Goal: Check status: Check status

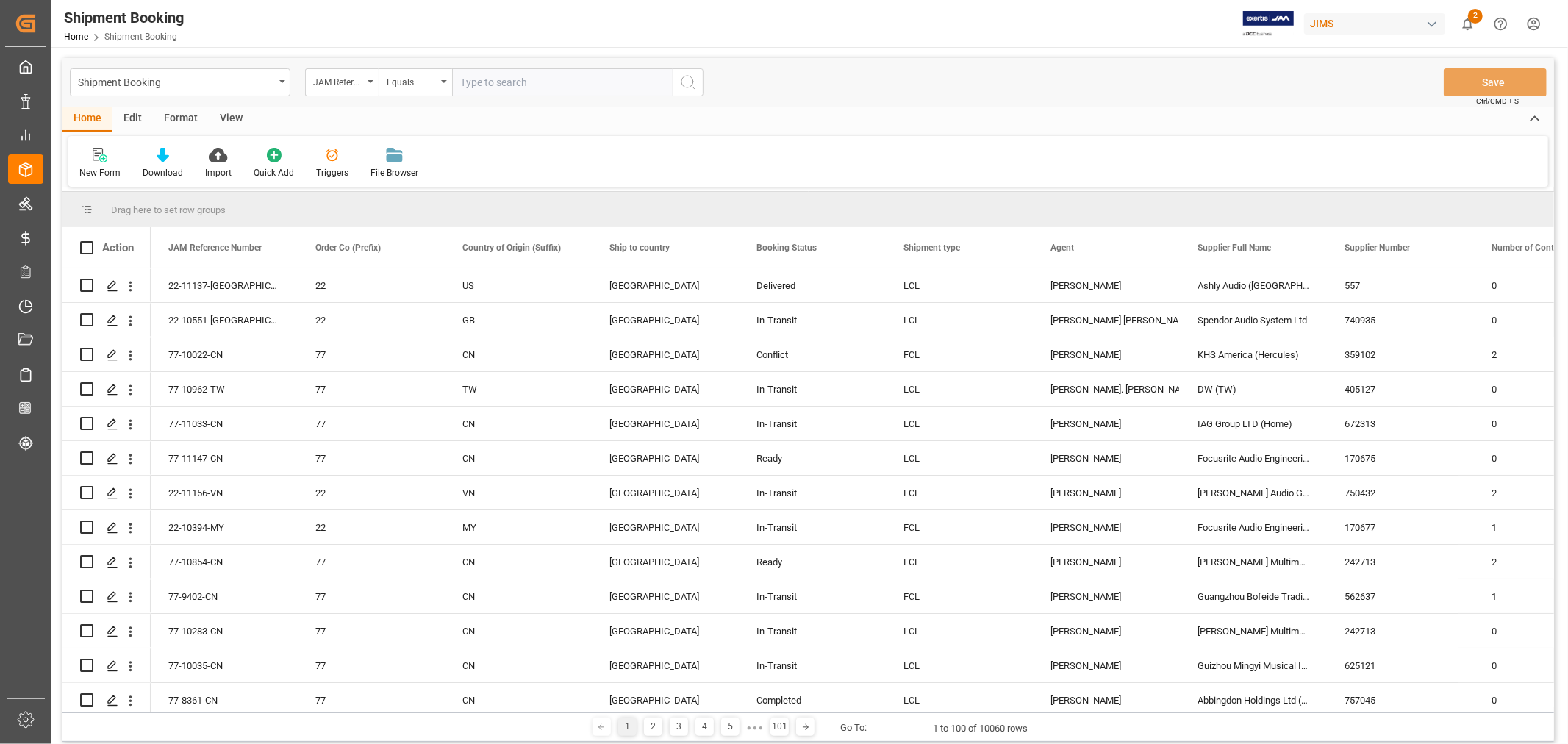
click at [494, 85] on input "text" at bounding box center [562, 82] width 221 height 28
paste input "77-10085-CN"
type input "77-10085-CN"
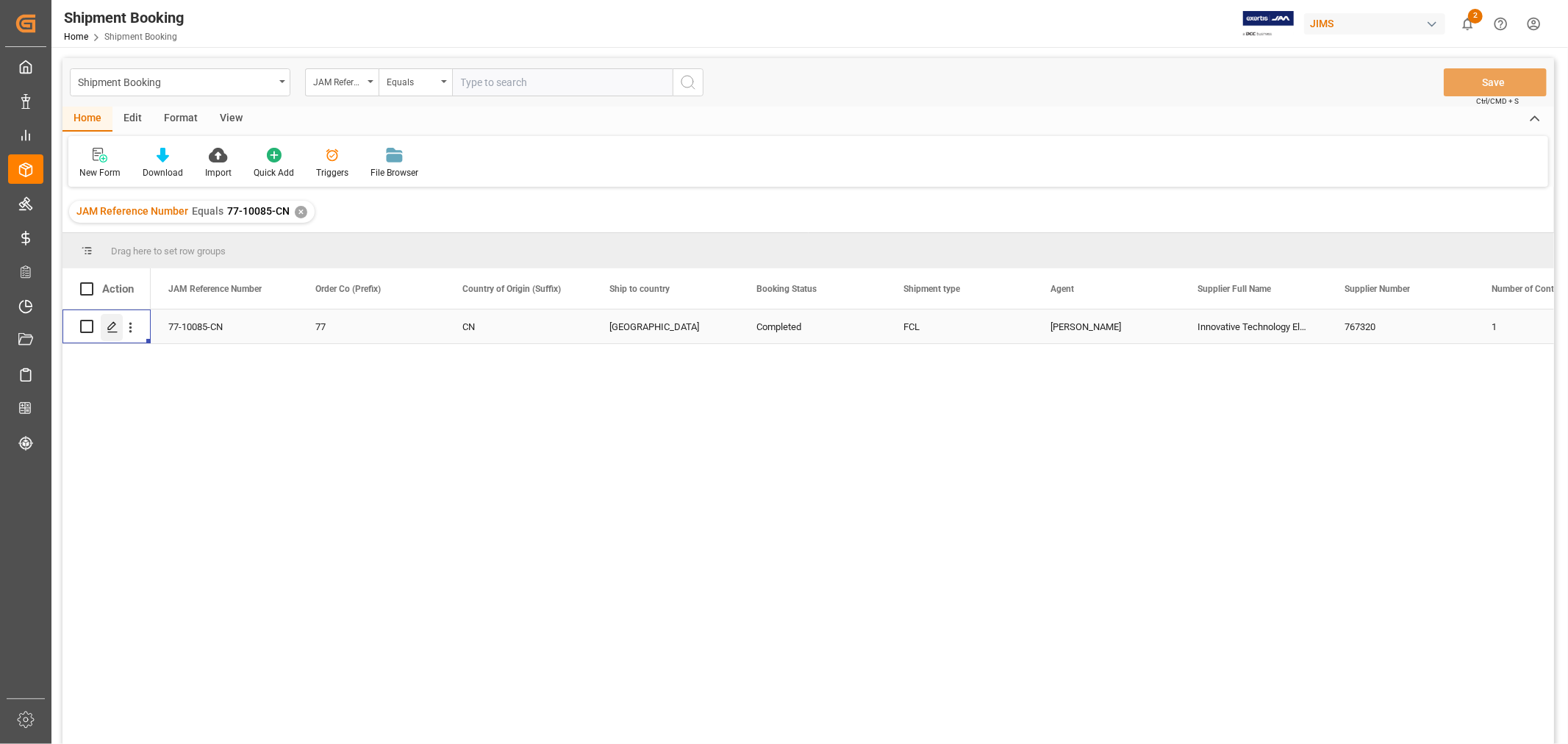
click at [108, 326] on icon "Press SPACE to select this row." at bounding box center [112, 327] width 11 height 11
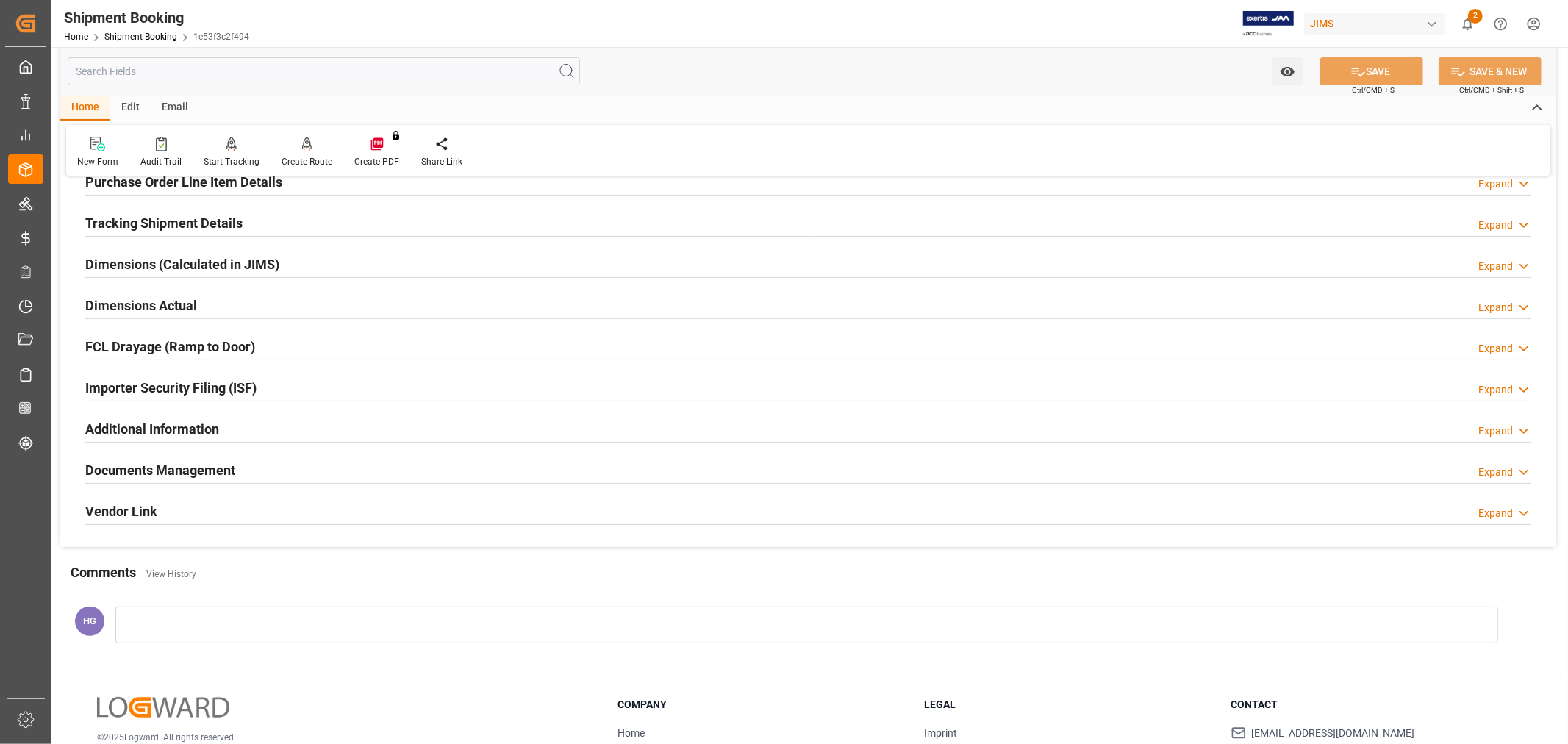
scroll to position [326, 0]
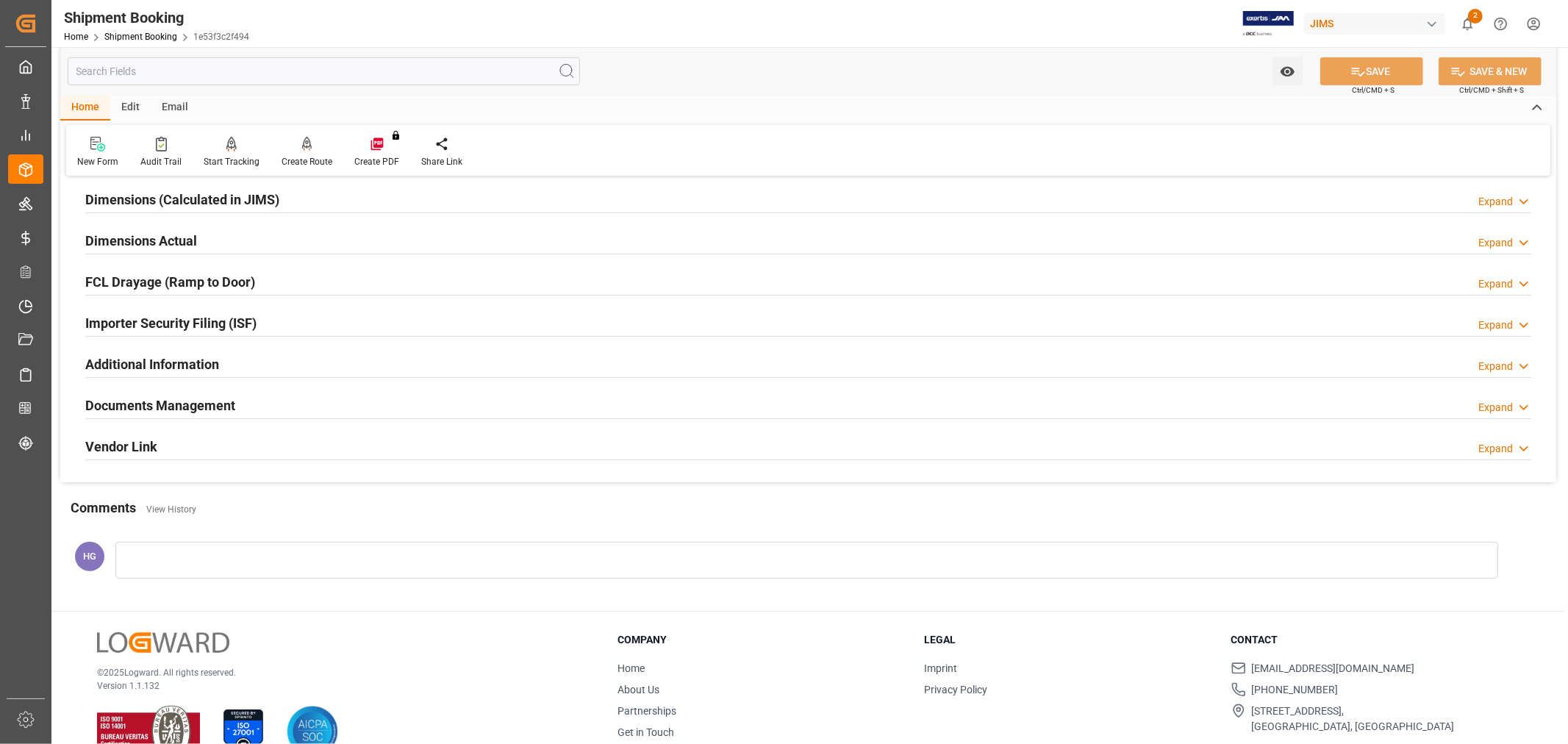
click at [205, 403] on h2 "Documents Management" at bounding box center [160, 405] width 150 height 20
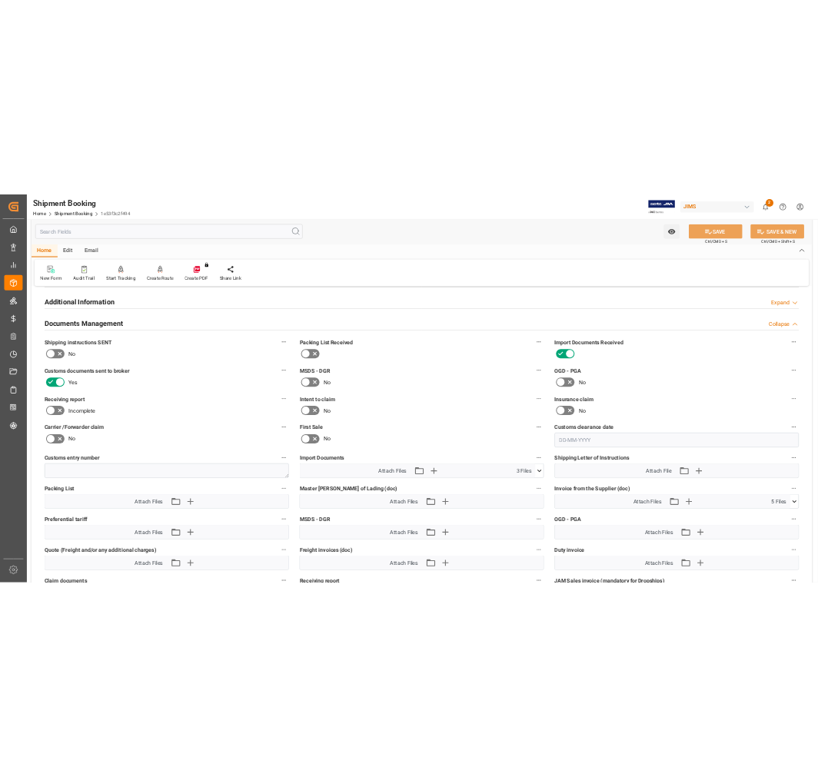
scroll to position [597, 0]
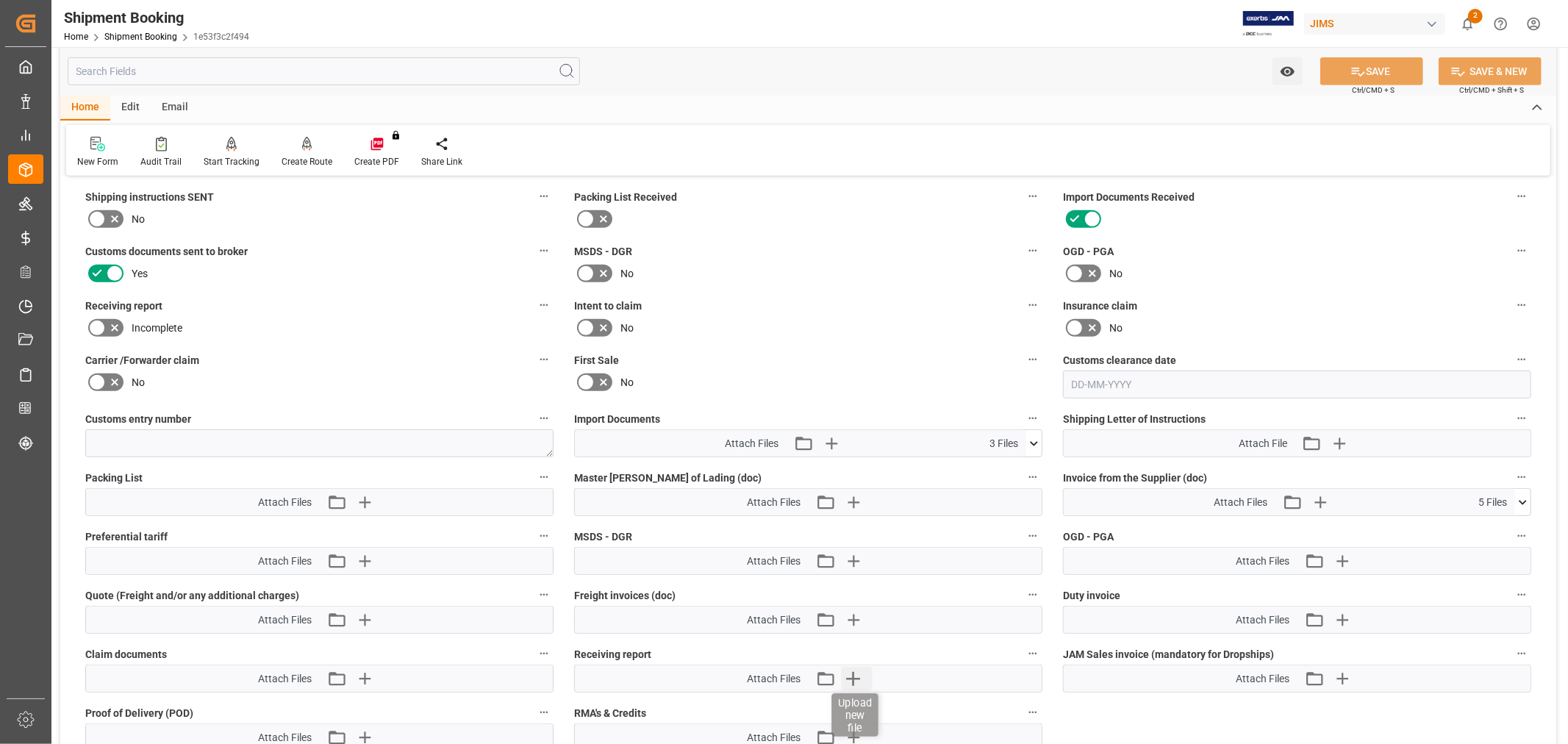
click at [851, 667] on icon "button" at bounding box center [853, 678] width 24 height 24
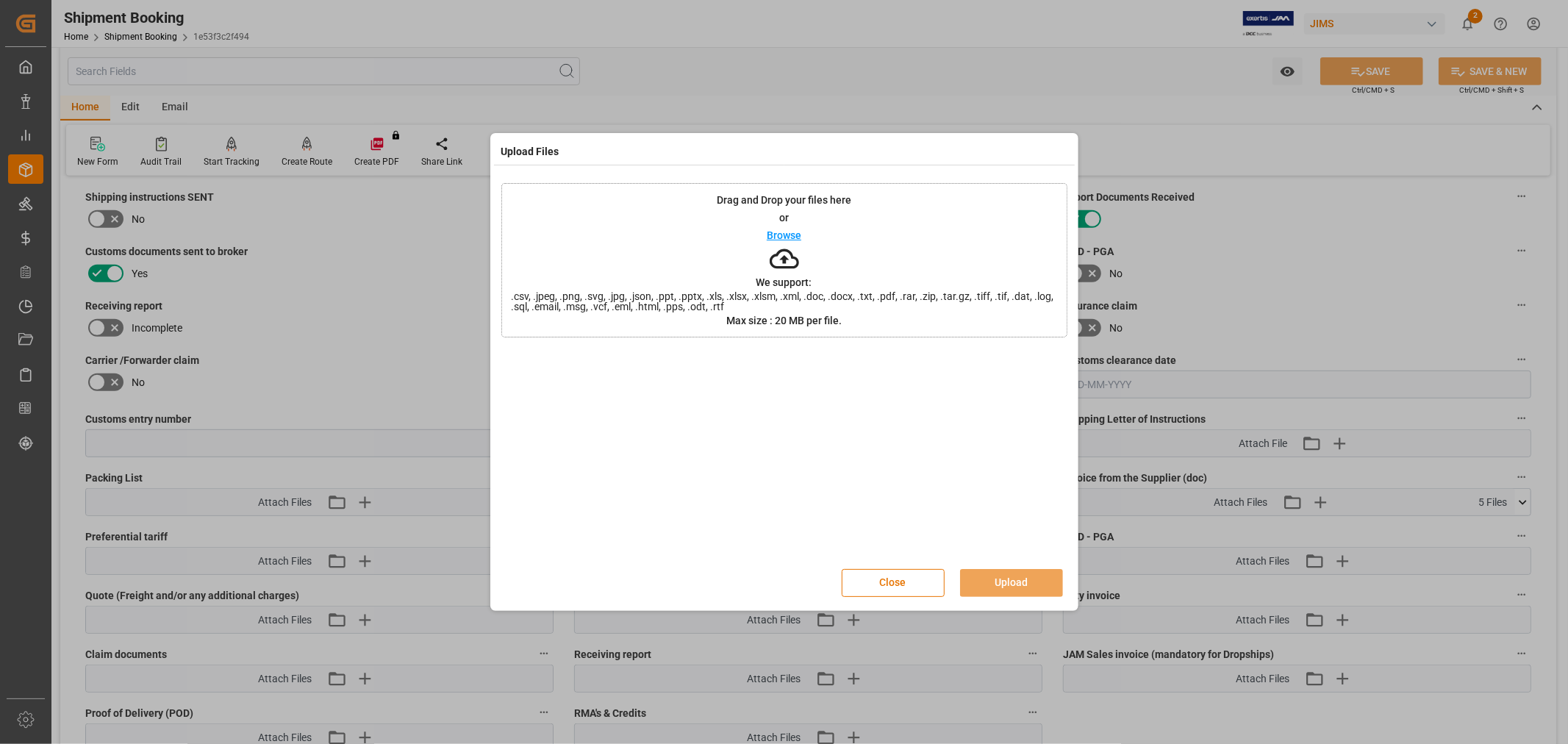
click at [597, 415] on div at bounding box center [784, 455] width 566 height 206
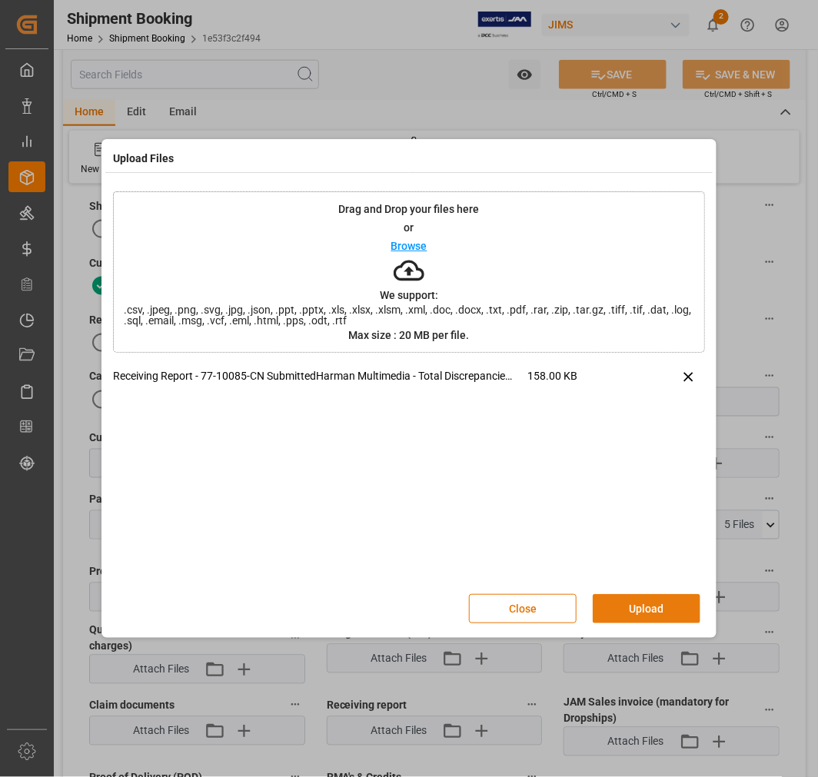
click at [621, 608] on button "Upload" at bounding box center [647, 608] width 108 height 29
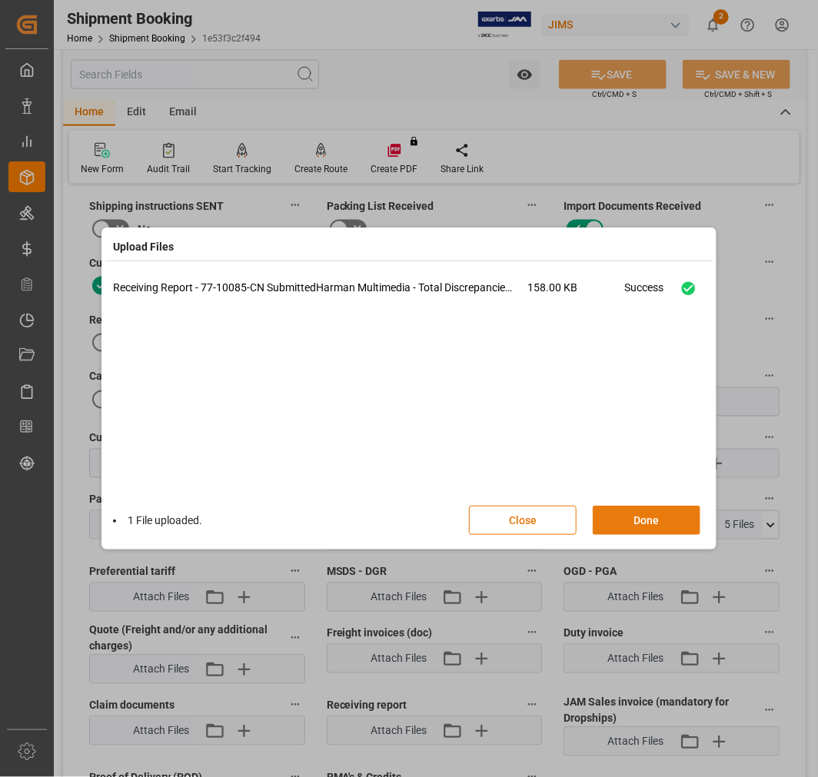
click at [644, 516] on button "Done" at bounding box center [647, 520] width 108 height 29
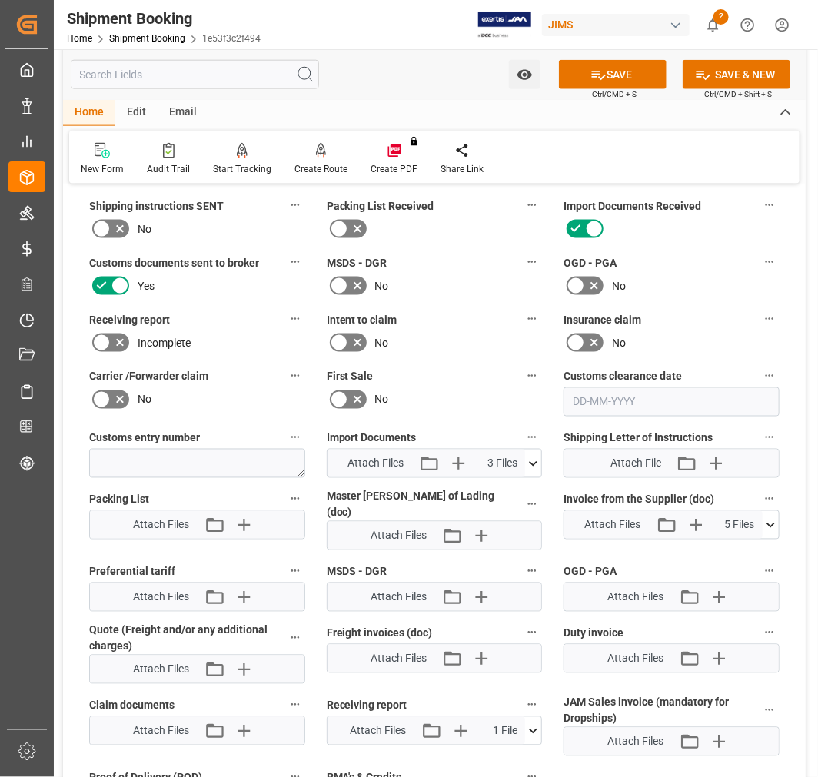
click at [91, 341] on label at bounding box center [110, 343] width 43 height 25
click at [0, 0] on input "checkbox" at bounding box center [0, 0] width 0 height 0
click at [616, 77] on button "SAVE" at bounding box center [613, 74] width 108 height 29
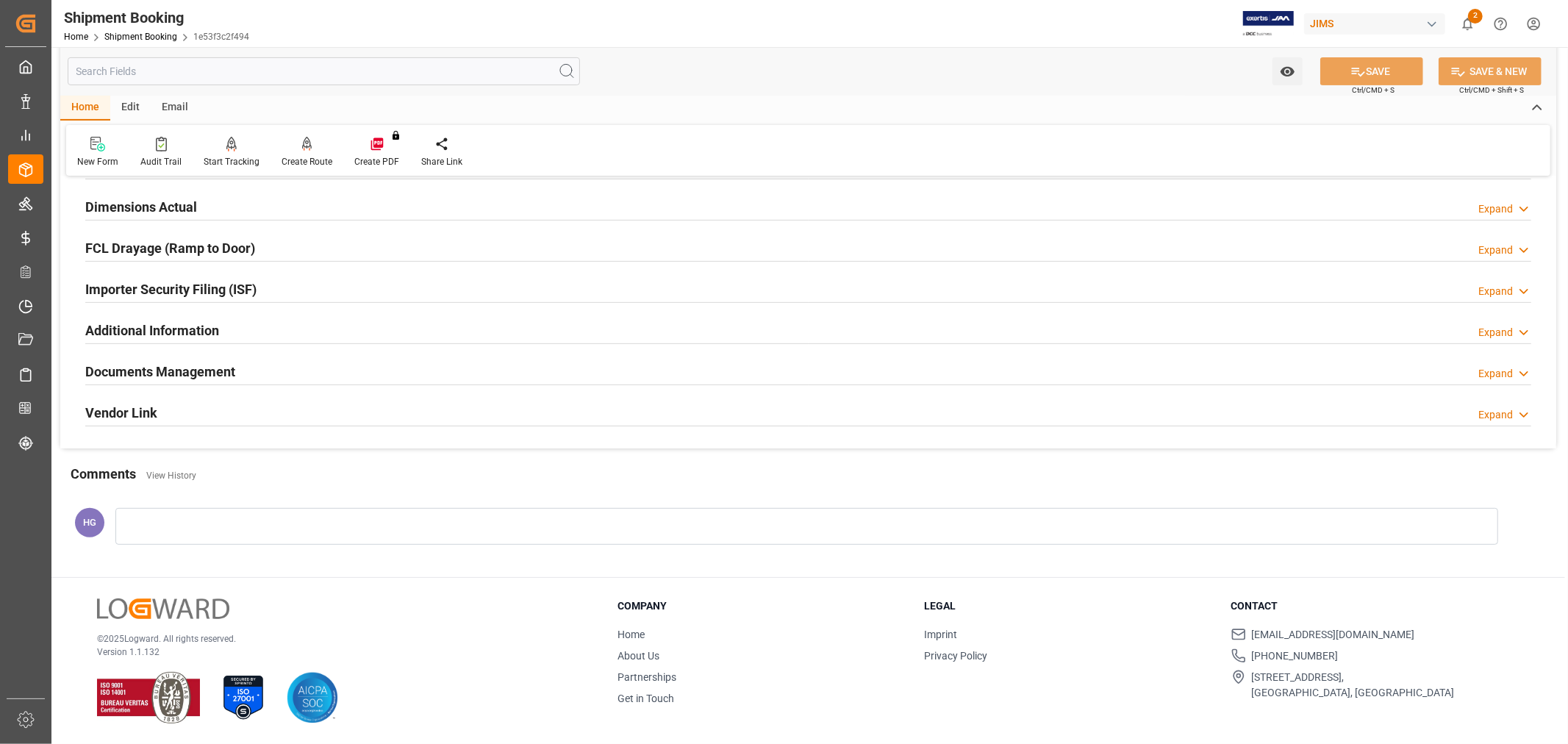
scroll to position [361, 0]
click at [130, 38] on link "Shipment Booking" at bounding box center [141, 36] width 73 height 11
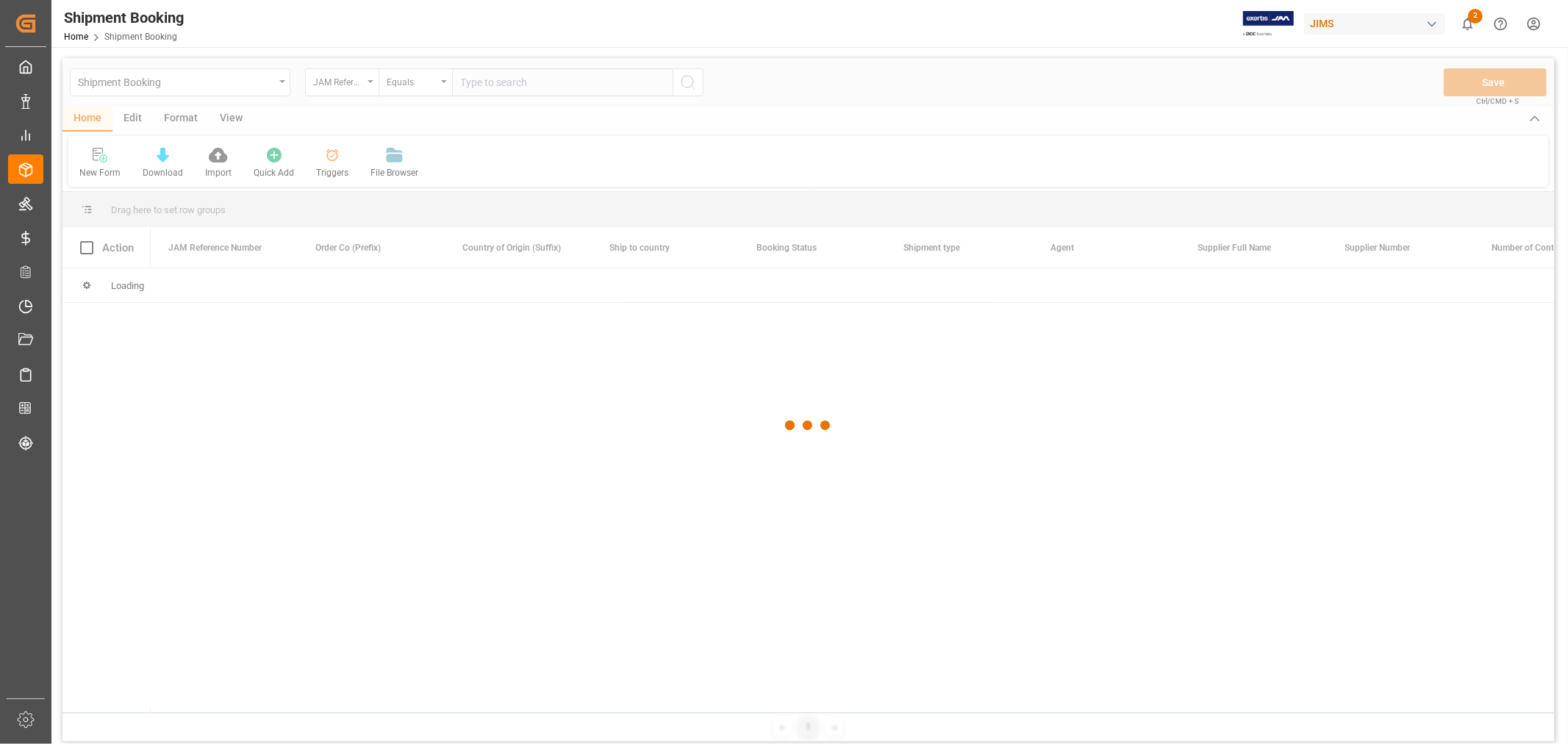
click at [555, 85] on div at bounding box center [808, 426] width 1492 height 735
click at [555, 85] on div at bounding box center [808, 426] width 1492 height 735
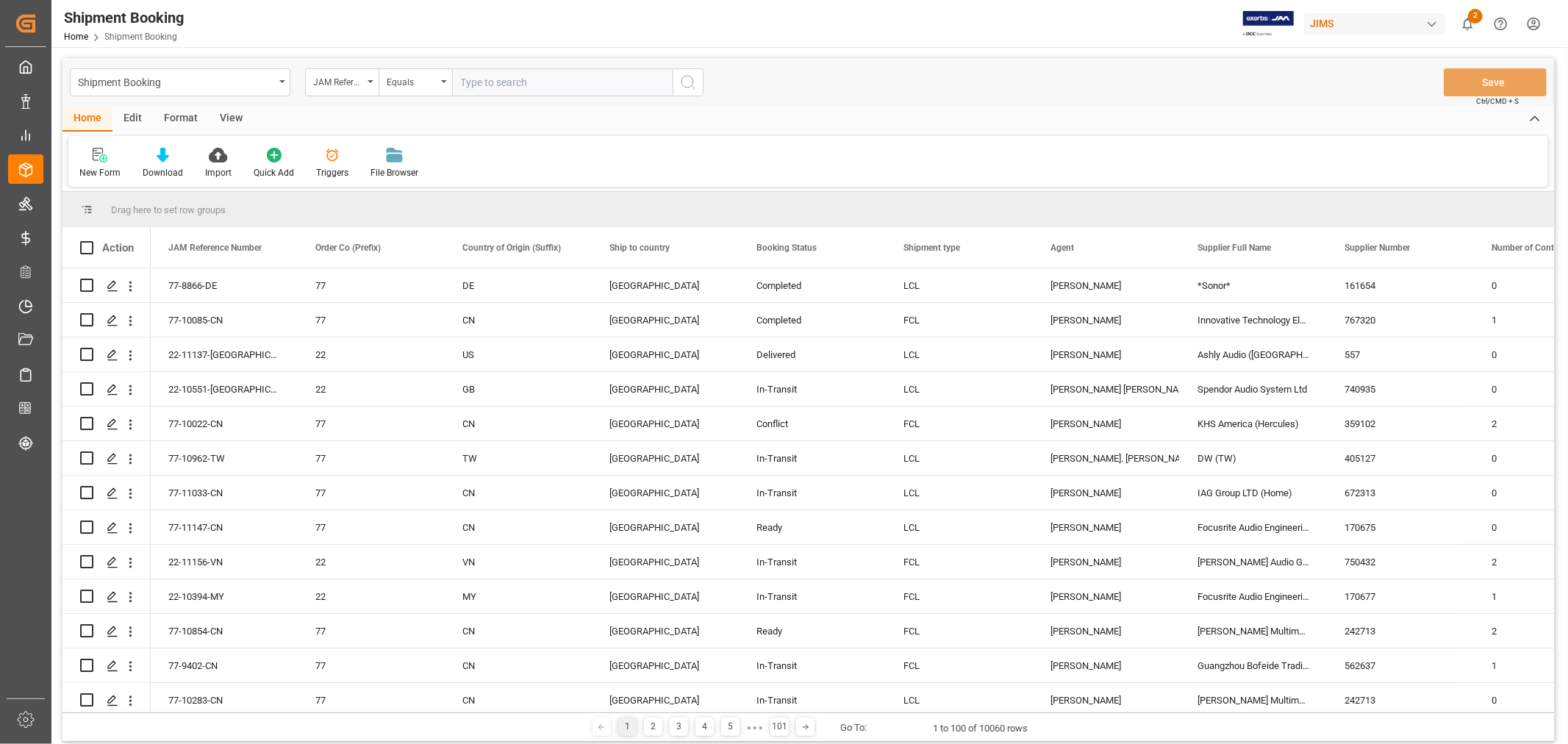
click at [555, 83] on input "text" at bounding box center [562, 82] width 221 height 28
paste input "77-11171-CN"
type input "77-11171-CN"
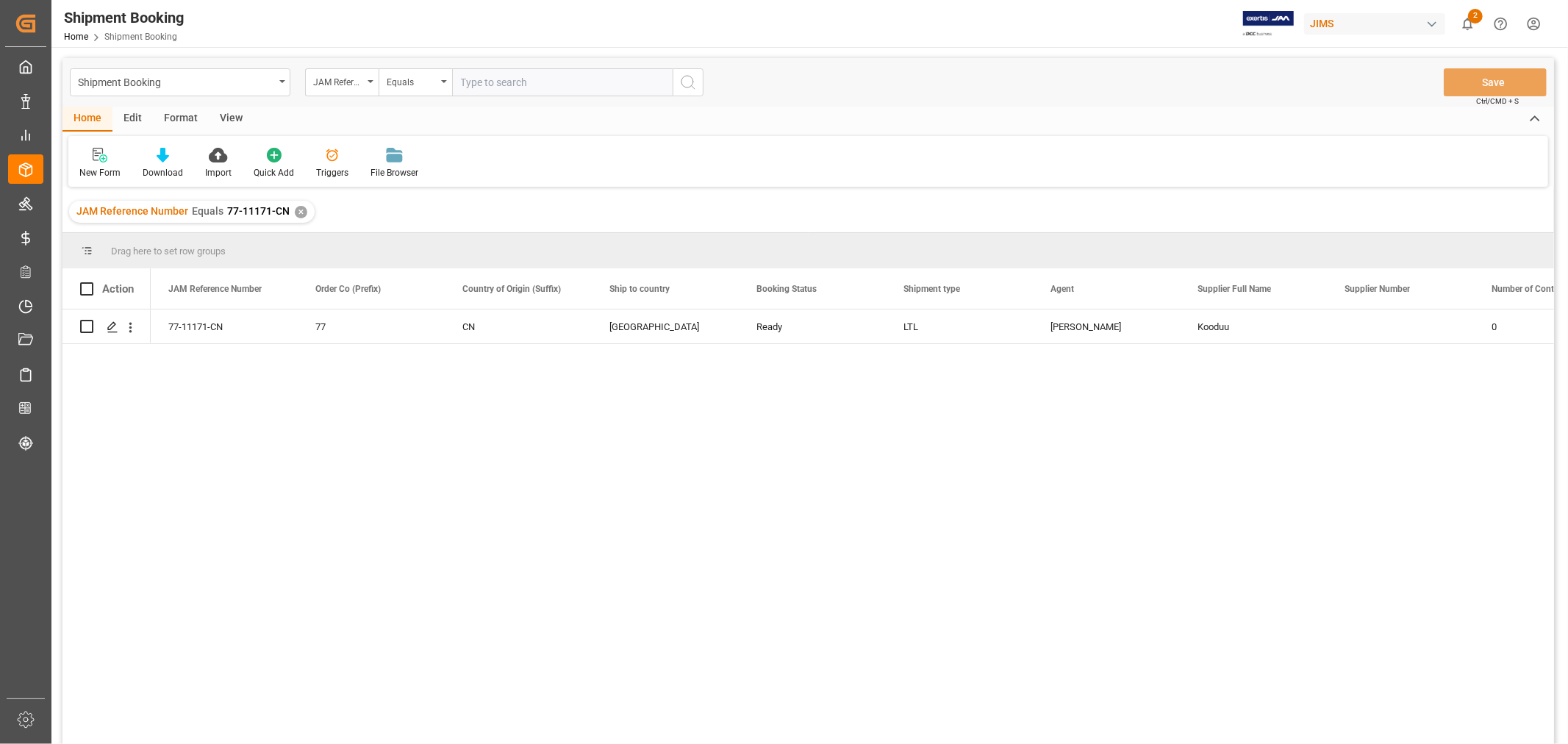
click at [234, 122] on div "View" at bounding box center [230, 119] width 45 height 25
click at [94, 178] on div "Default" at bounding box center [94, 173] width 29 height 13
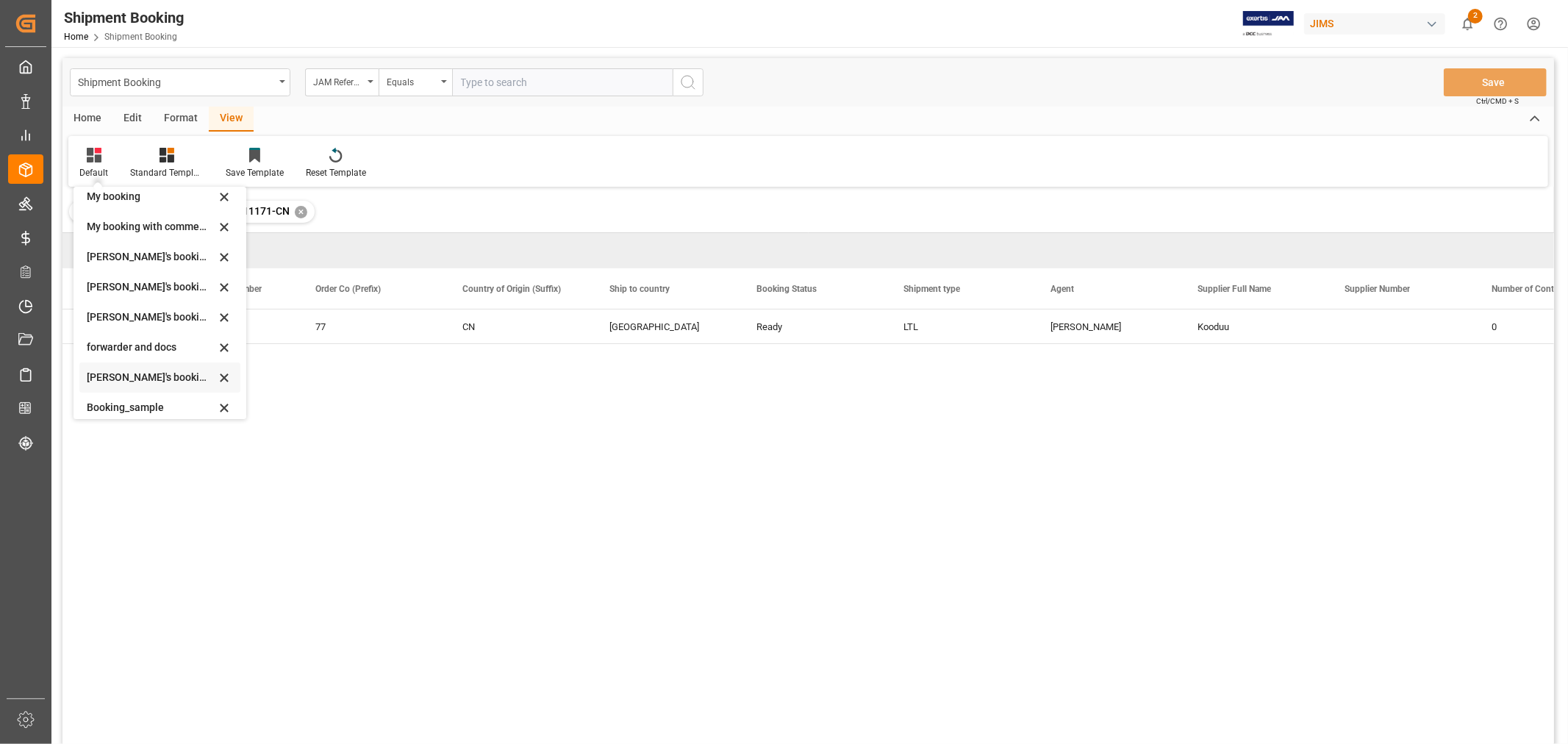
scroll to position [81, 0]
click at [142, 342] on div "[PERSON_NAME]'s booking_4" at bounding box center [151, 337] width 129 height 15
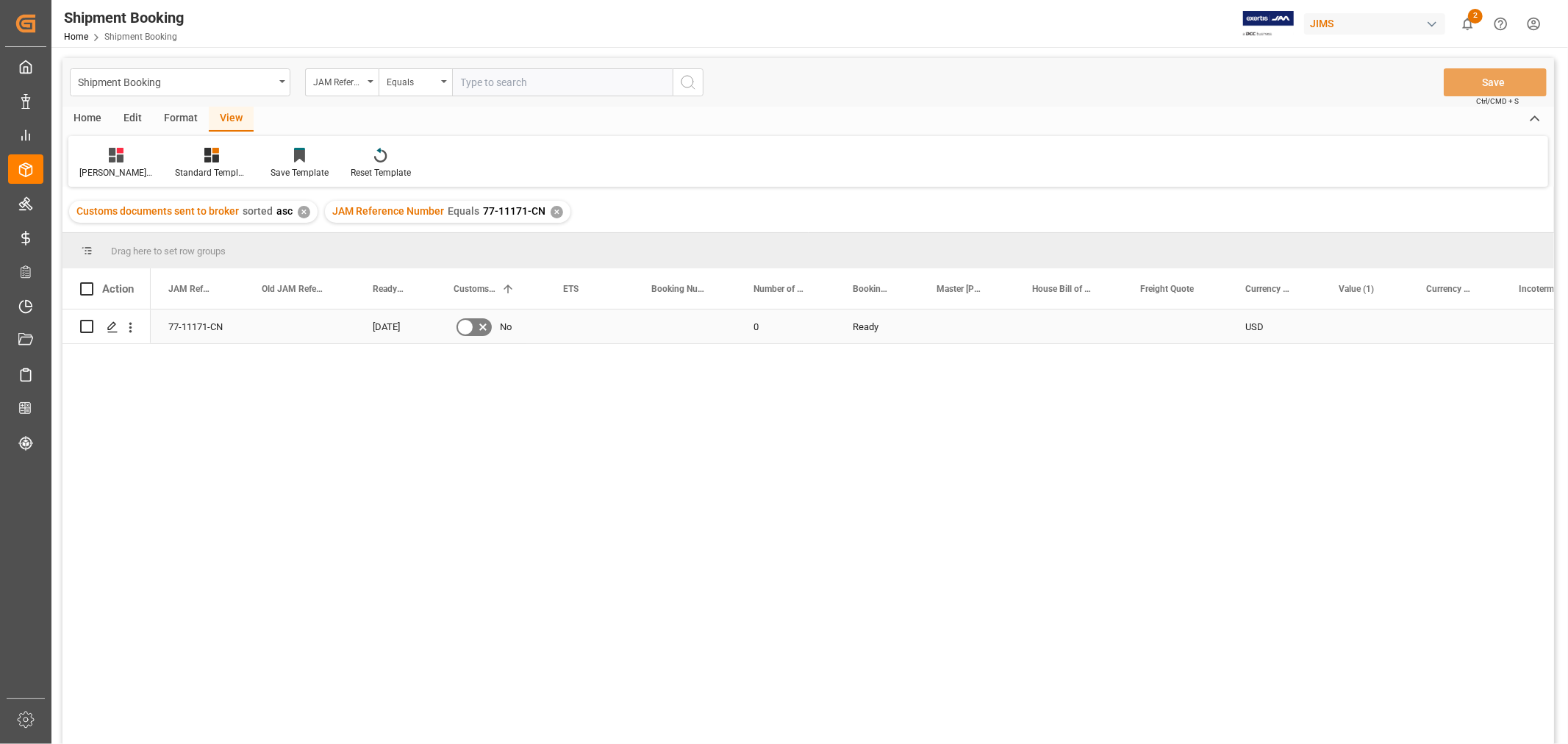
click at [393, 336] on div "[DATE]" at bounding box center [395, 326] width 81 height 33
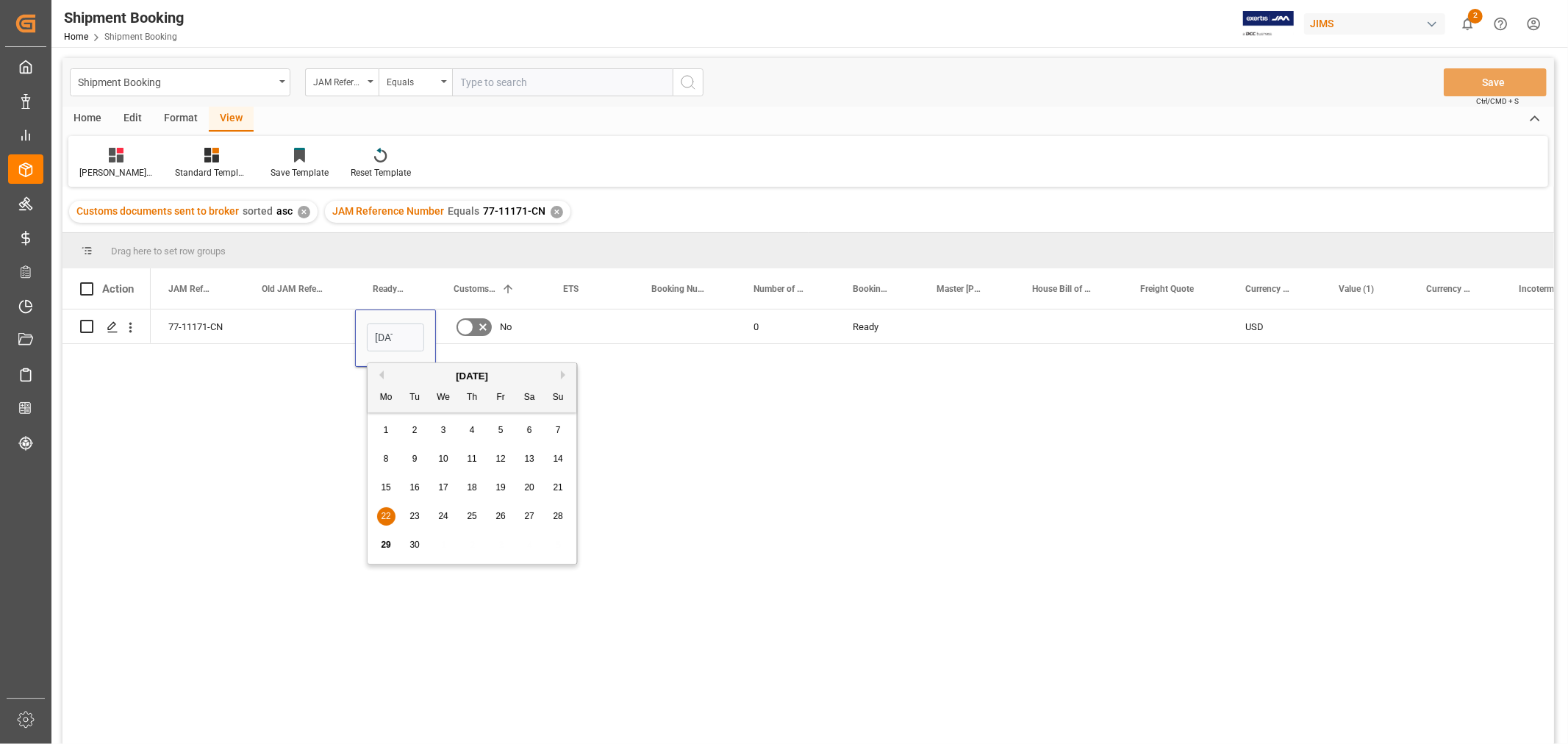
click at [562, 371] on button "Next Month" at bounding box center [565, 375] width 9 height 9
click at [438, 460] on div "8" at bounding box center [443, 459] width 18 height 17
type input "[DATE]"
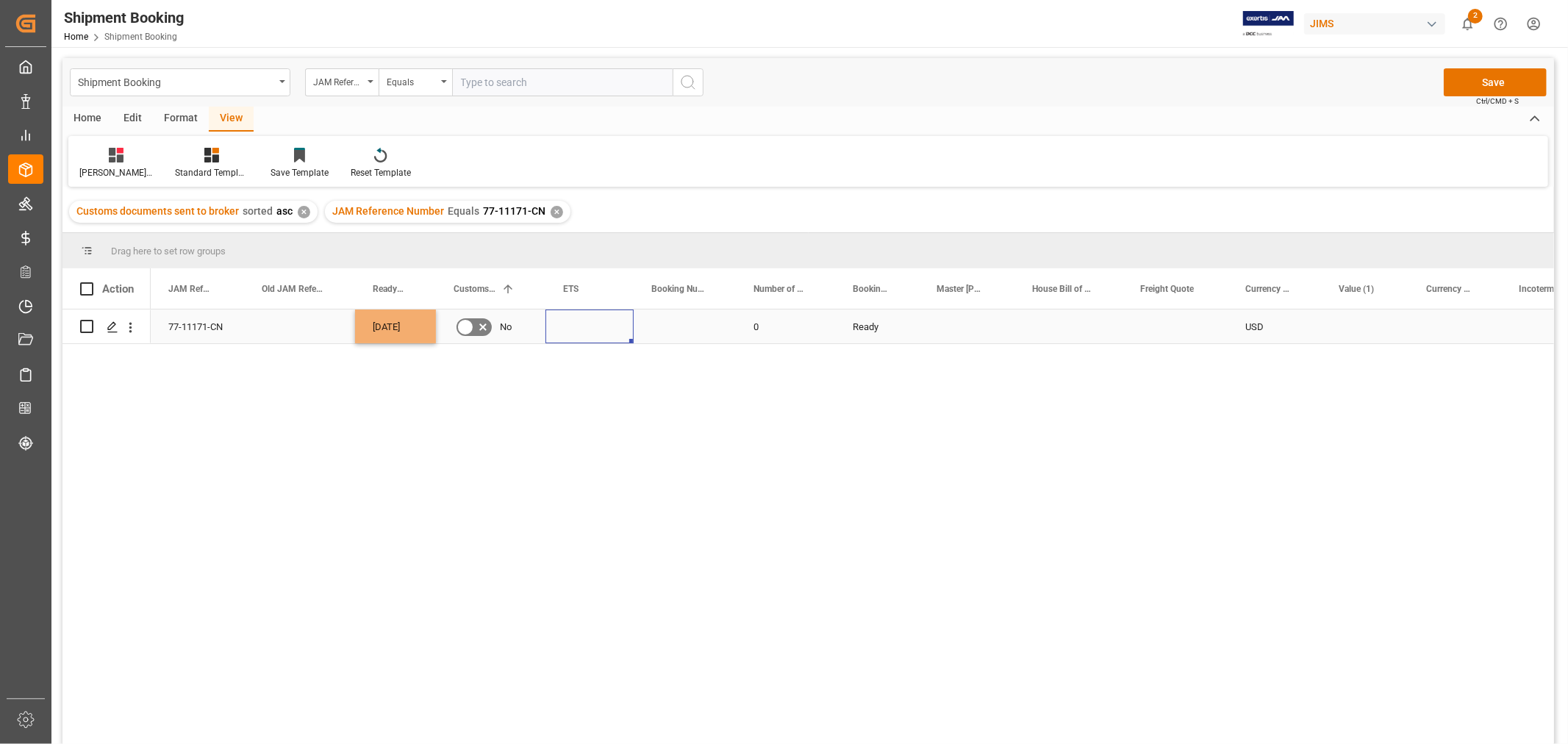
click at [576, 334] on div "Press SPACE to select this row." at bounding box center [590, 326] width 88 height 33
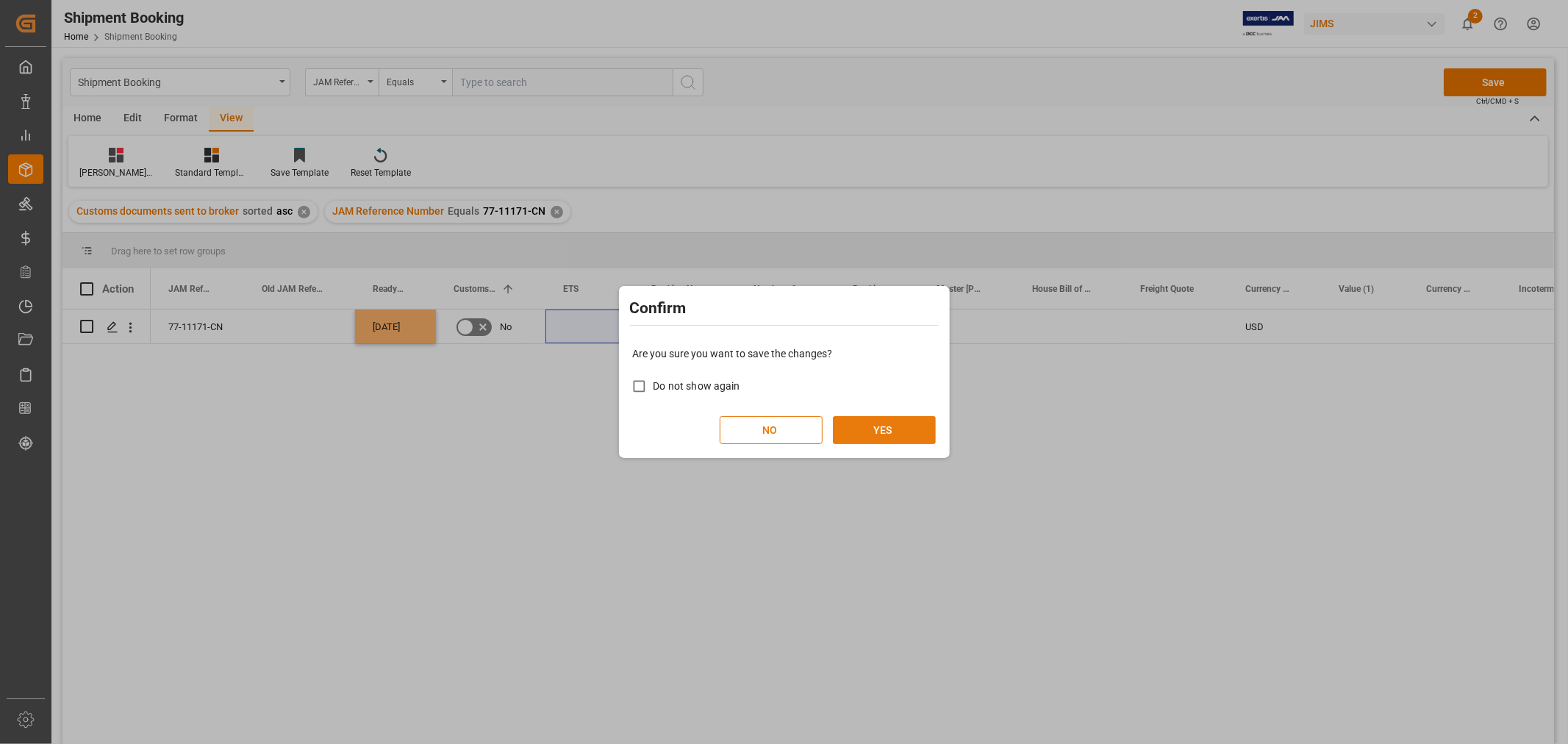
click at [907, 431] on button "YES" at bounding box center [884, 429] width 103 height 28
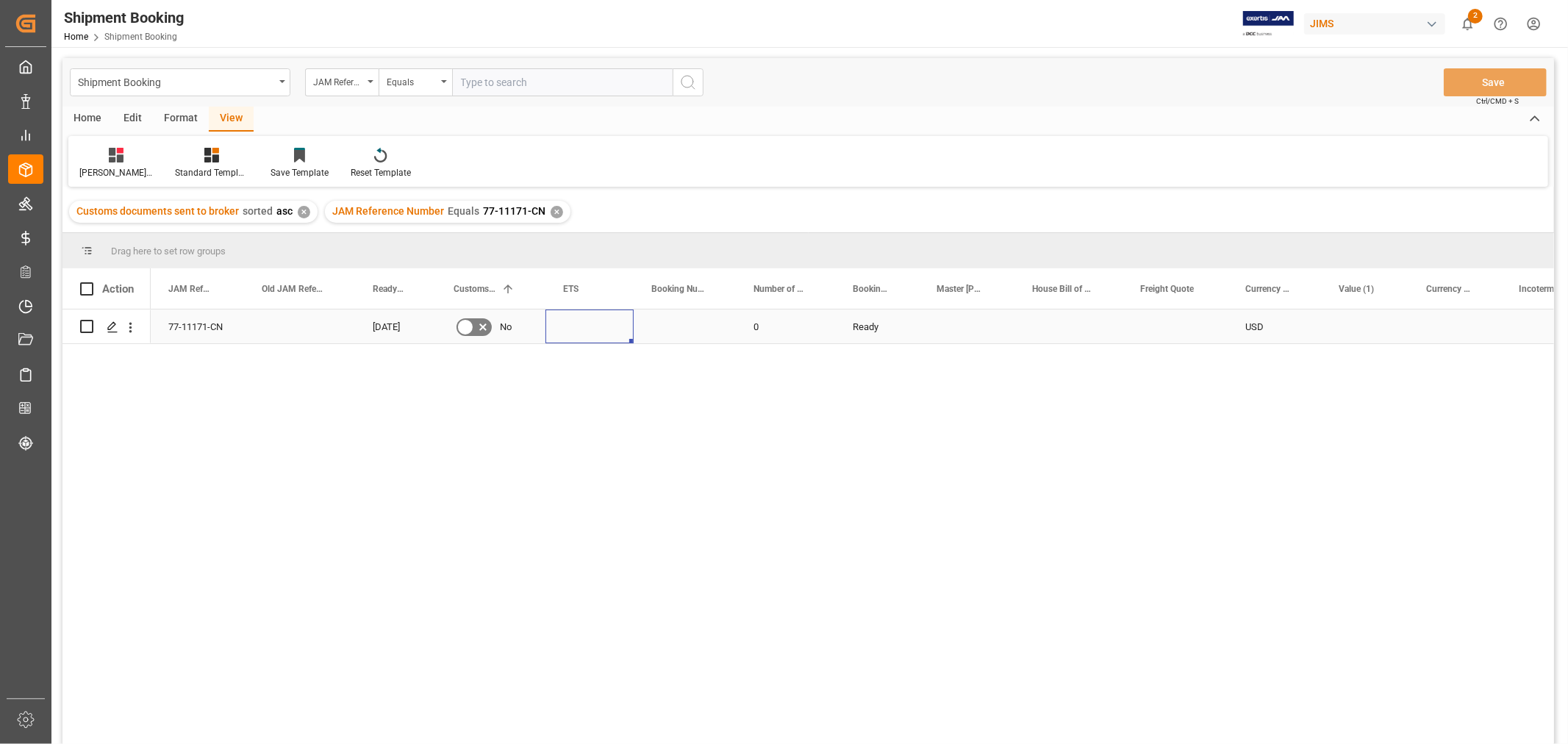
click at [187, 329] on div "77-11171-CN" at bounding box center [198, 326] width 94 height 33
click at [560, 206] on div "JAM Reference Number Equals 77-11171-CN ✕" at bounding box center [447, 211] width 246 height 22
click at [555, 211] on div "✕" at bounding box center [556, 211] width 12 height 12
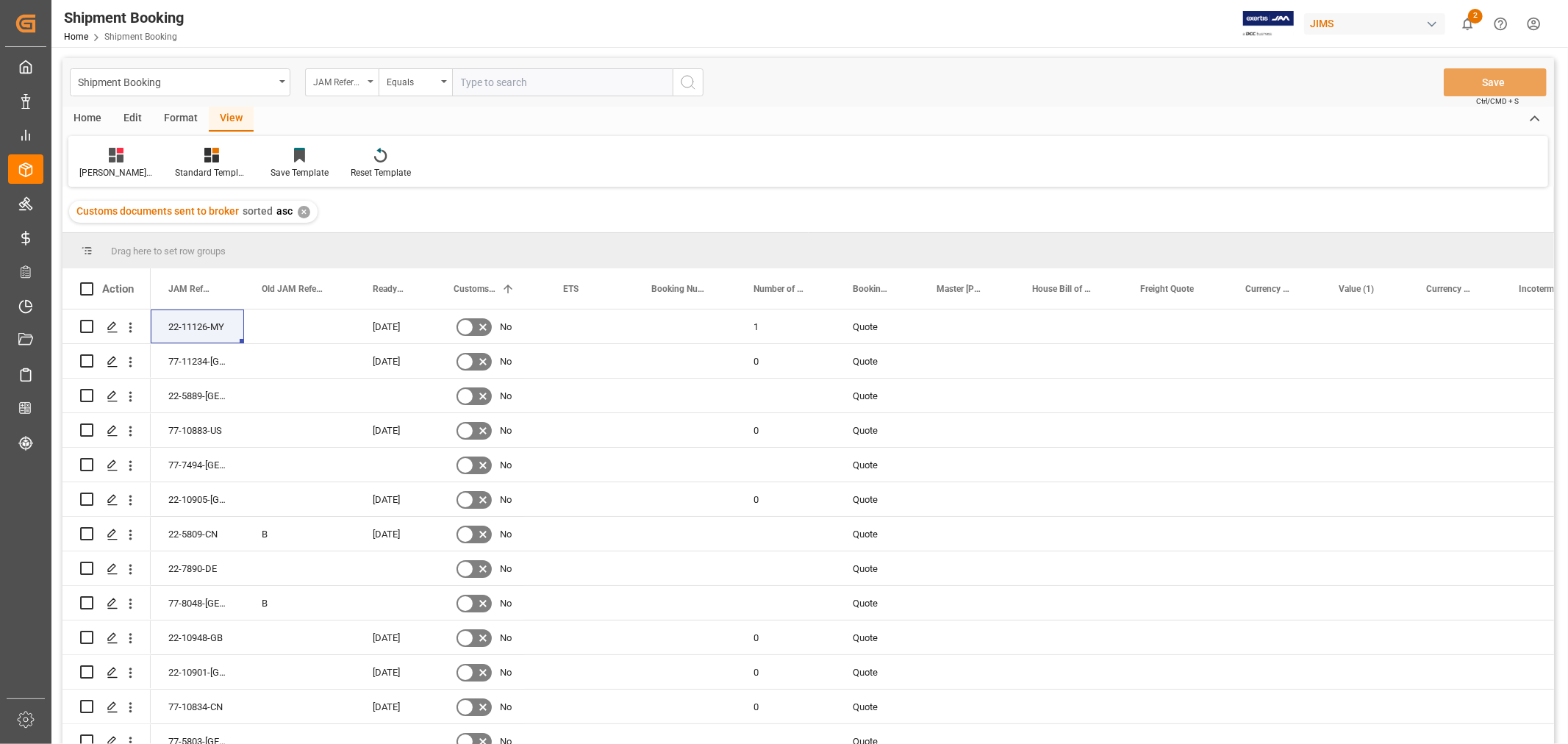
click at [351, 86] on div "JAM Reference Number" at bounding box center [338, 80] width 50 height 17
type input "AGENT"
click at [336, 158] on div "Agent" at bounding box center [415, 150] width 219 height 31
click at [527, 78] on div "Select Items" at bounding box center [556, 82] width 191 height 15
type input "HUI"
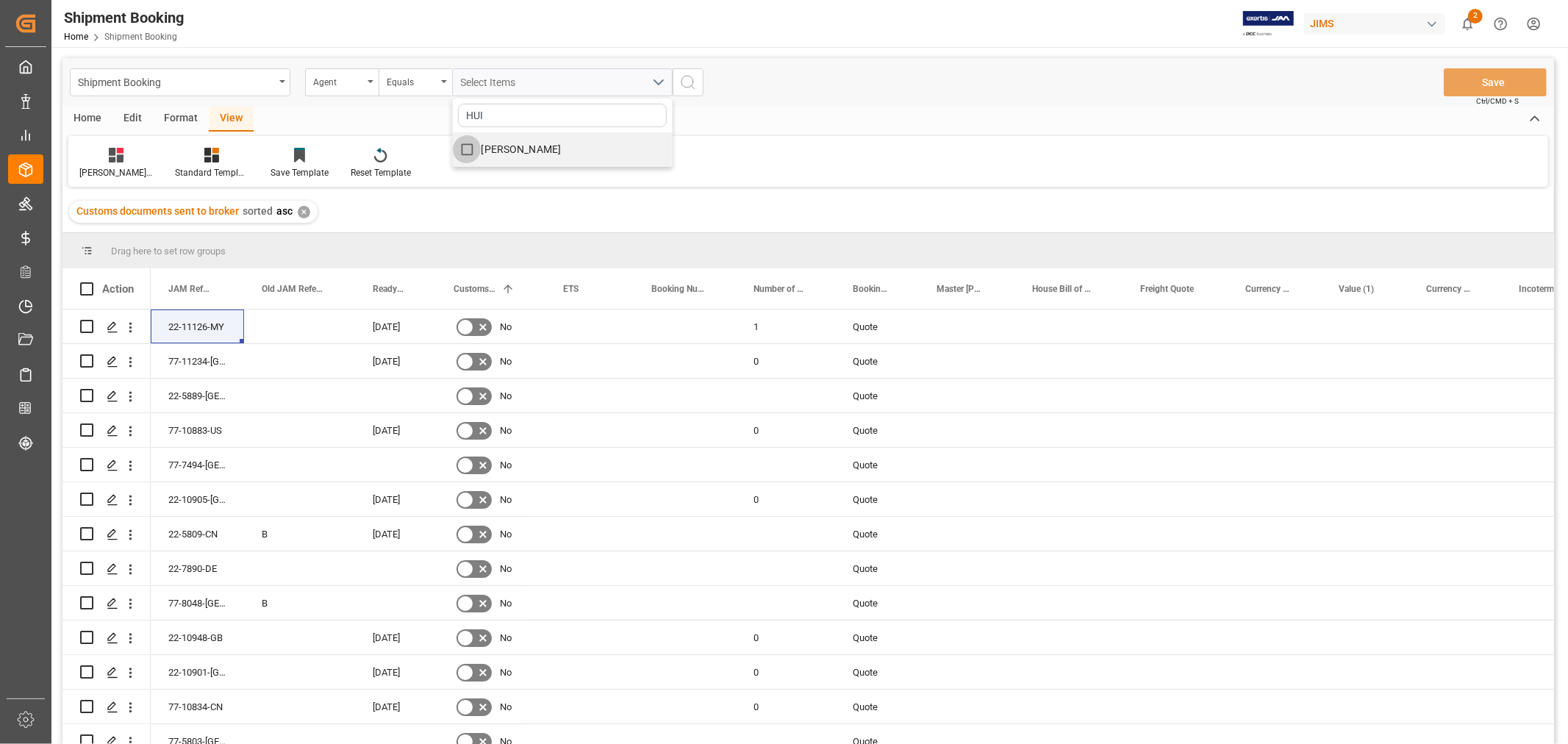
click at [475, 150] on input "[PERSON_NAME]" at bounding box center [468, 149] width 29 height 29
checkbox input "true"
click at [688, 77] on icon "search button" at bounding box center [687, 82] width 17 height 17
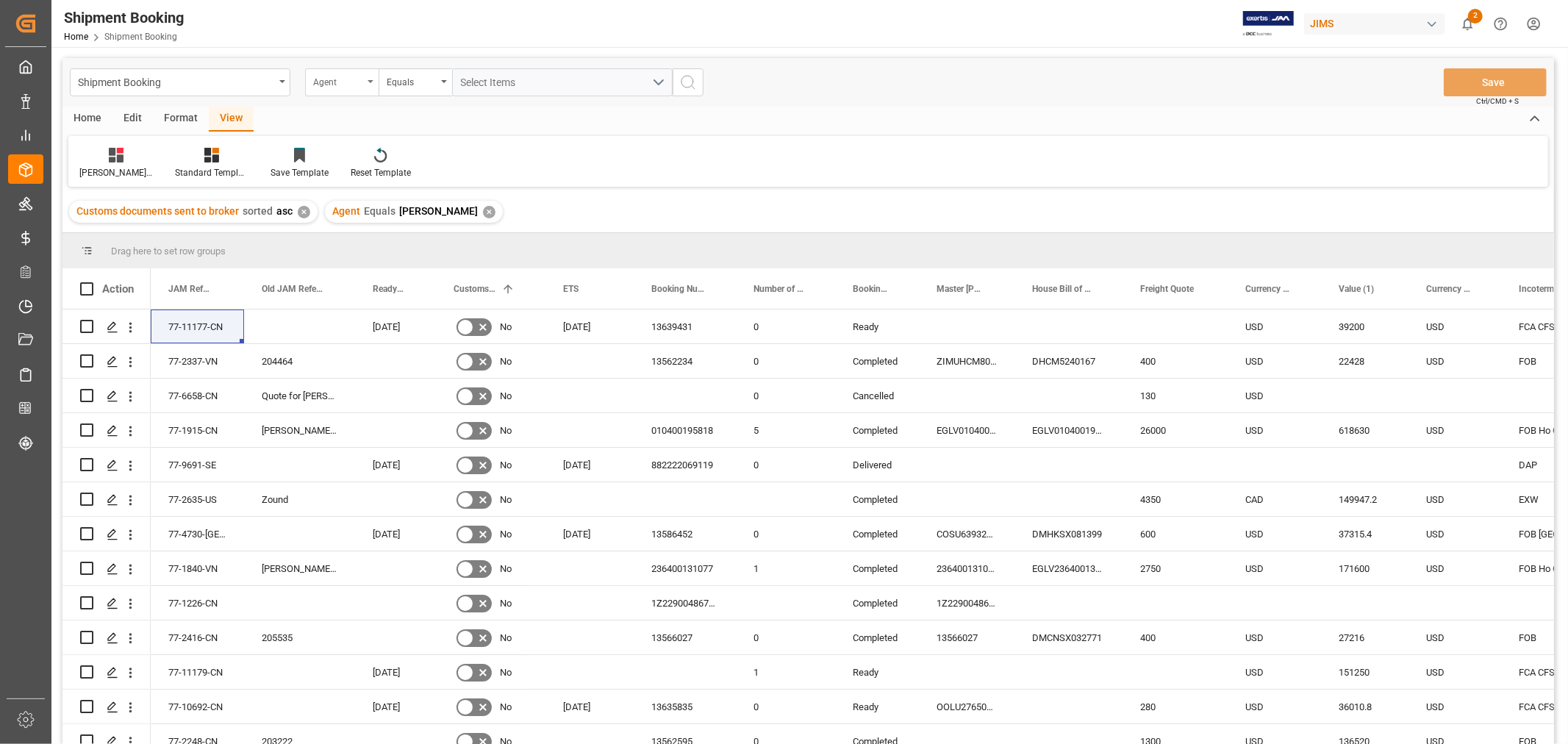
click at [368, 83] on div "Agent" at bounding box center [341, 82] width 74 height 28
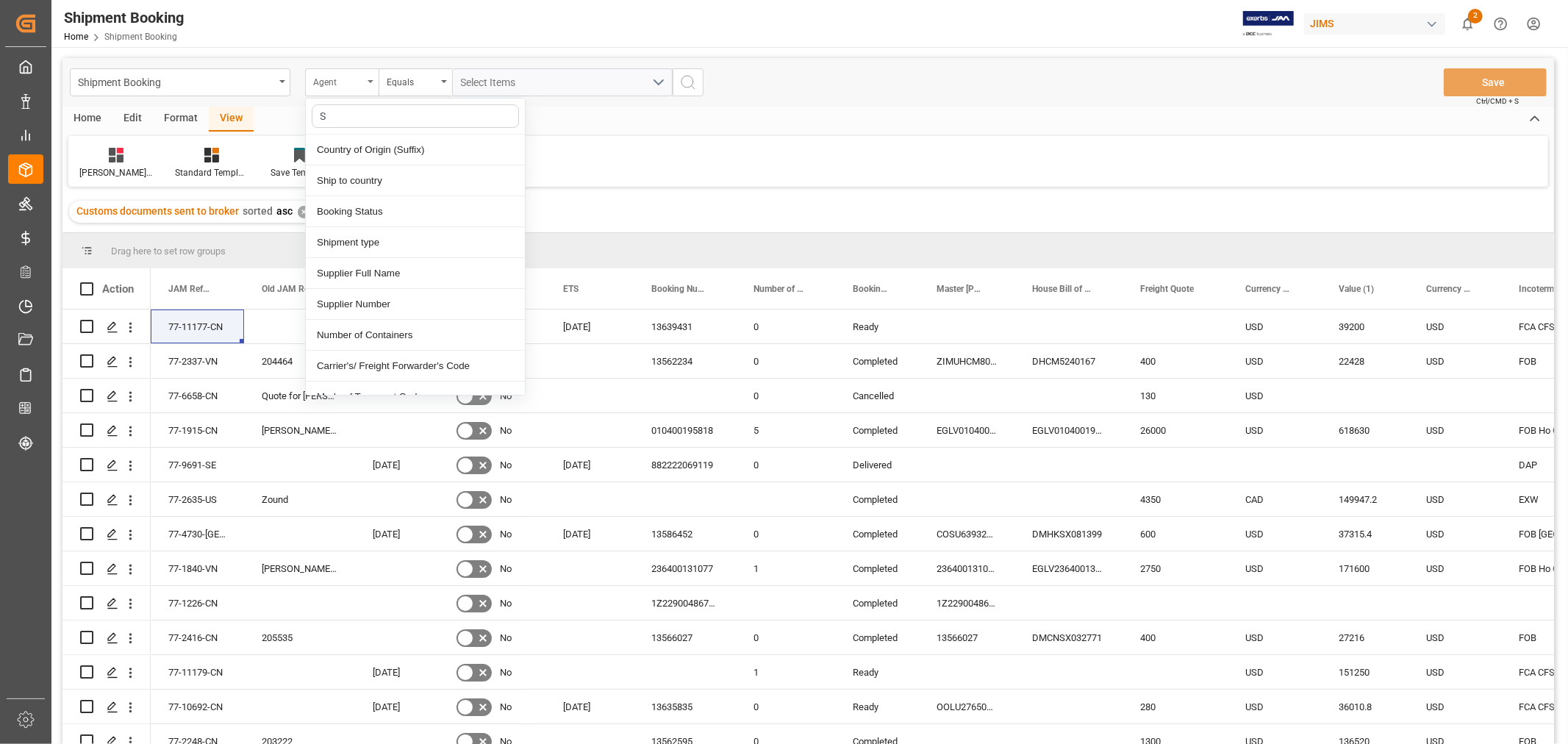
type input "ST"
click at [366, 148] on div "Booking Status" at bounding box center [415, 150] width 219 height 31
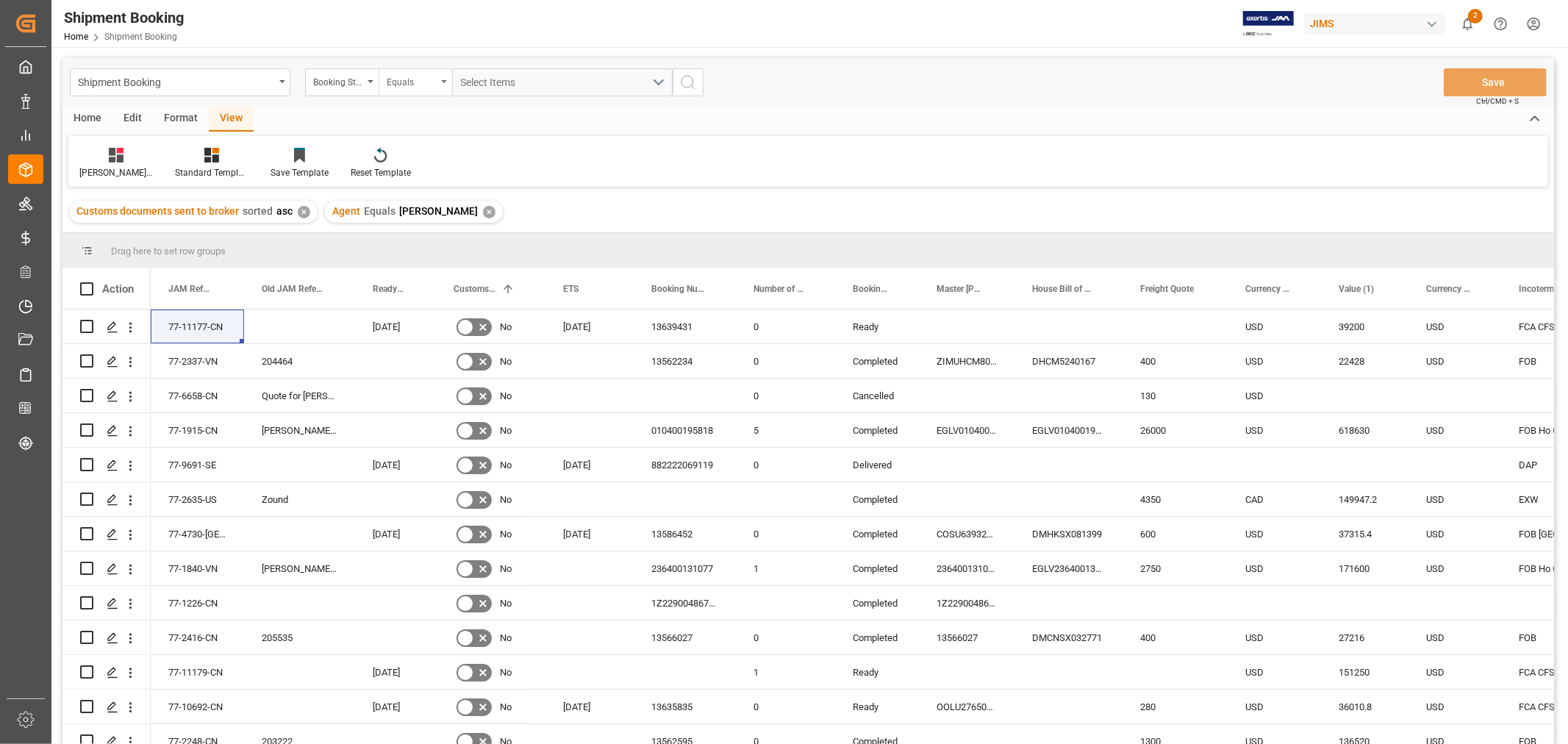
click at [427, 83] on div "Equals" at bounding box center [411, 80] width 50 height 17
click at [423, 211] on div "Contains" at bounding box center [489, 211] width 219 height 31
click at [489, 77] on span "Select Items" at bounding box center [491, 82] width 62 height 11
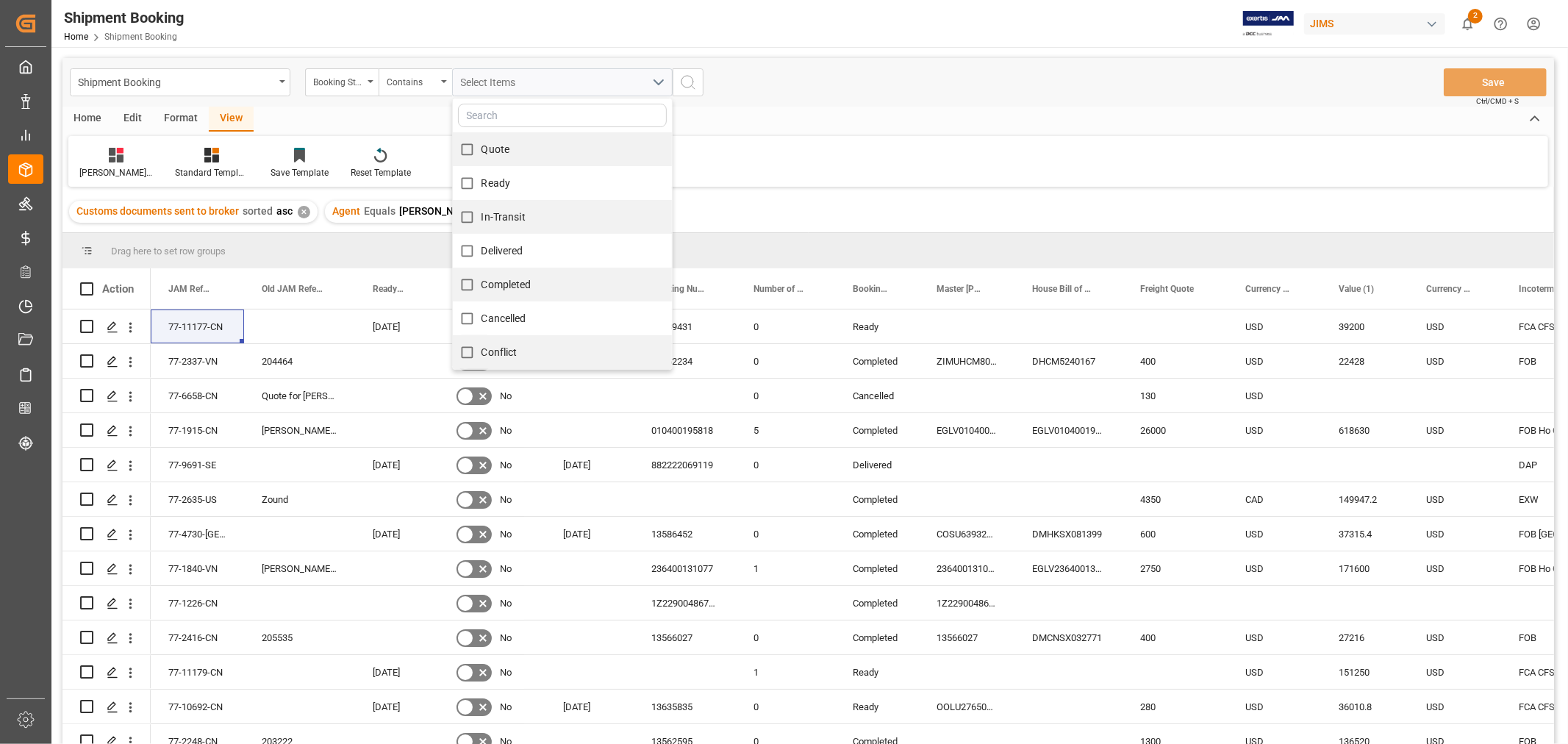
click at [495, 140] on label "Quote" at bounding box center [482, 149] width 57 height 29
click at [482, 140] on input "Quote" at bounding box center [468, 149] width 29 height 29
checkbox input "true"
click at [492, 179] on span "Ready" at bounding box center [496, 183] width 30 height 11
click at [482, 179] on input "Ready" at bounding box center [468, 184] width 29 height 29
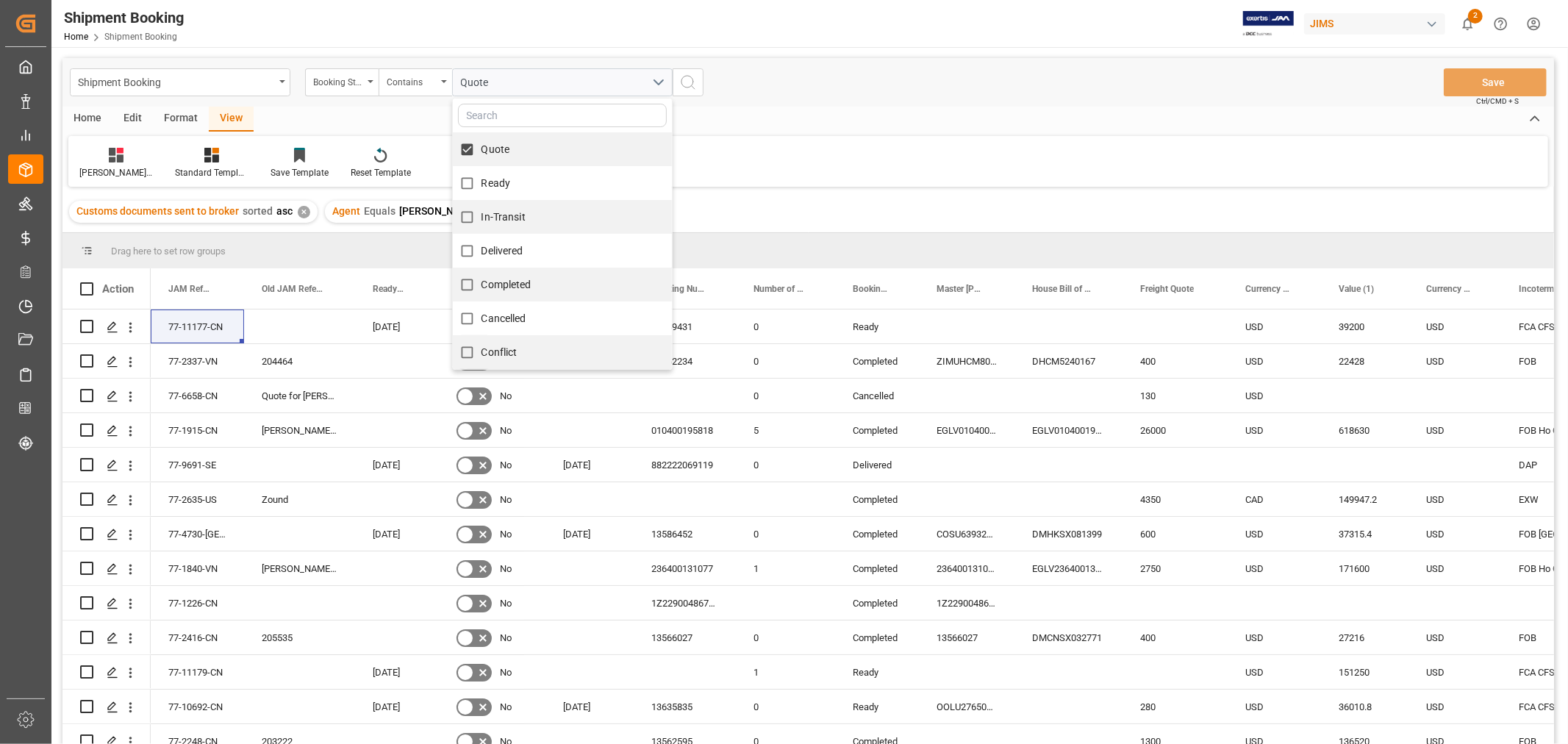
checkbox input "true"
click at [490, 211] on span "In-Transit" at bounding box center [504, 217] width 44 height 11
click at [482, 211] on input "In-Transit" at bounding box center [468, 217] width 29 height 29
checkbox input "true"
click at [686, 84] on icon "search button" at bounding box center [687, 82] width 17 height 17
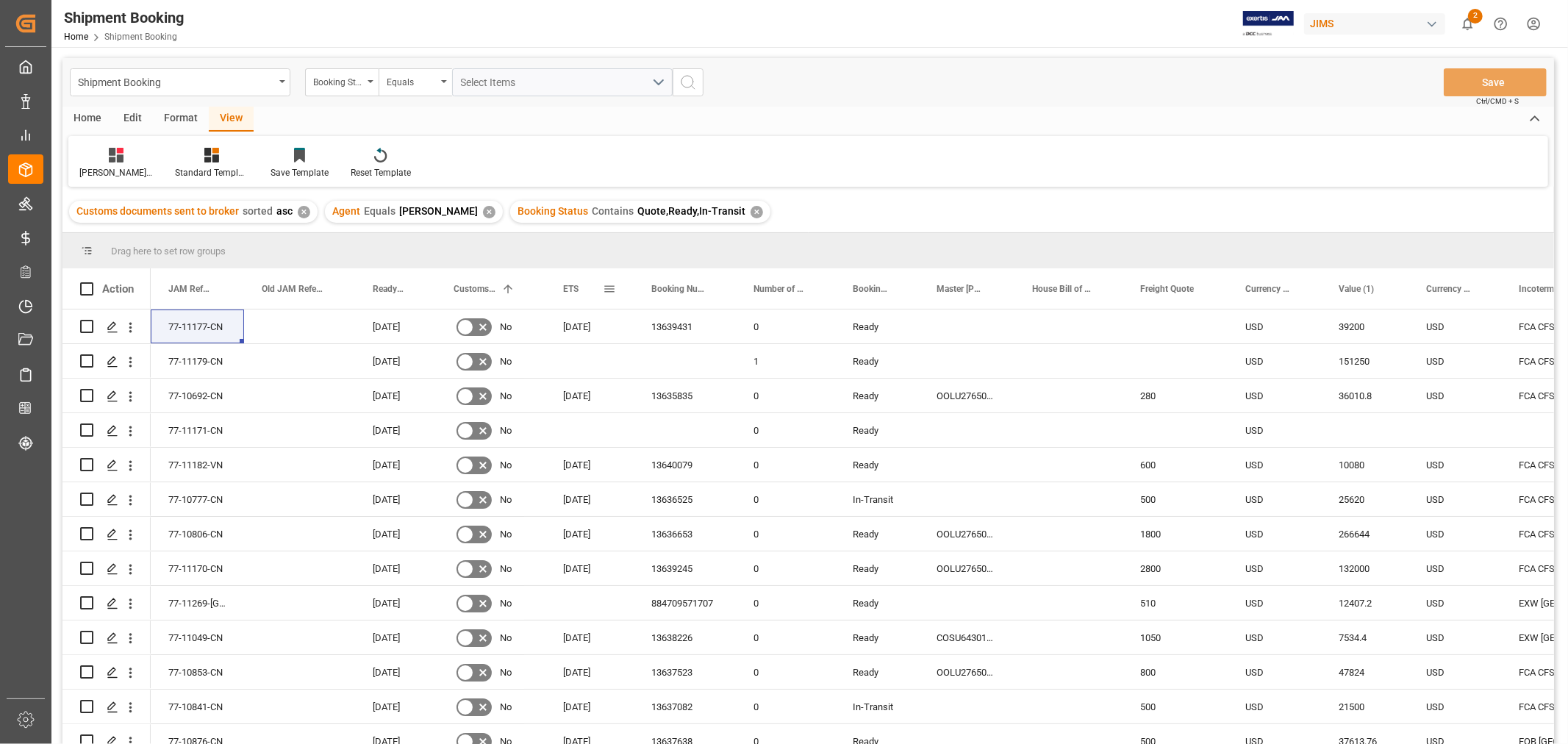
click at [614, 283] on span at bounding box center [610, 289] width 13 height 13
click at [579, 285] on div "ETS" at bounding box center [583, 289] width 40 height 40
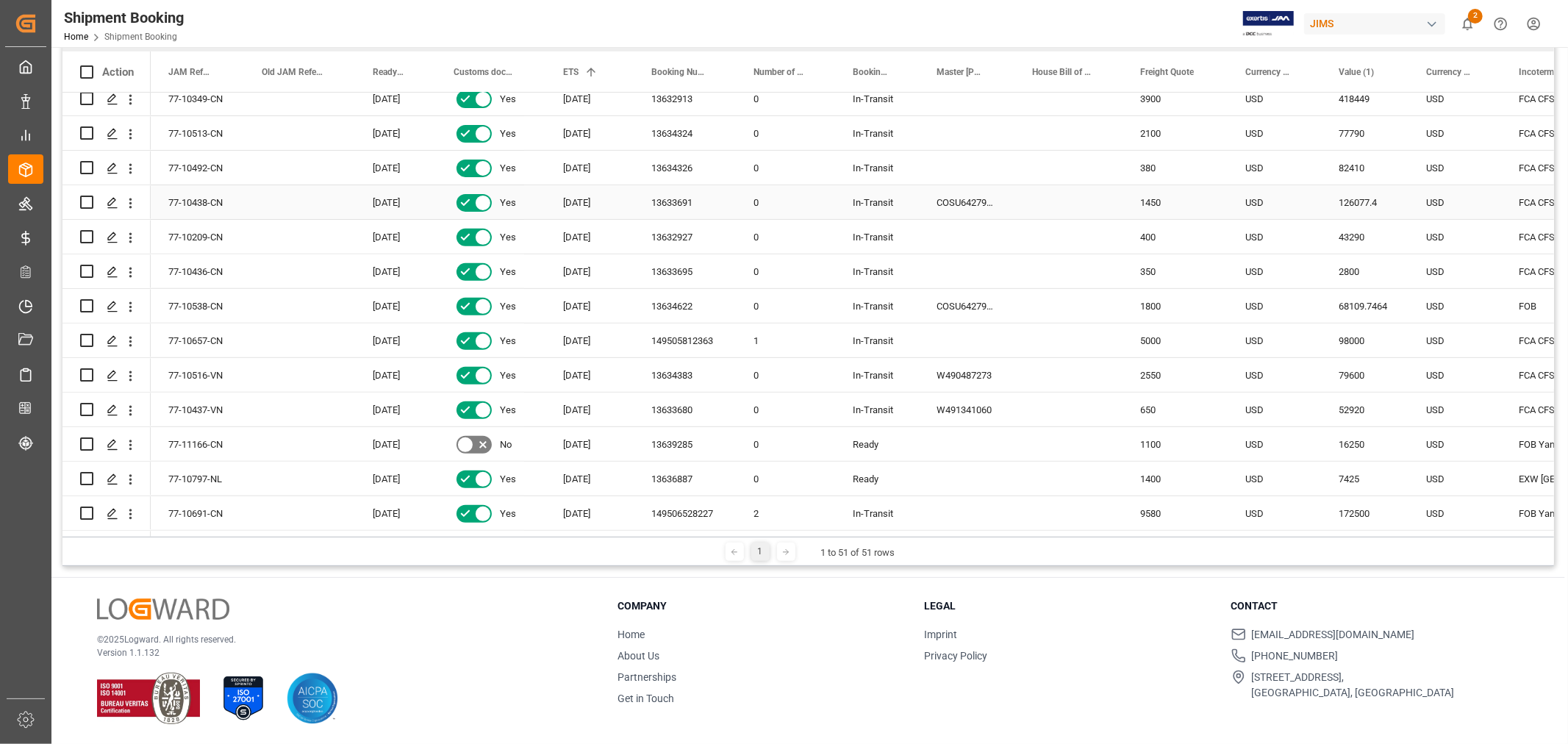
scroll to position [490, 0]
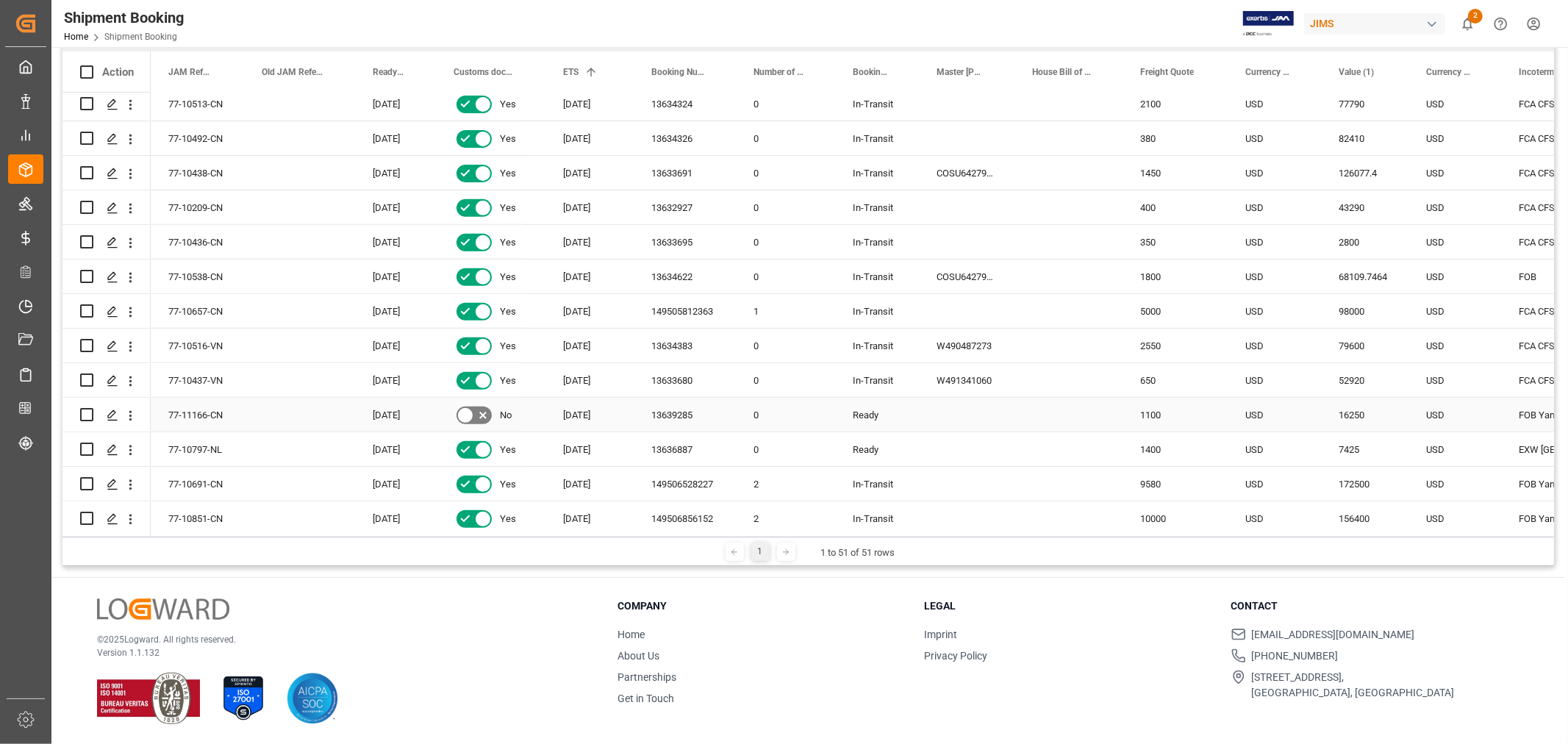
click at [676, 413] on div "13639285" at bounding box center [685, 414] width 102 height 33
click at [577, 416] on div "[DATE]" at bounding box center [590, 414] width 88 height 33
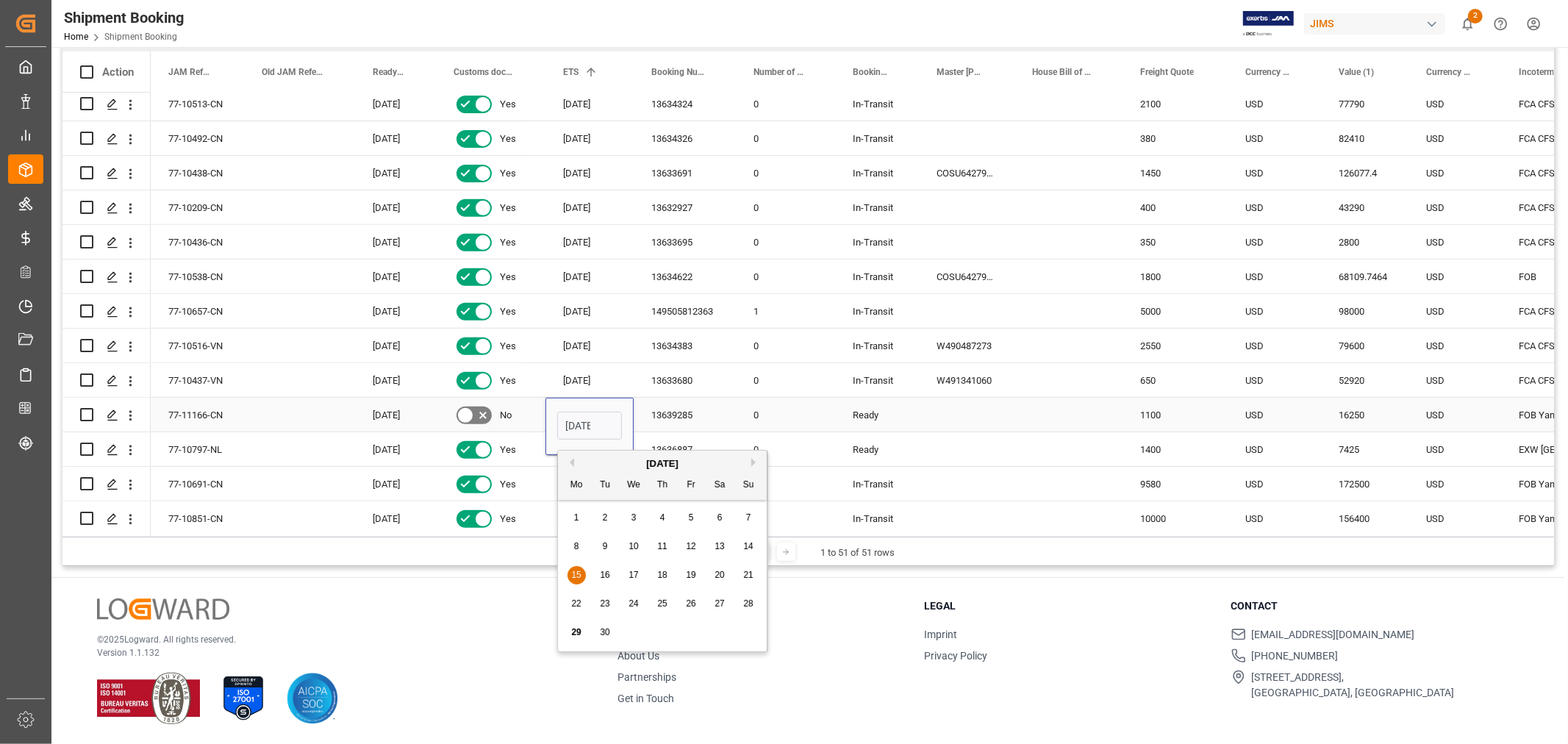
scroll to position [0, 27]
click at [749, 466] on div "[DATE]" at bounding box center [663, 463] width 208 height 14
click at [752, 460] on button "Next Month" at bounding box center [755, 462] width 9 height 9
click at [640, 575] on div "15" at bounding box center [634, 576] width 18 height 17
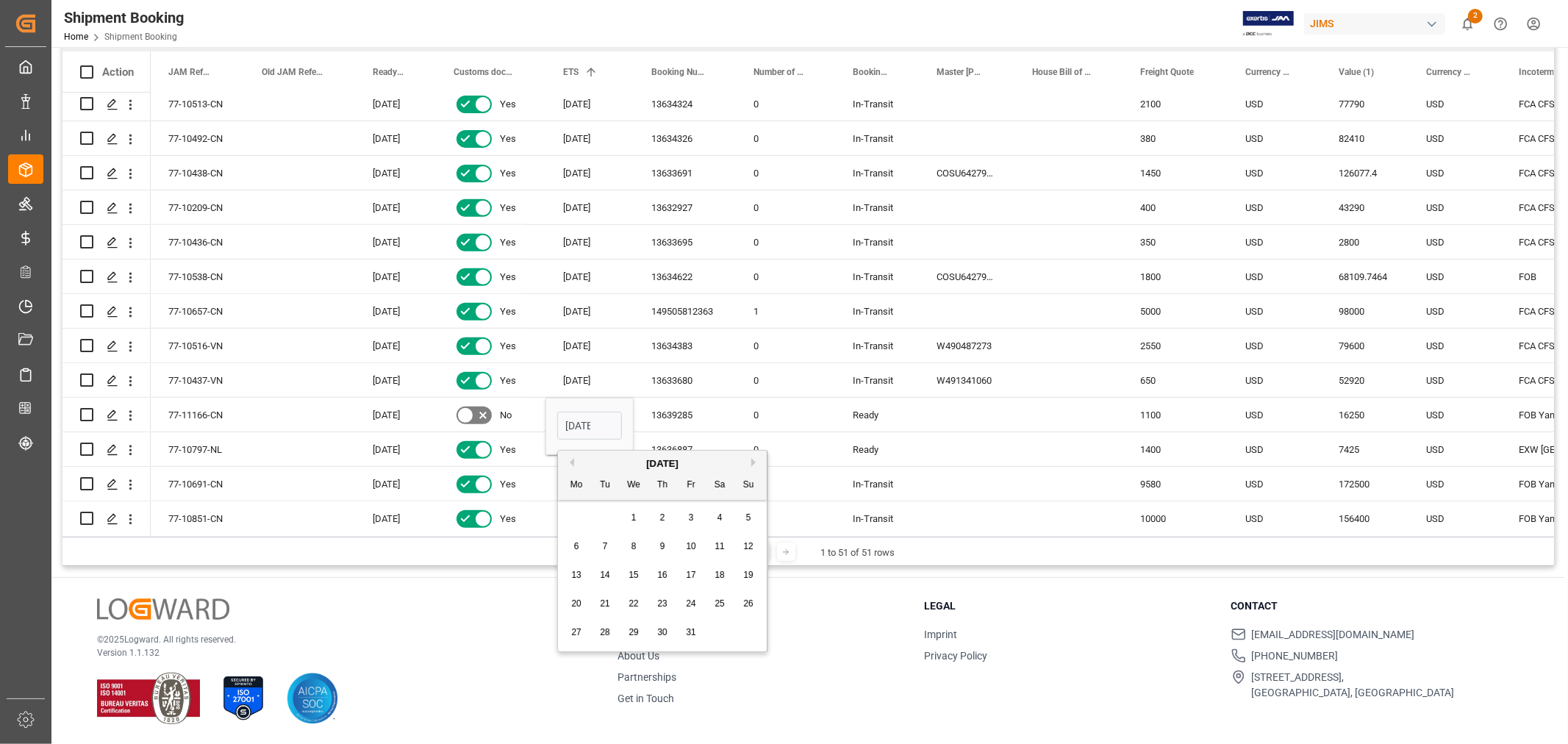
type input "[DATE]"
click at [676, 415] on div "13639285" at bounding box center [685, 414] width 102 height 33
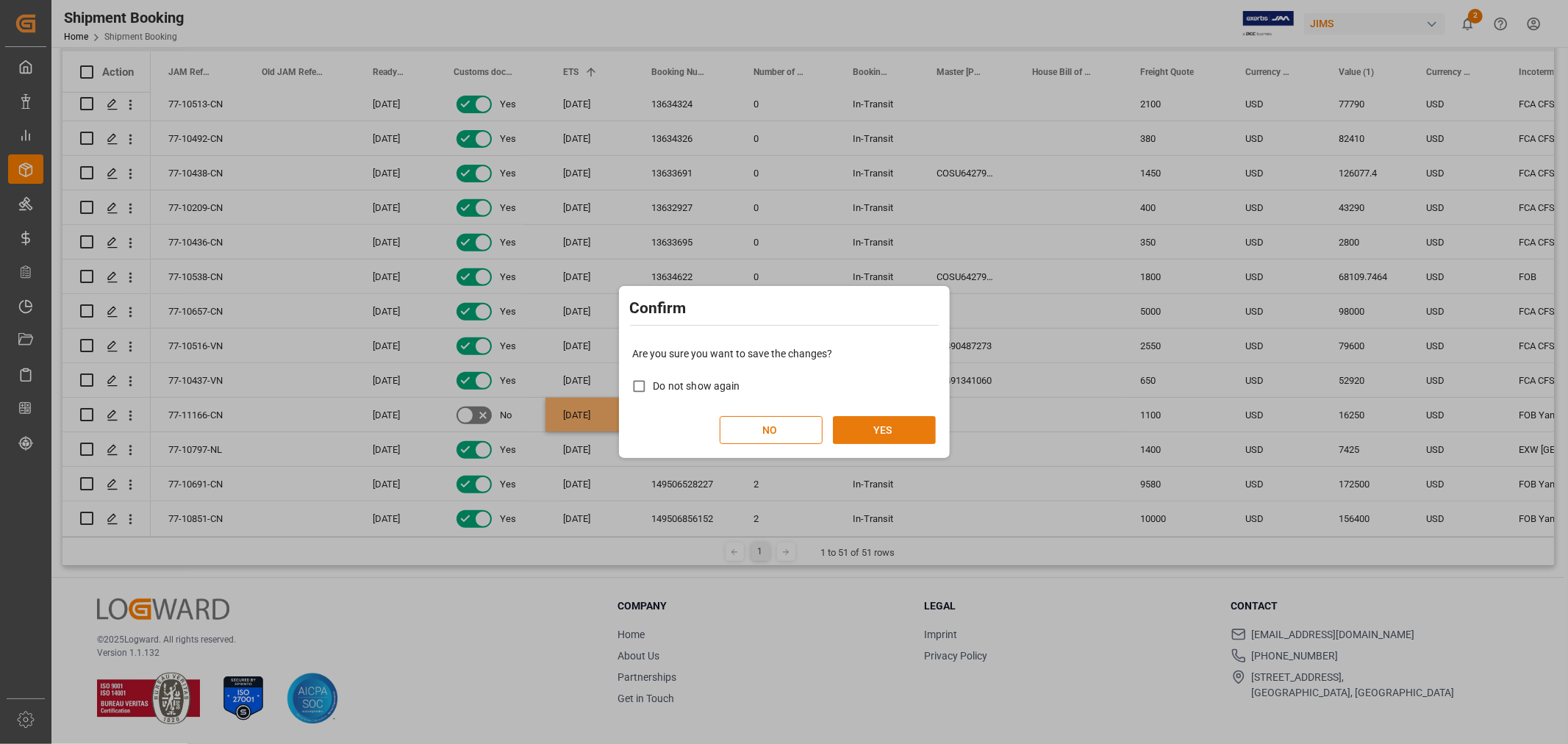
click at [873, 421] on button "YES" at bounding box center [884, 429] width 103 height 28
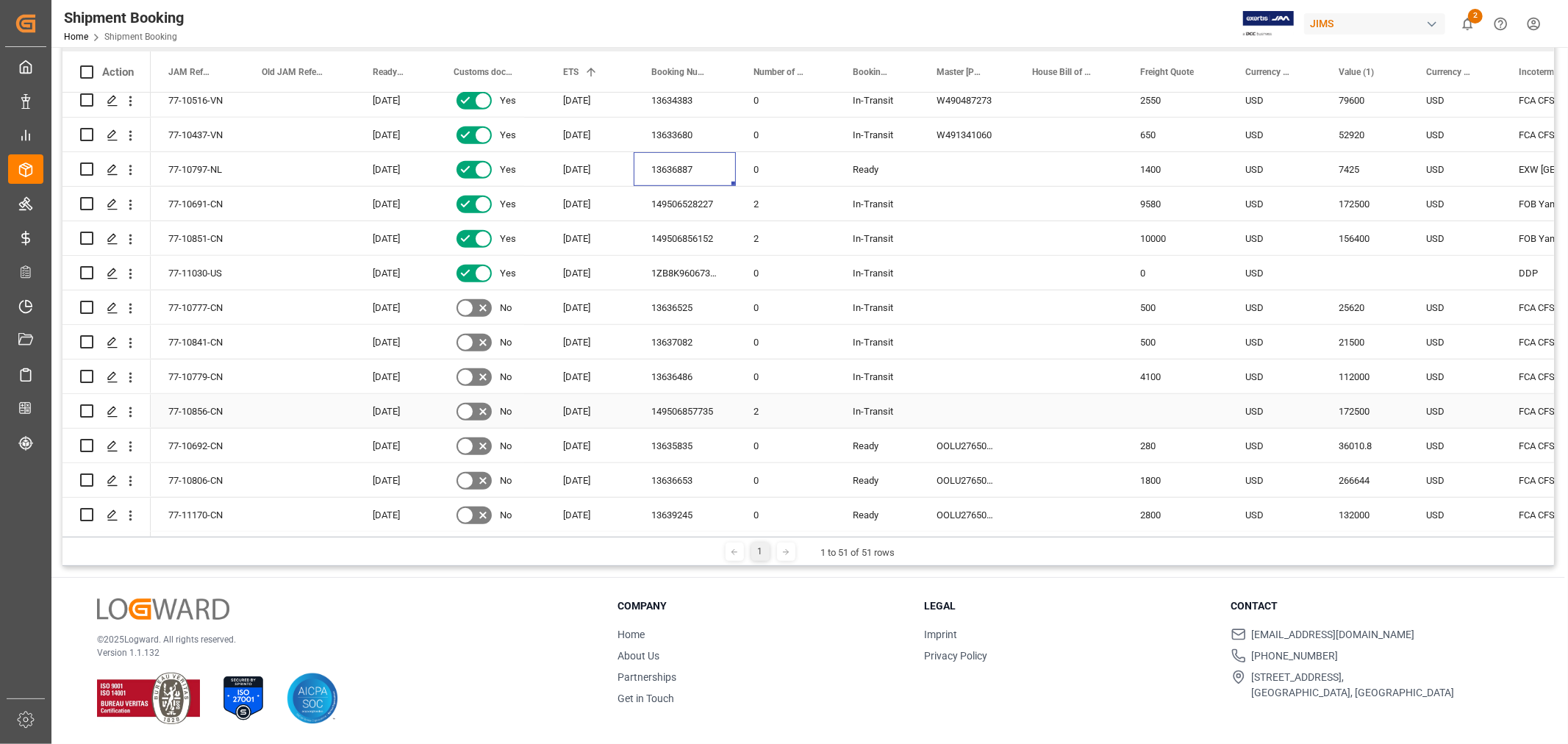
scroll to position [653, 0]
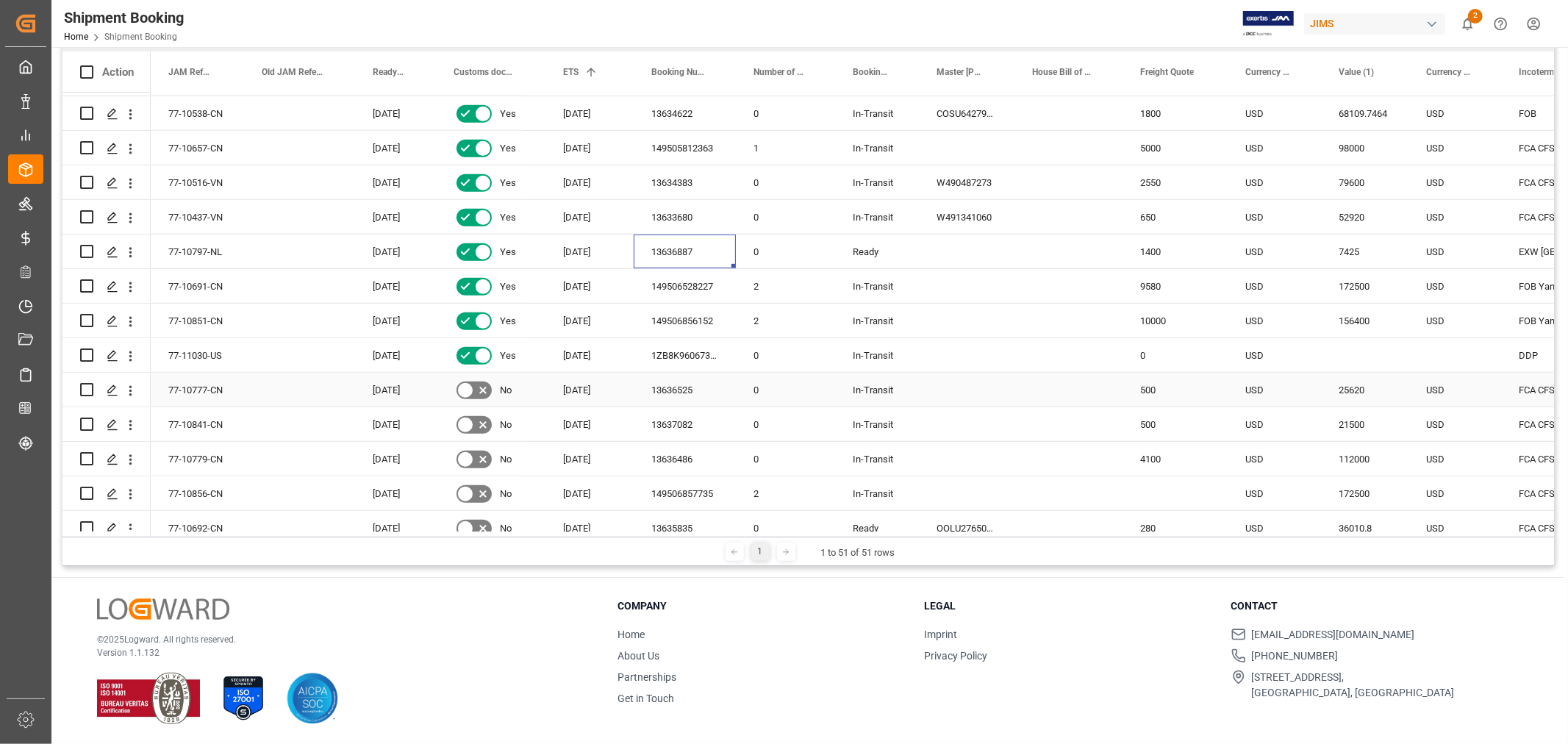
click at [686, 379] on div "13636525" at bounding box center [685, 389] width 102 height 33
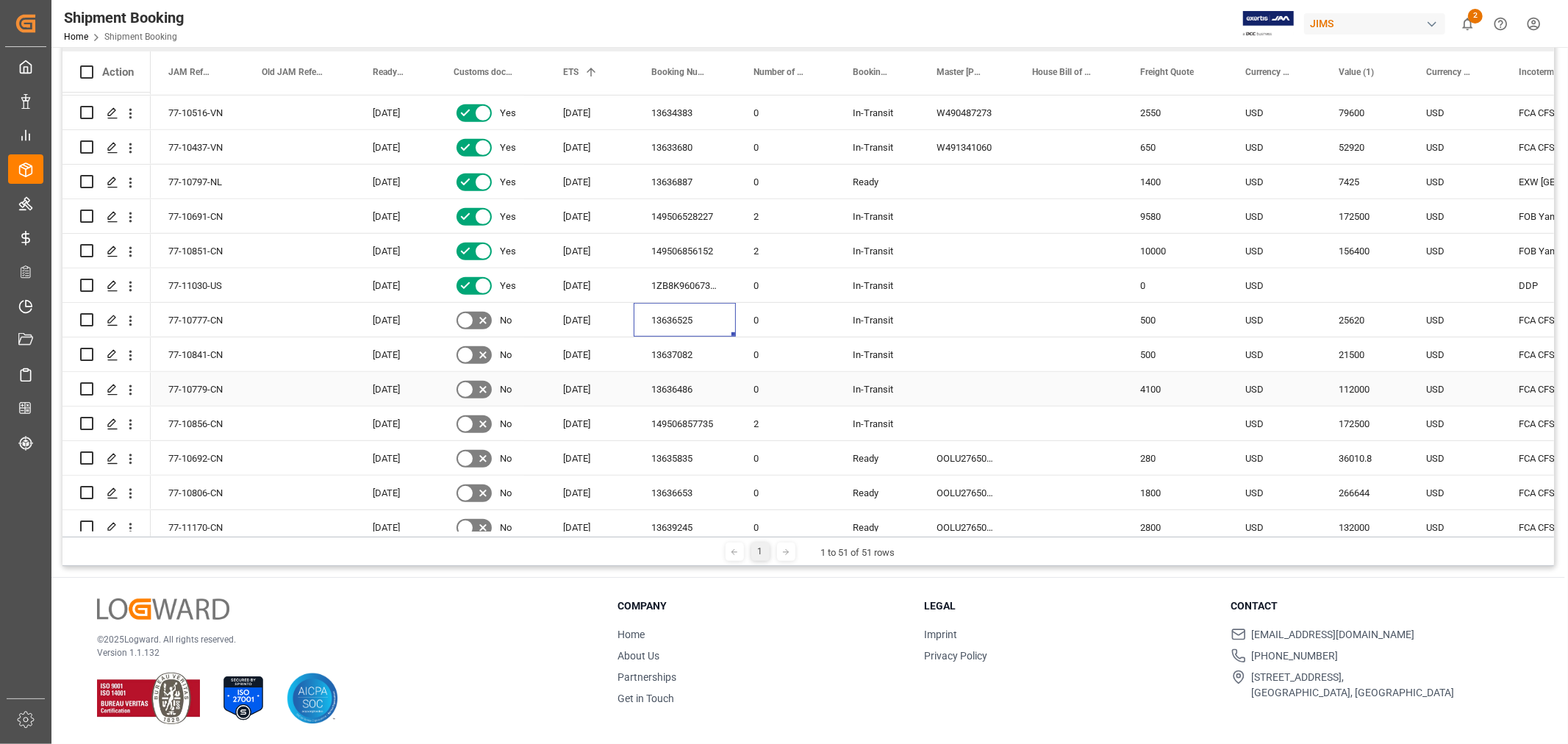
scroll to position [817, 0]
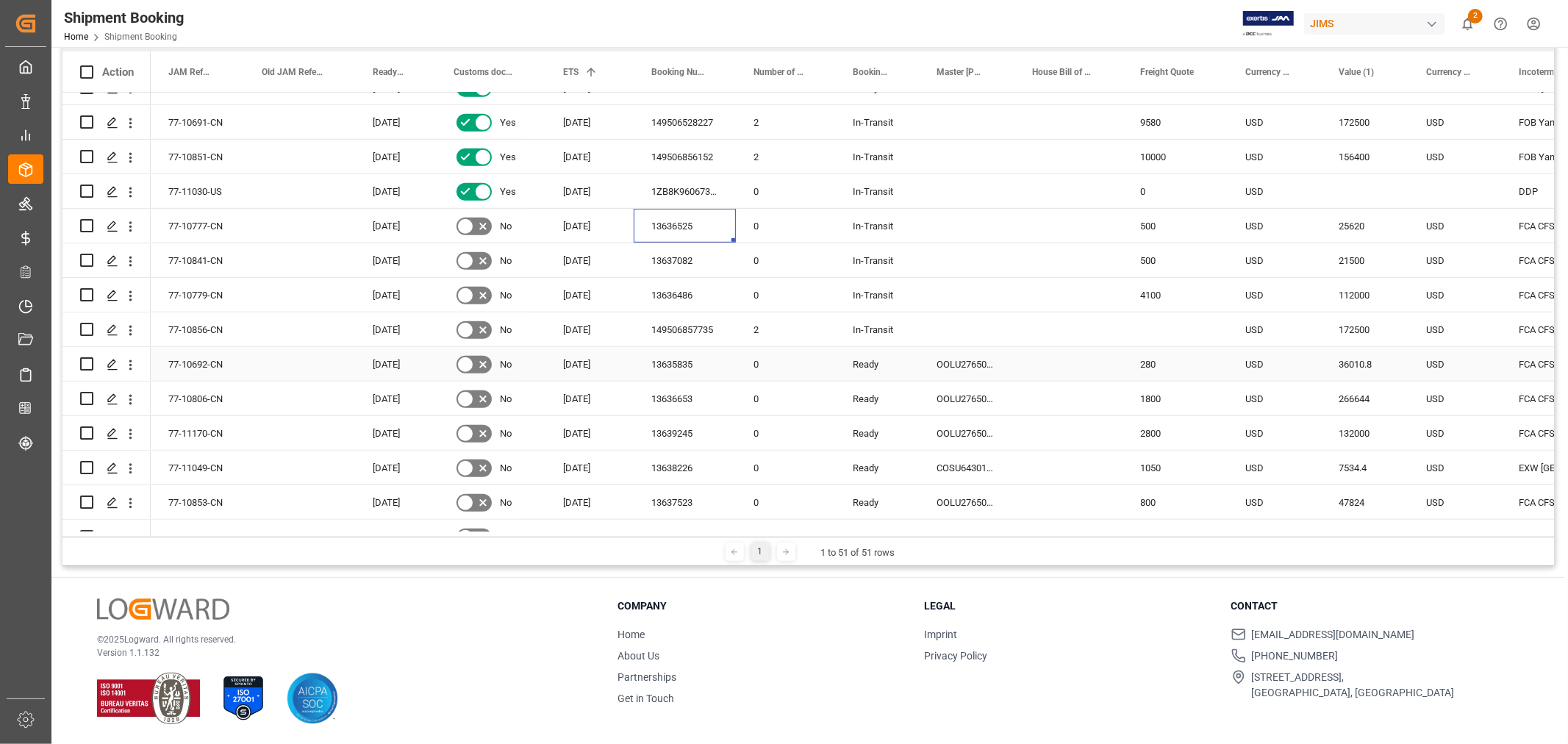
click at [672, 361] on div "13635835" at bounding box center [685, 363] width 102 height 33
click at [224, 361] on div "77-10692-CN" at bounding box center [198, 363] width 94 height 33
click at [692, 397] on div "13636653" at bounding box center [685, 398] width 102 height 33
click at [200, 400] on div "77-10806-CN" at bounding box center [198, 398] width 94 height 33
click at [645, 428] on div "13639245" at bounding box center [685, 432] width 102 height 33
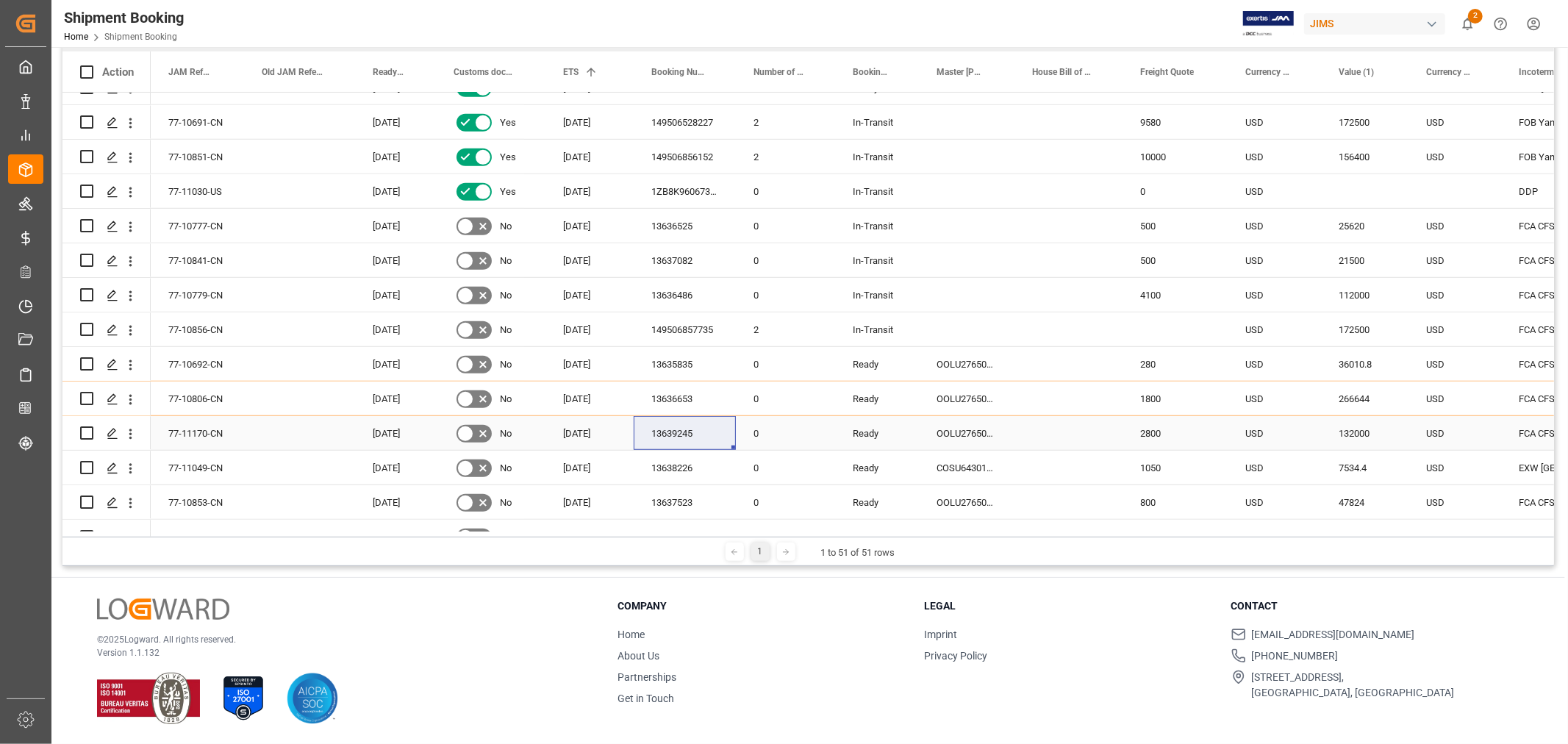
click at [189, 428] on div "77-11170-CN" at bounding box center [198, 432] width 94 height 33
click at [199, 466] on div "77-11049-CN" at bounding box center [198, 467] width 94 height 33
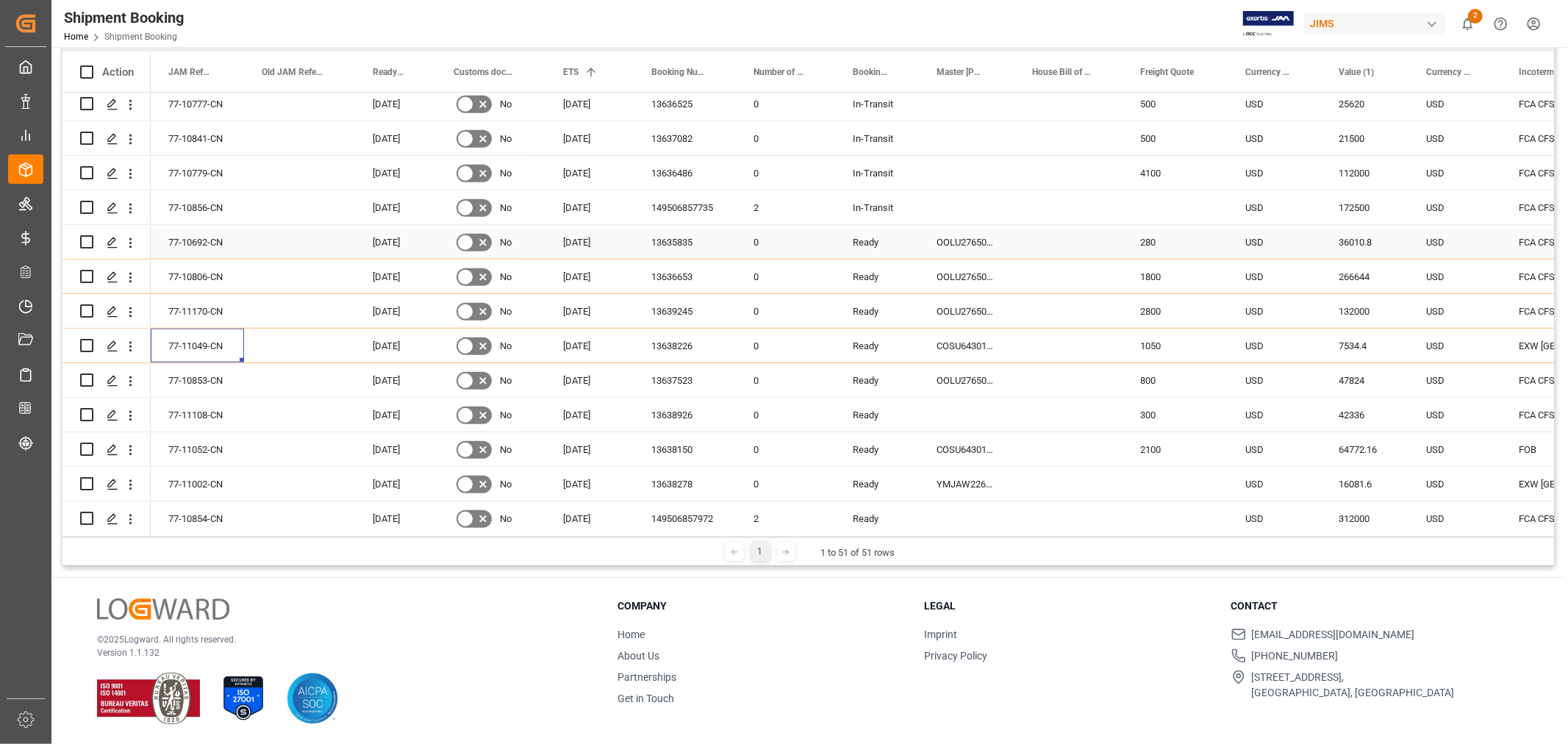
scroll to position [980, 0]
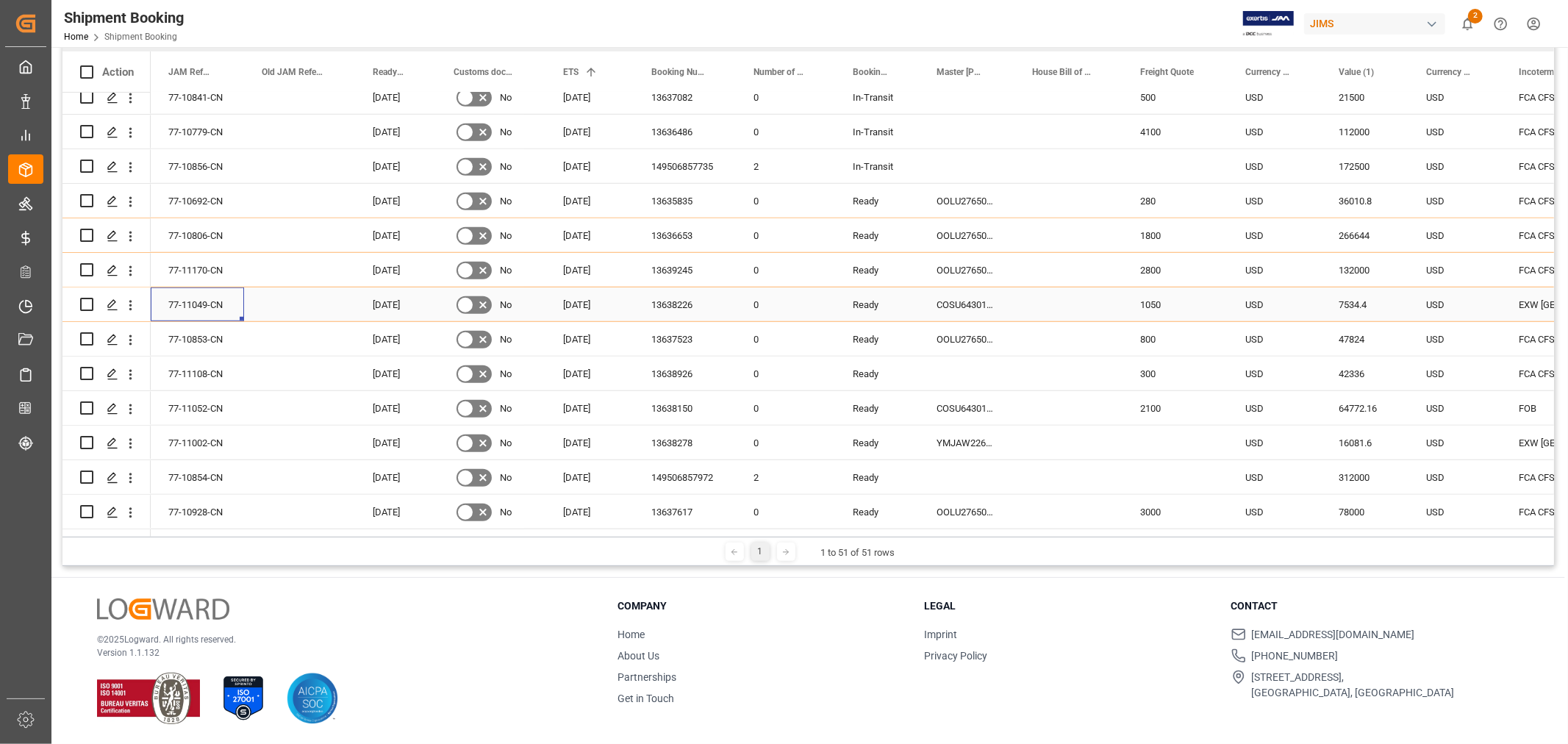
click at [222, 299] on div "77-11049-CN" at bounding box center [198, 304] width 94 height 33
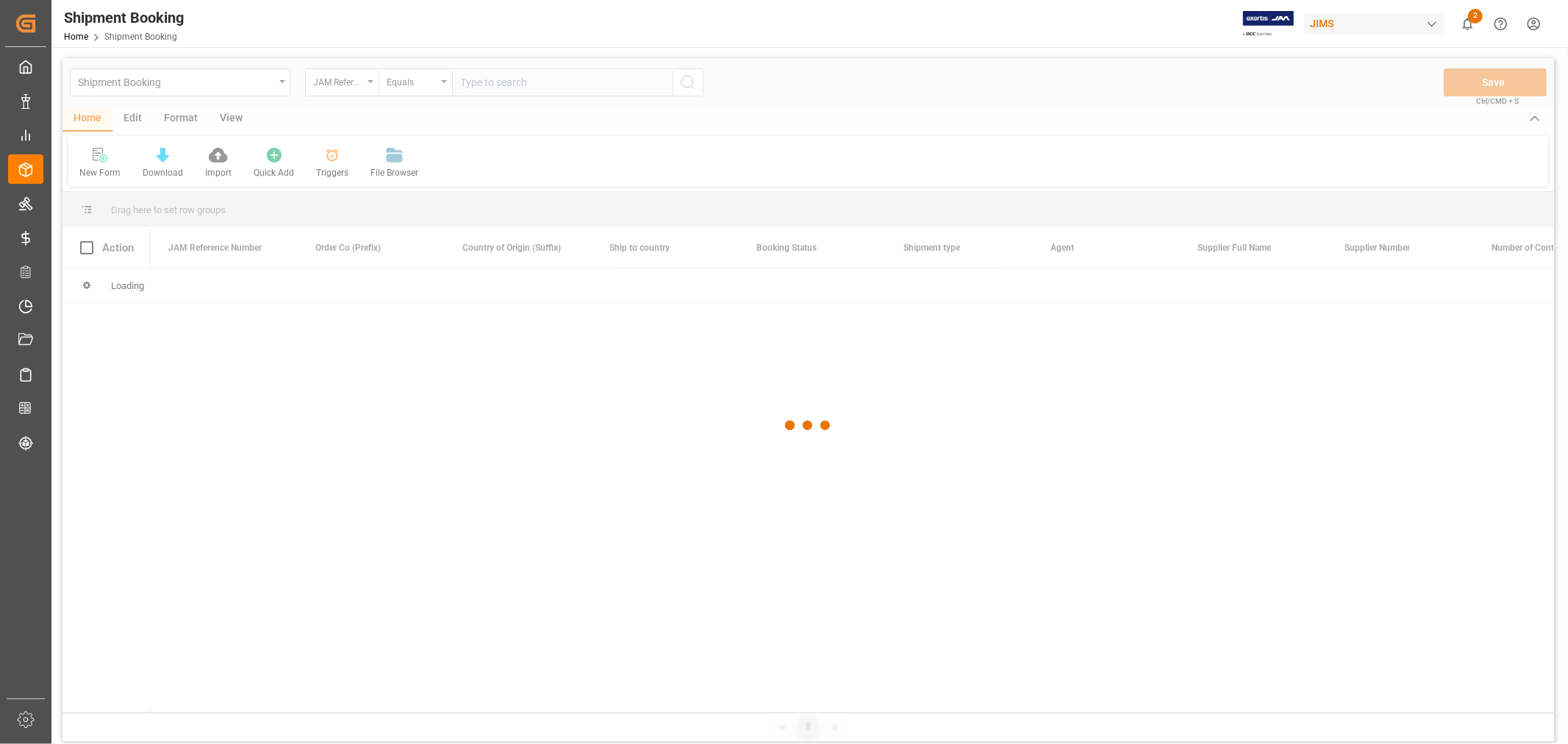
click at [237, 90] on div at bounding box center [808, 426] width 1492 height 735
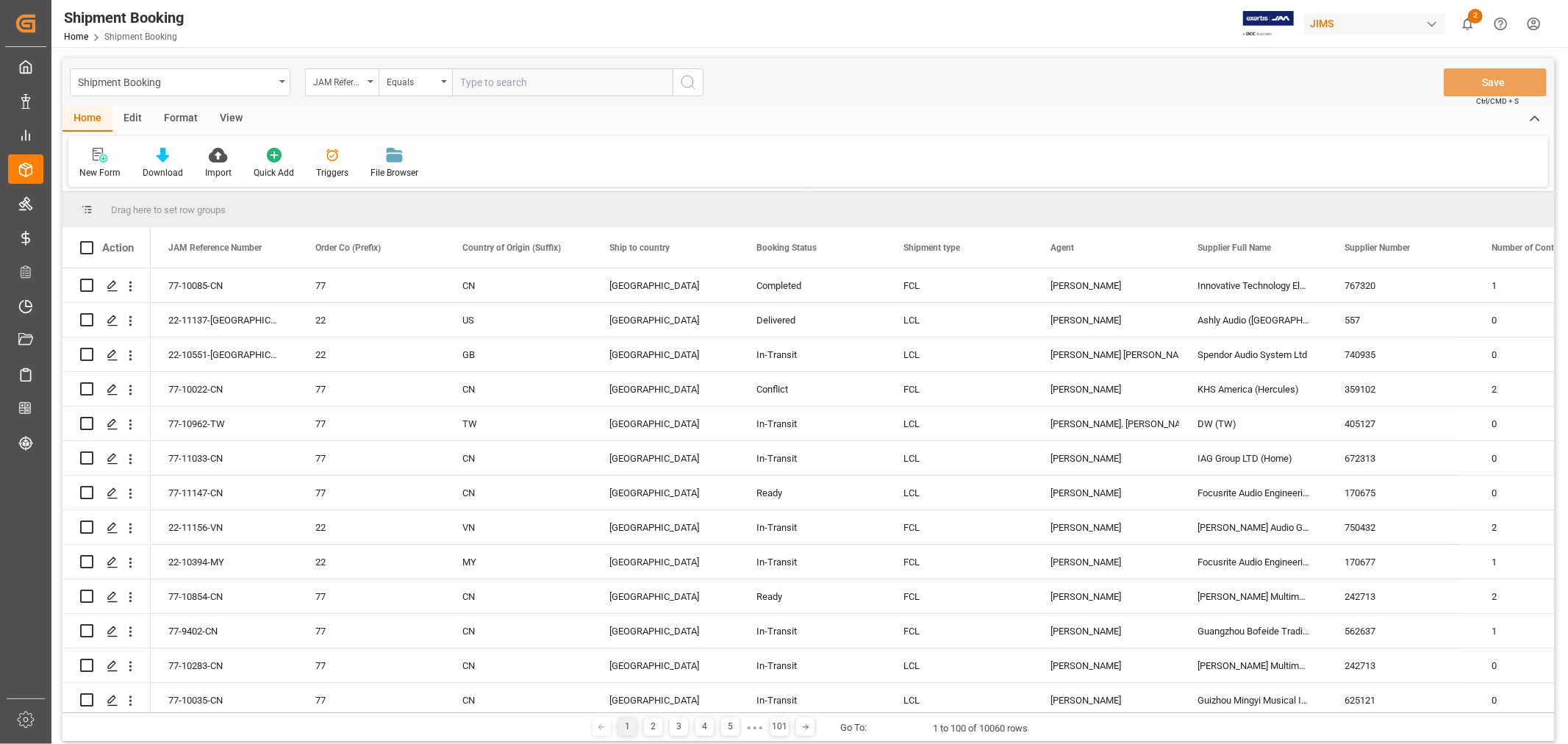
click at [237, 90] on div "Shipment Booking" at bounding box center [176, 80] width 196 height 18
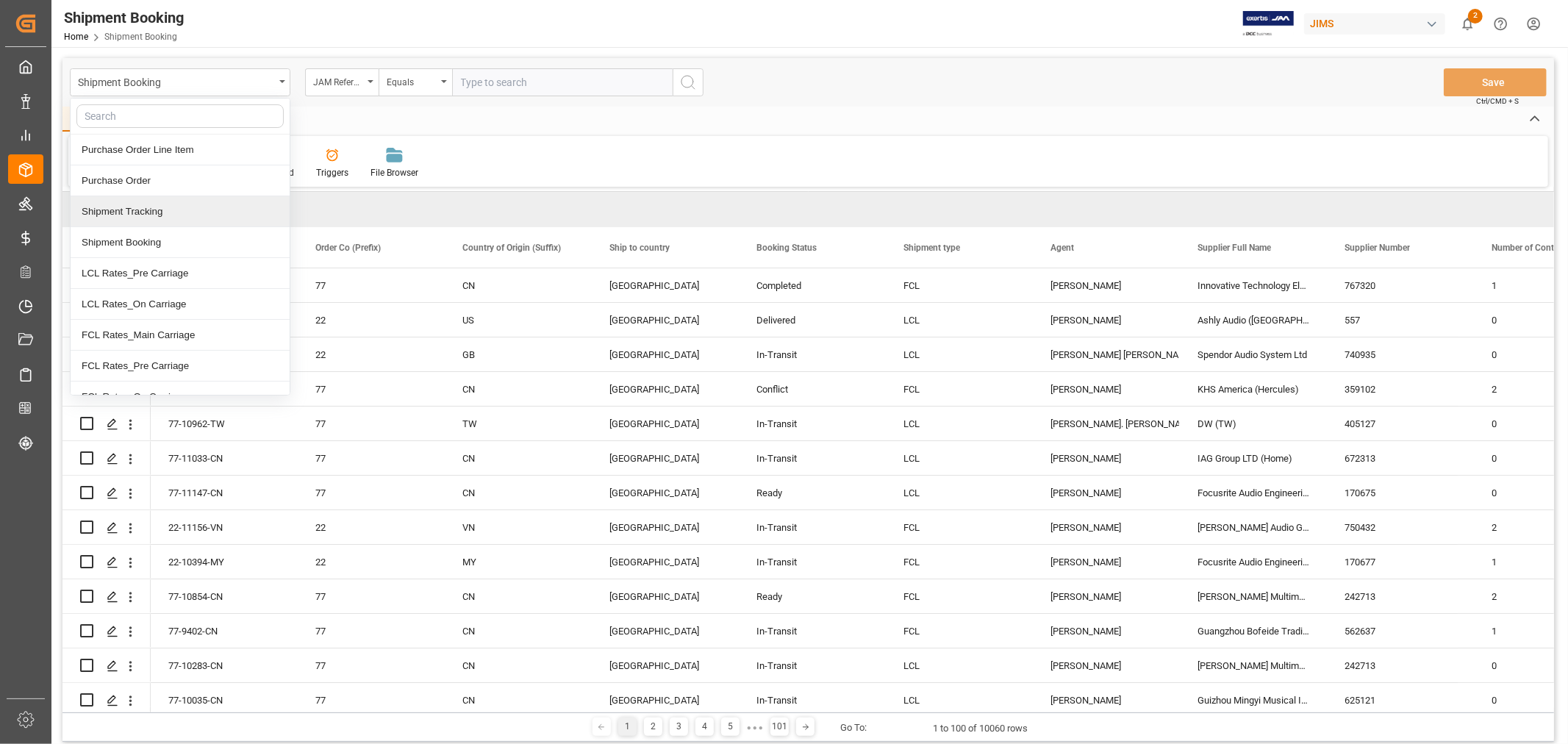
click at [164, 219] on div "Shipment Tracking" at bounding box center [180, 211] width 219 height 31
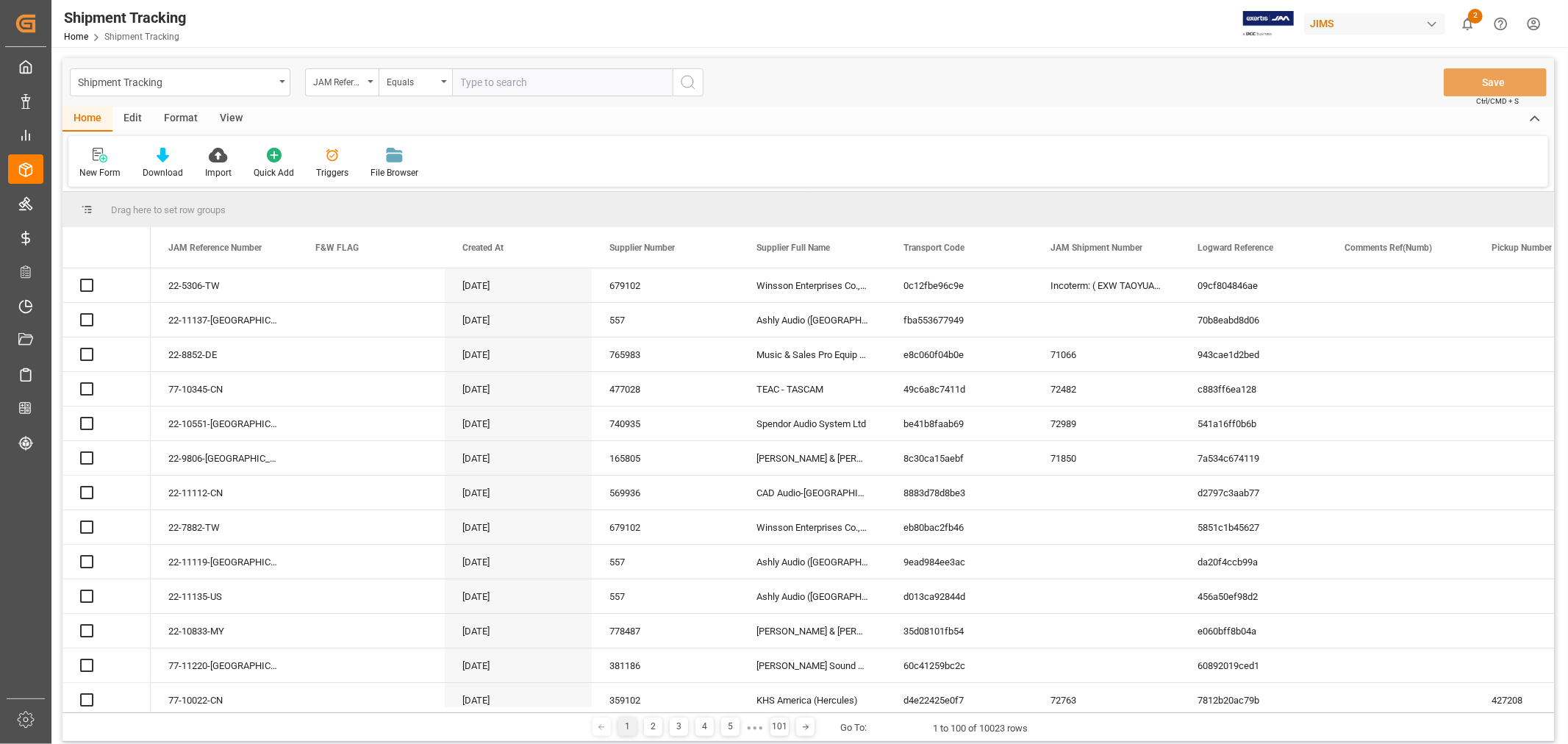
click at [511, 82] on input "text" at bounding box center [562, 82] width 221 height 28
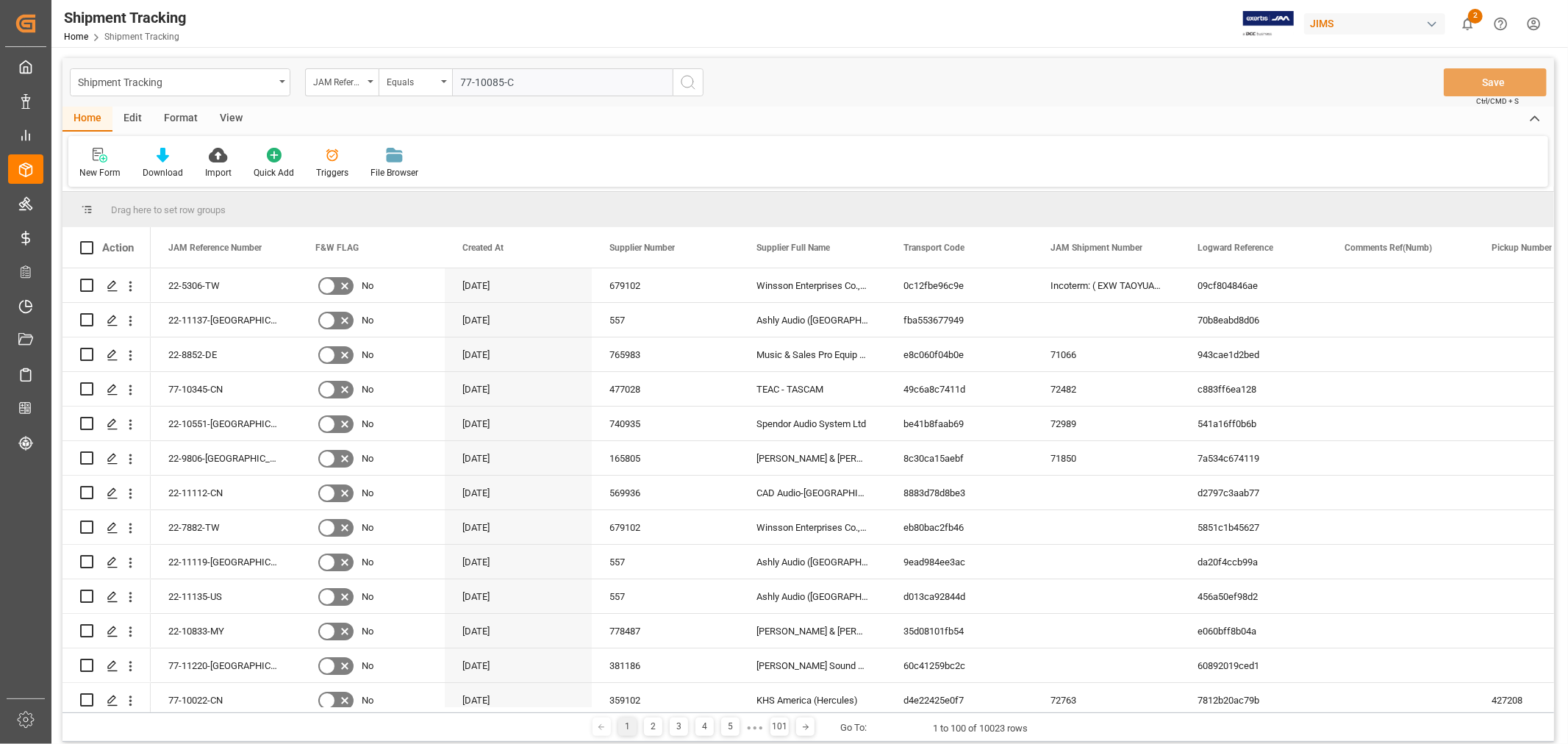
type input "77-10085-CN"
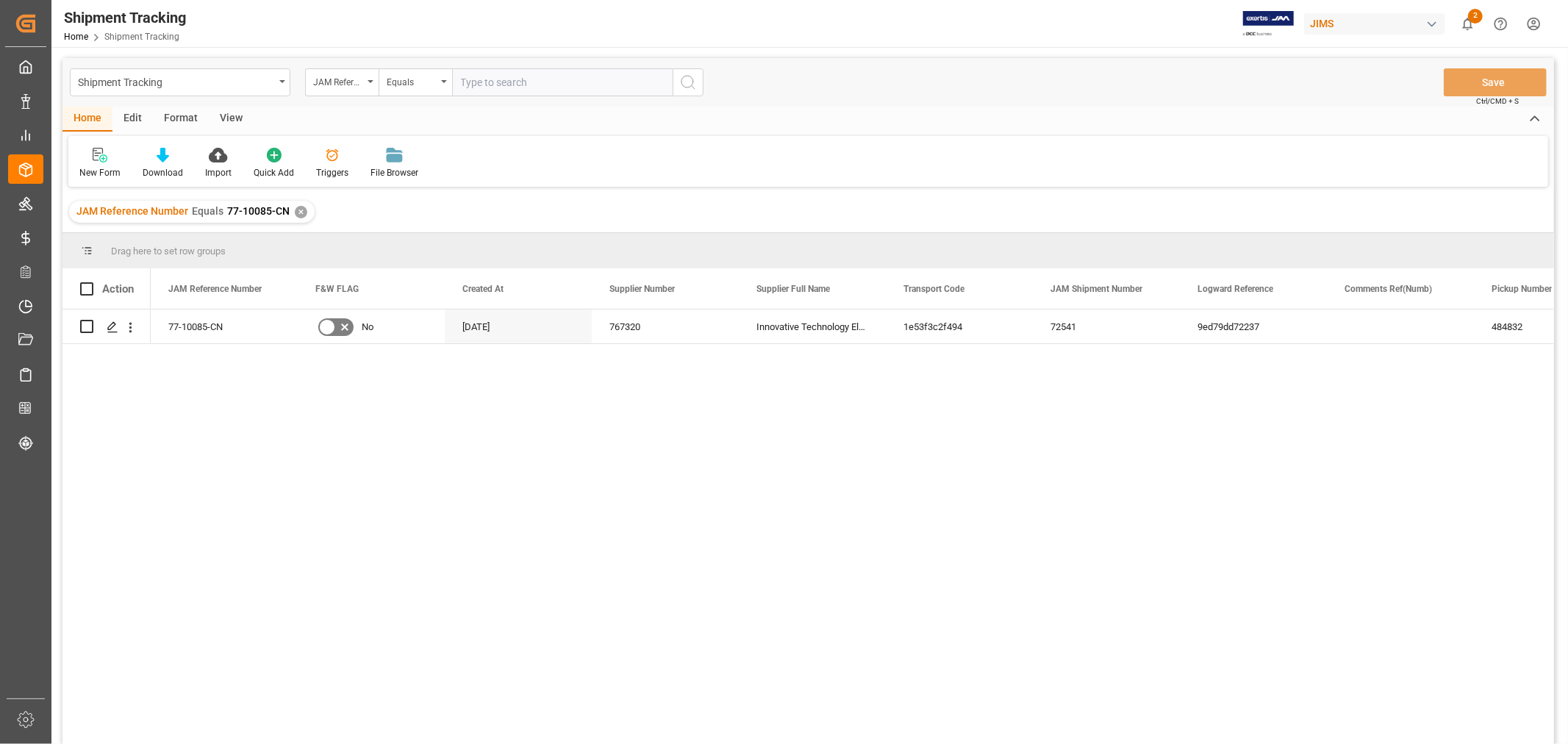
click at [221, 115] on div "View" at bounding box center [230, 119] width 45 height 25
click at [91, 170] on div "Default" at bounding box center [94, 173] width 29 height 13
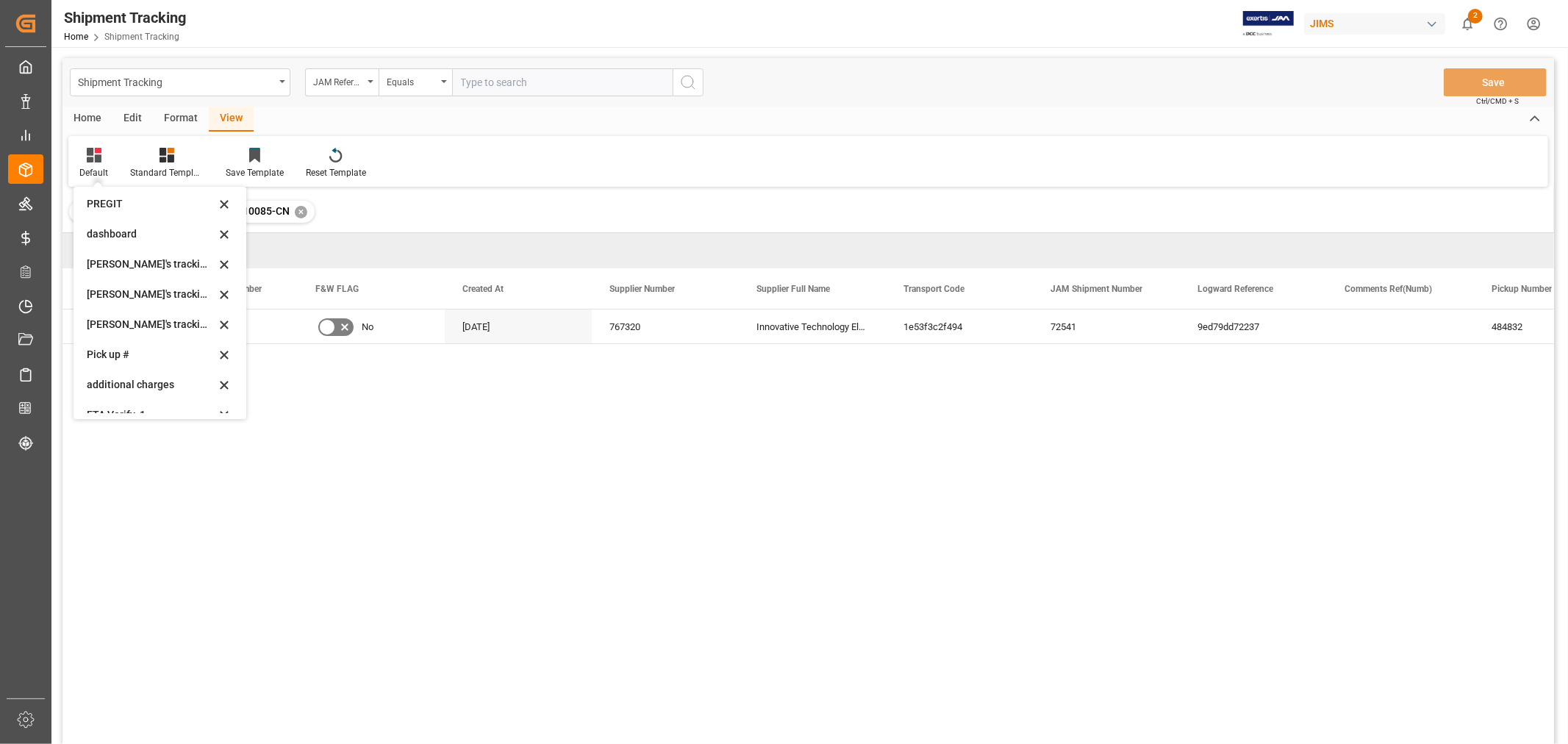
scroll to position [321, 0]
click at [151, 248] on div "Huixin's tracking all_sample" at bounding box center [151, 248] width 129 height 15
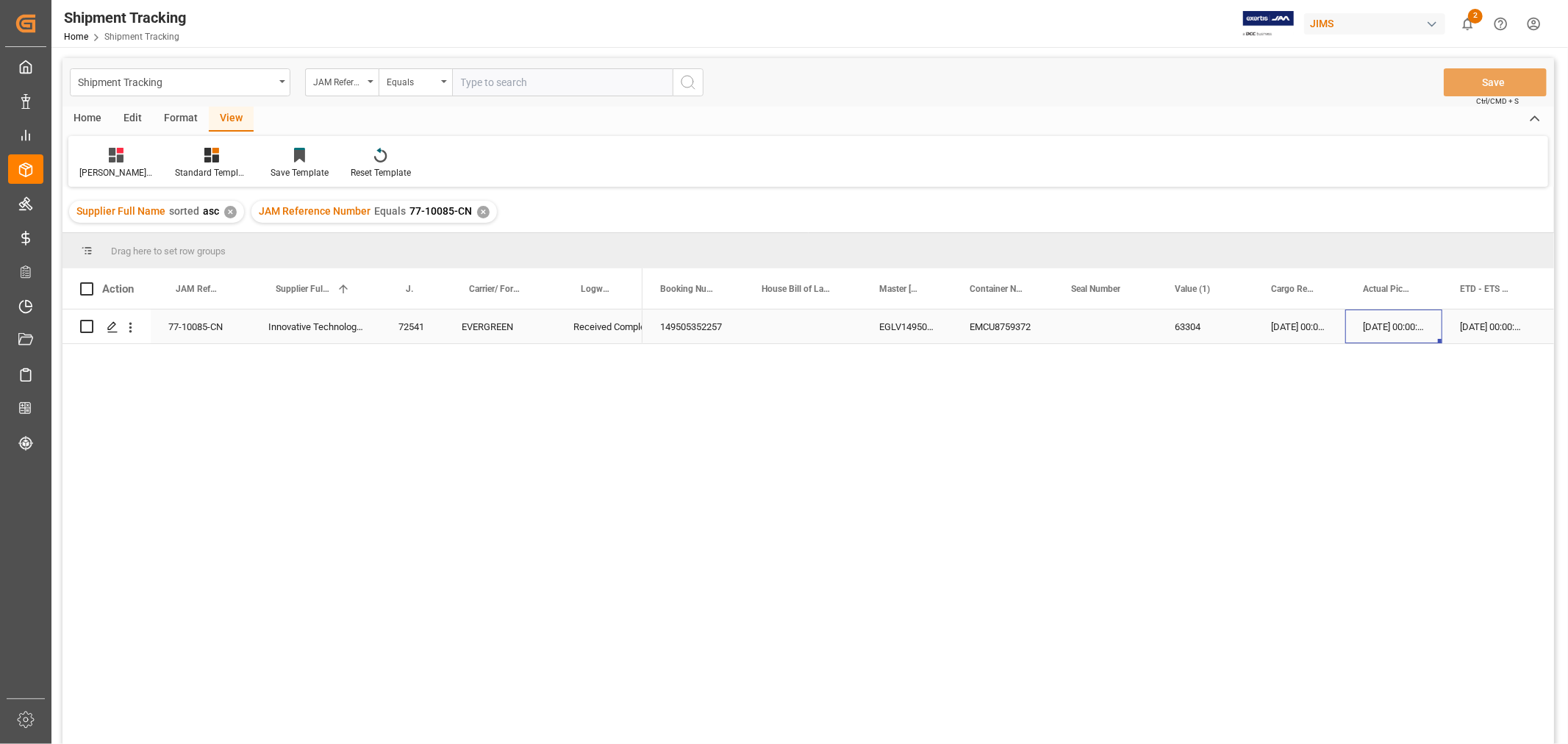
click at [1376, 326] on div "15-08-2025 00:00:00" at bounding box center [1393, 326] width 97 height 33
click at [1501, 332] on div "17-08-2025 00:00:00" at bounding box center [1491, 326] width 97 height 33
click at [1164, 337] on div "Press SPACE to select this row." at bounding box center [1187, 326] width 147 height 33
click at [753, 335] on div "Press SPACE to select this row." at bounding box center [746, 326] width 147 height 33
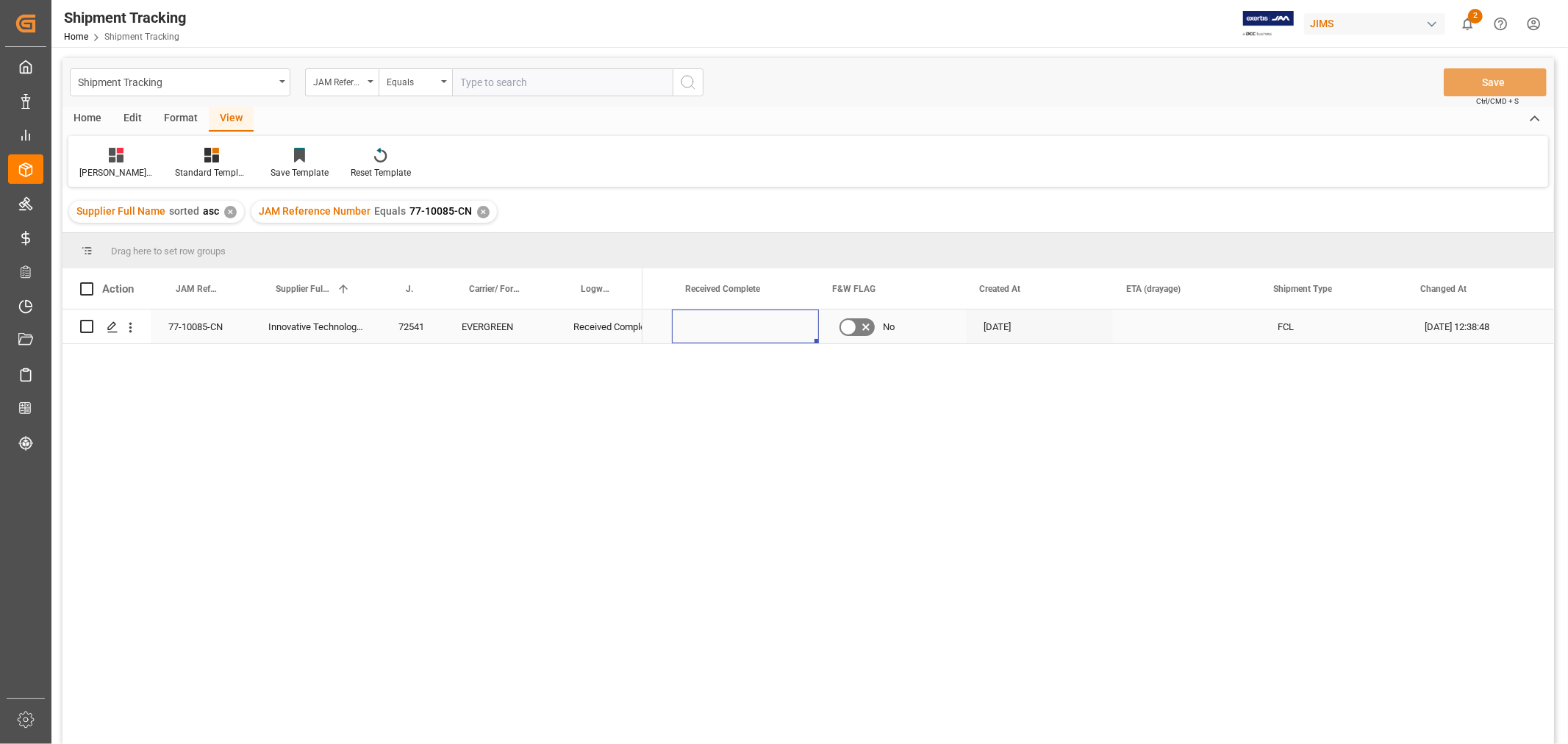
click at [753, 335] on div "Press SPACE to select this row." at bounding box center [746, 326] width 147 height 33
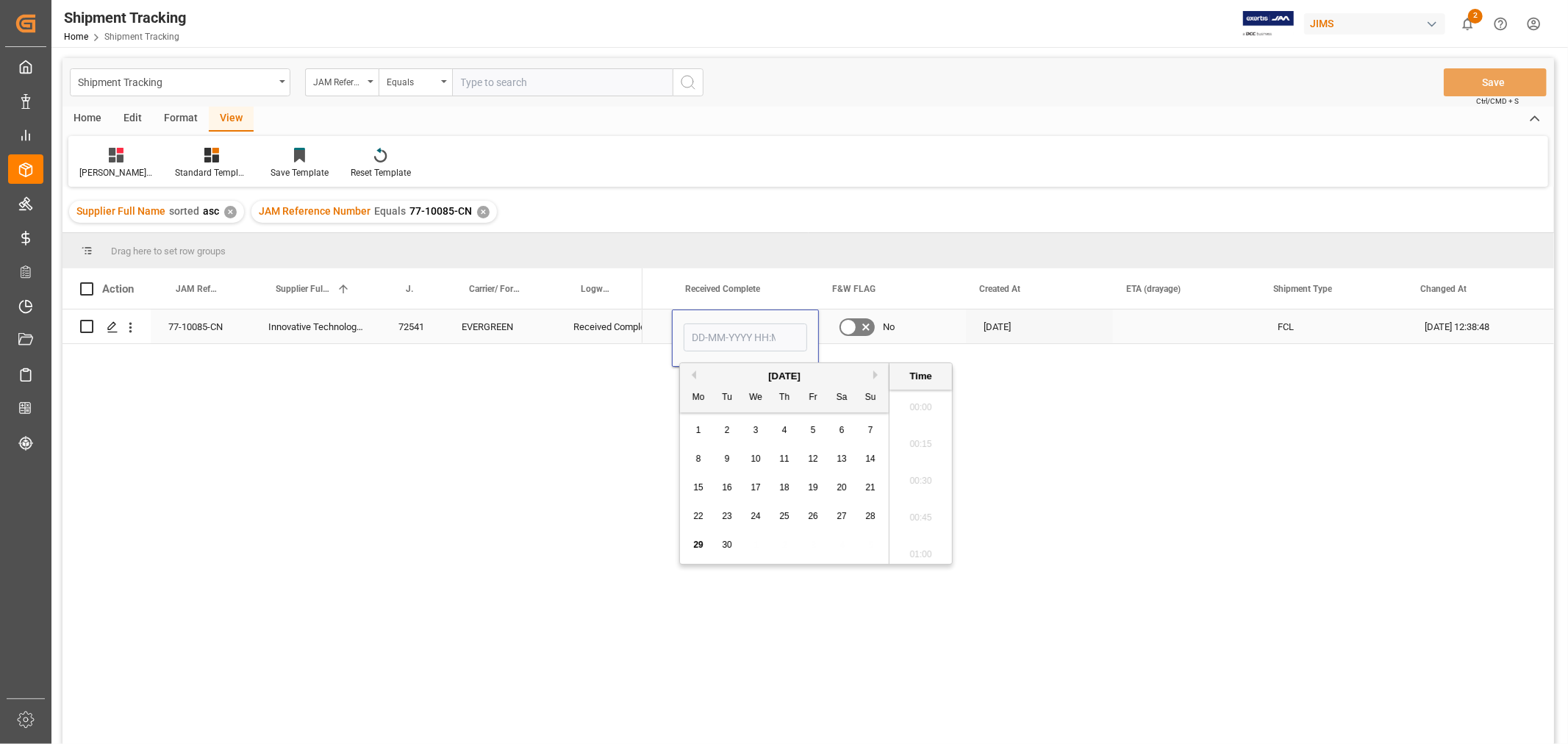
scroll to position [1144, 0]
click at [753, 335] on input "Press SPACE to select this row." at bounding box center [745, 337] width 123 height 28
type input "26-09-2025 00:00"
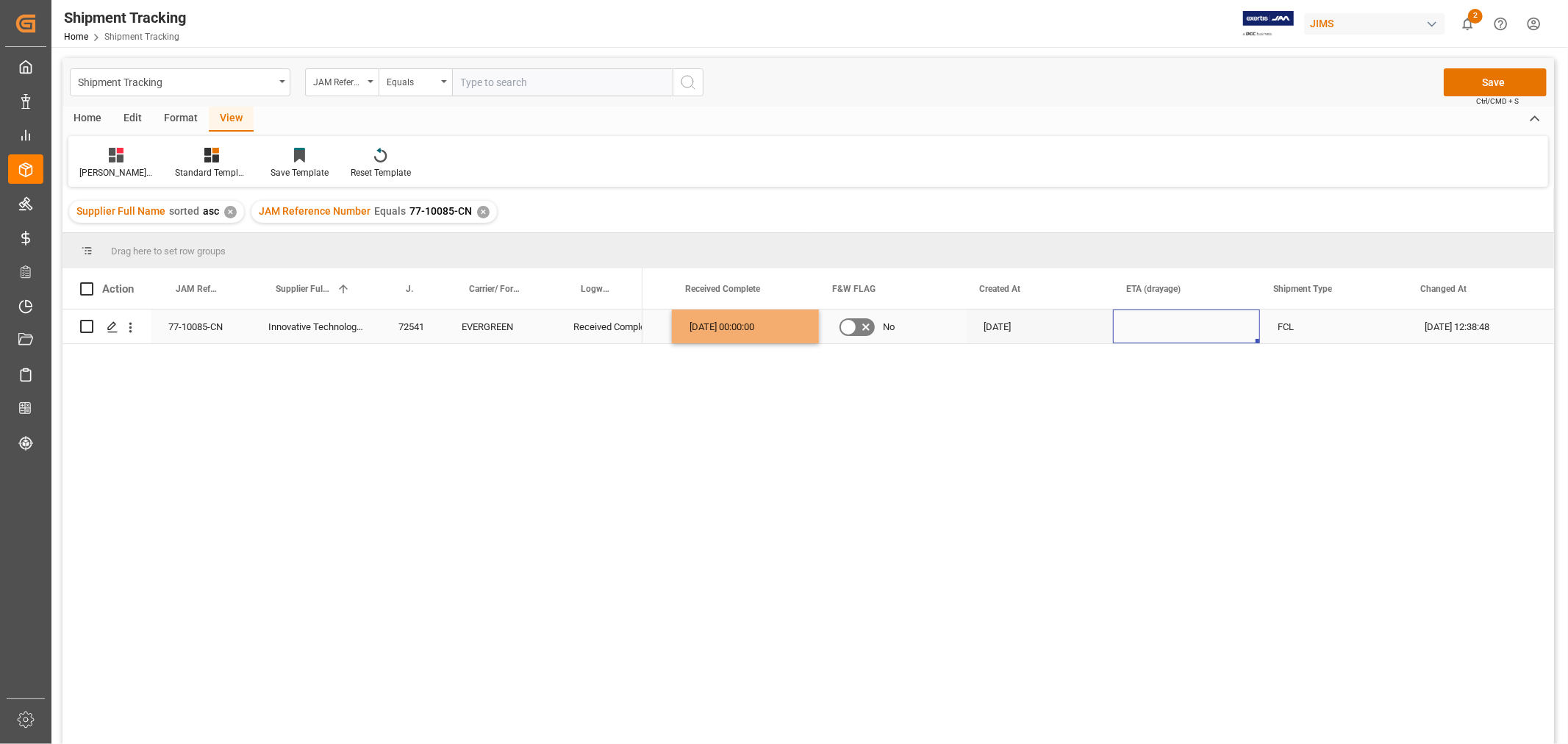
click at [1151, 314] on div "Press SPACE to select this row." at bounding box center [1187, 326] width 147 height 33
click at [1500, 77] on button "Save" at bounding box center [1495, 82] width 103 height 28
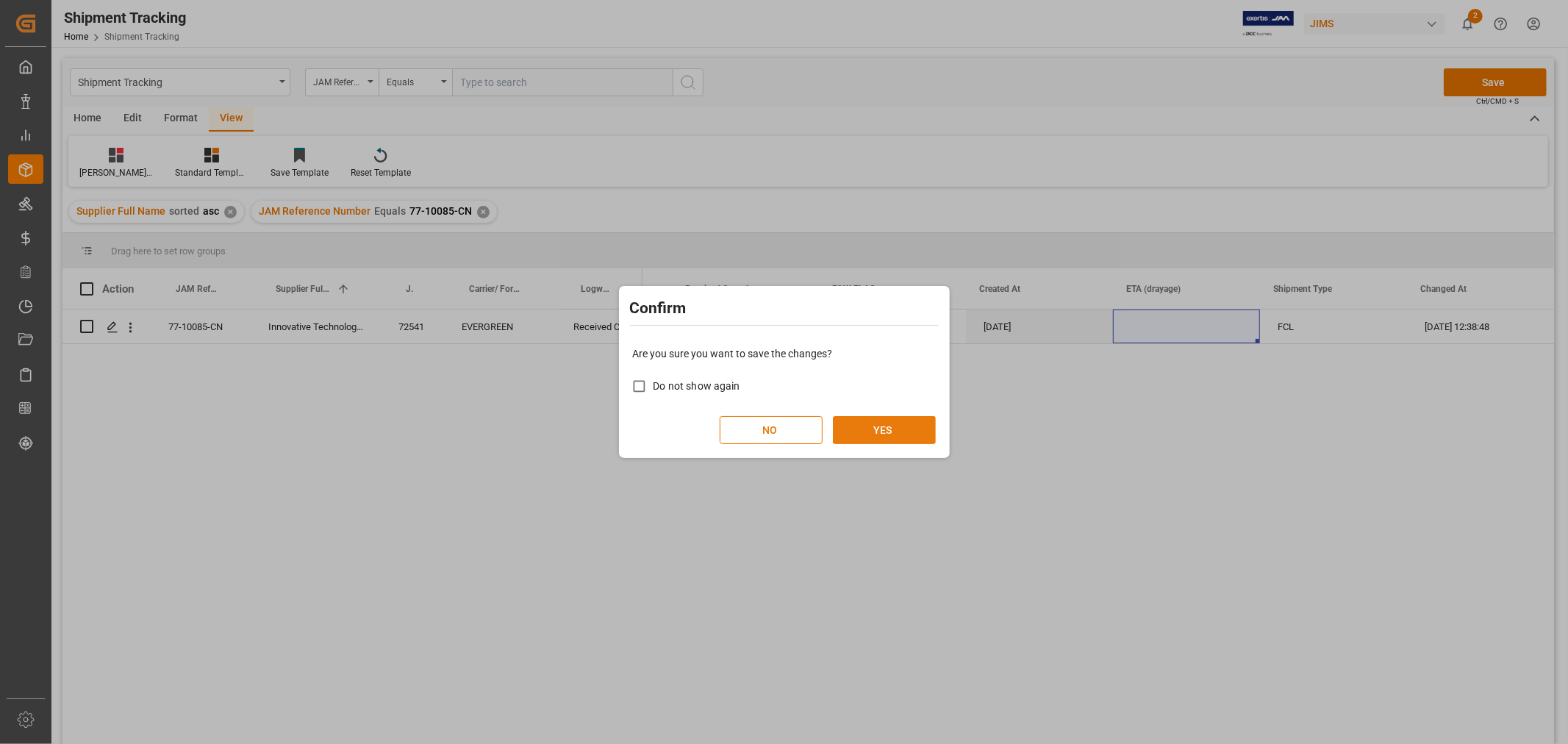
click at [866, 429] on button "YES" at bounding box center [884, 429] width 103 height 28
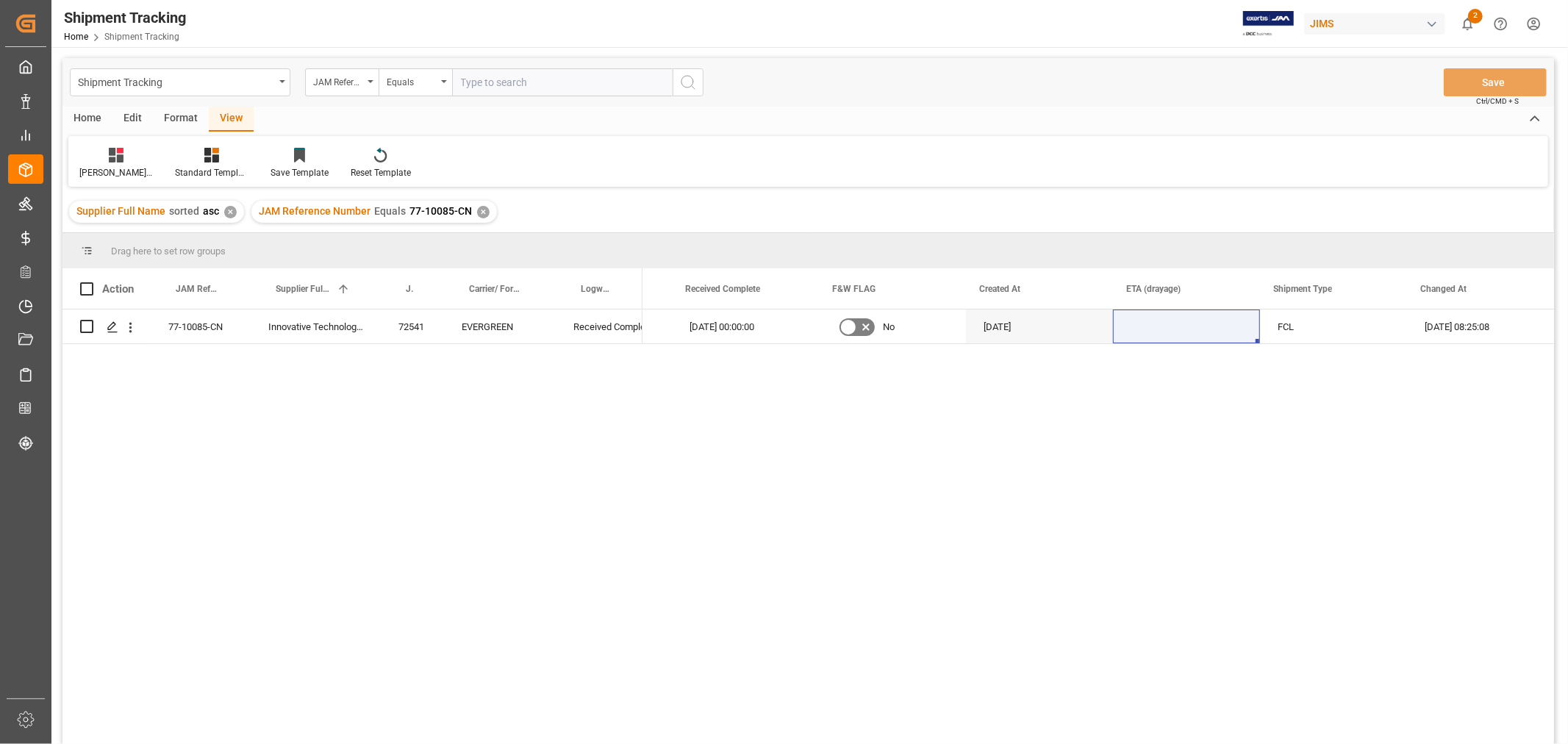
click at [735, 614] on div "26-09-2025 00:00:00 No 14-07-2025 FCL 29-09-2025 08:25:08" at bounding box center [1098, 532] width 911 height 444
click at [478, 217] on div "✕" at bounding box center [483, 211] width 12 height 12
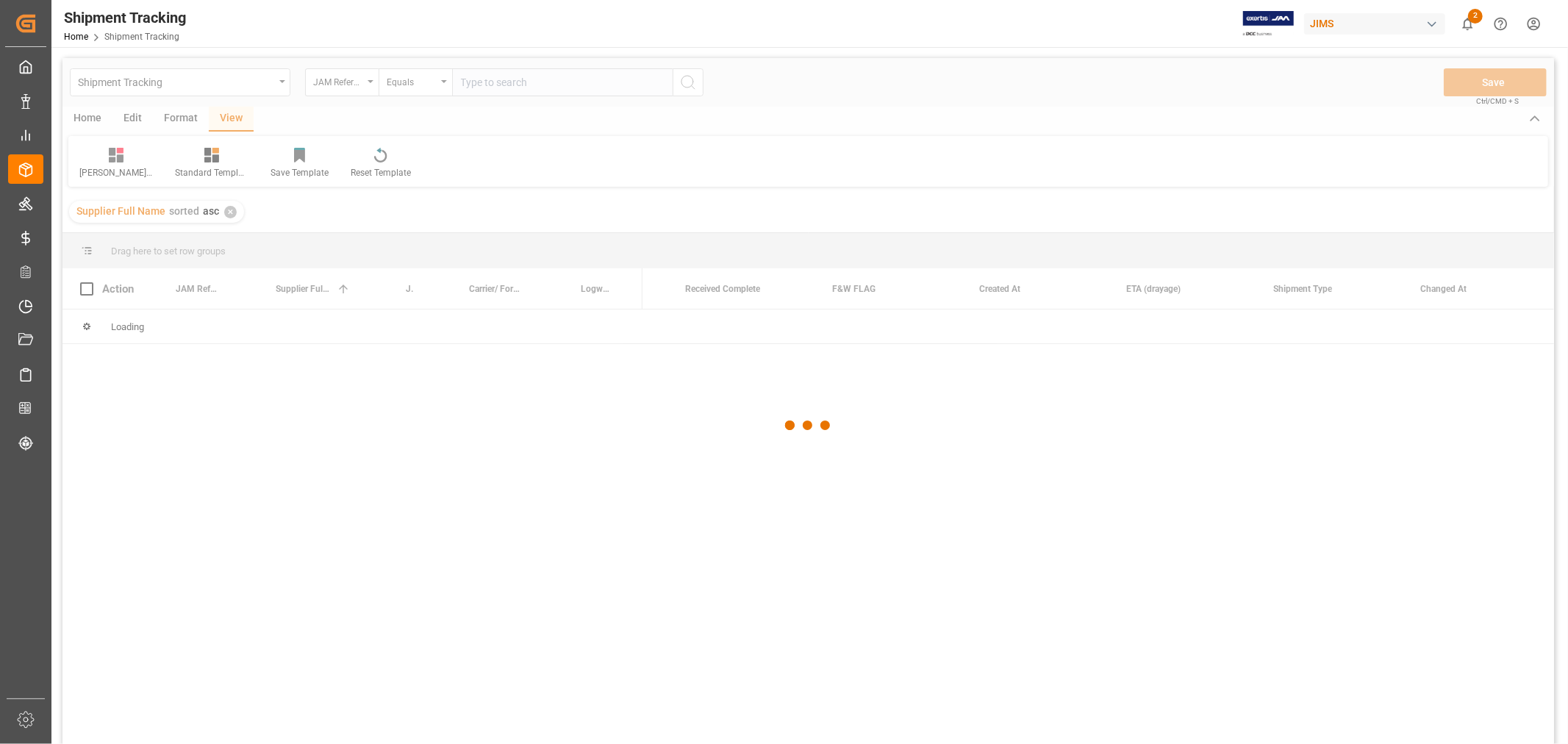
click at [508, 81] on div at bounding box center [808, 426] width 1492 height 735
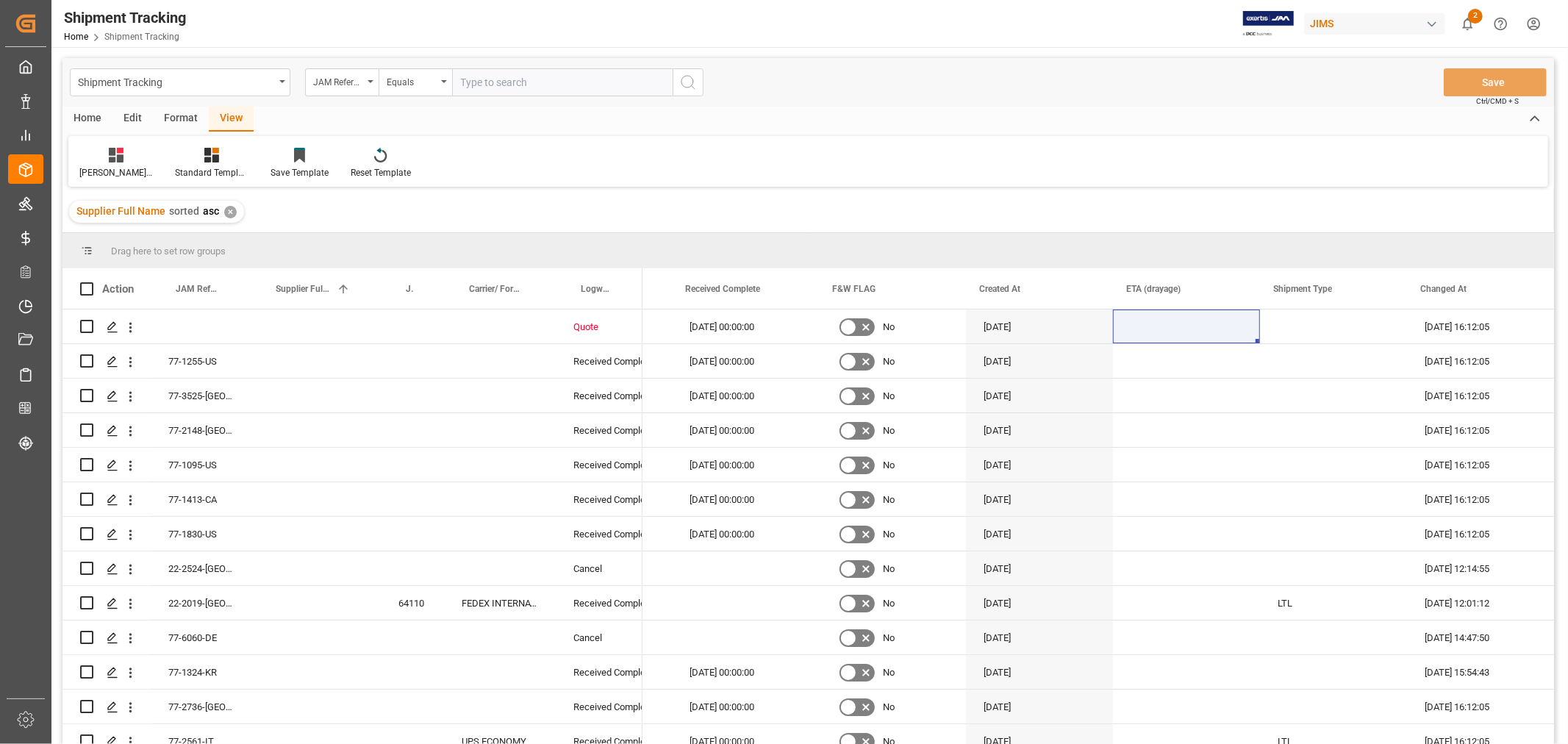
click at [508, 81] on input "text" at bounding box center [562, 82] width 221 height 28
paste input "77-11171-CN"
type input "77-11171-CN"
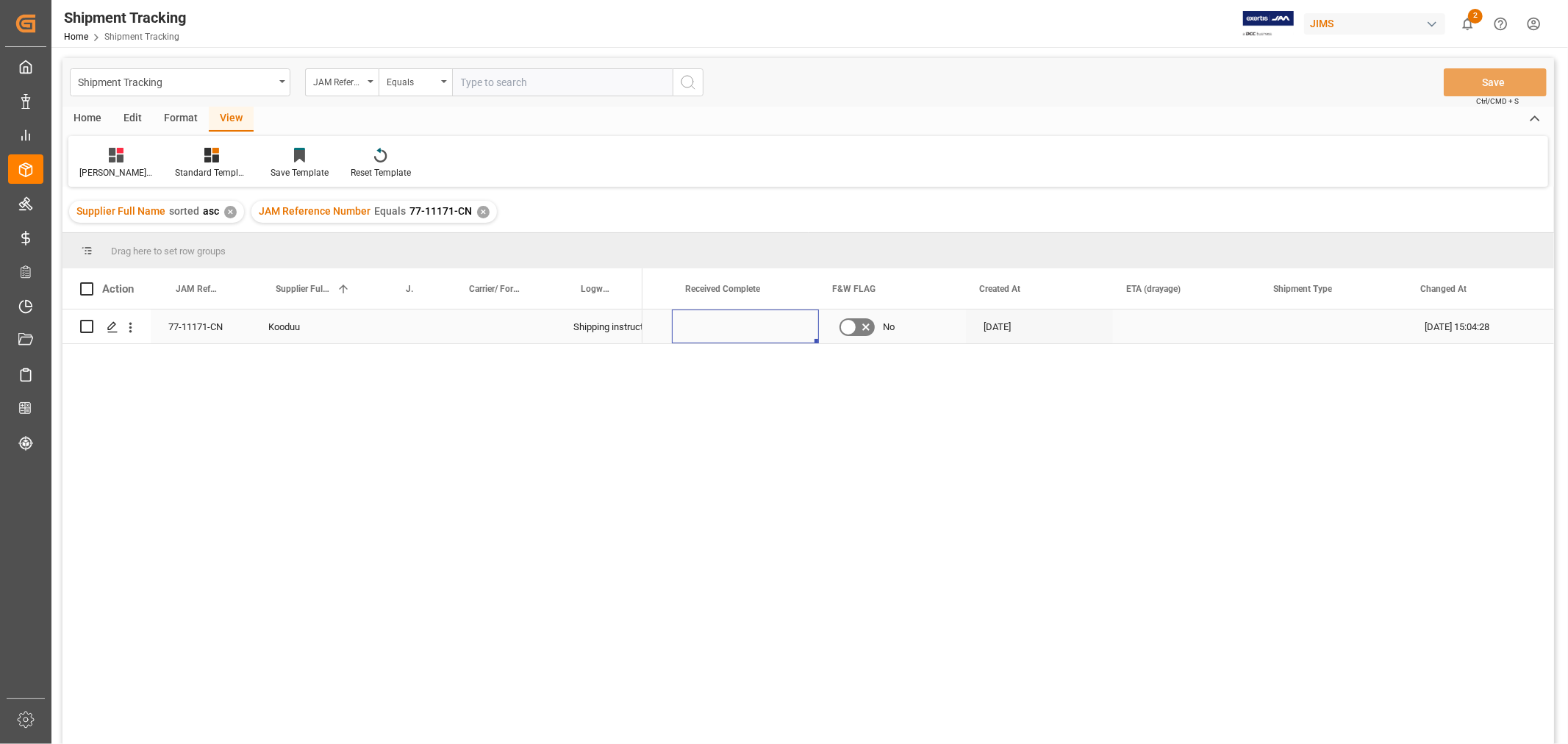
click at [733, 339] on div "Press SPACE to select this row." at bounding box center [746, 326] width 147 height 33
click at [1012, 339] on div "Press SPACE to select this row." at bounding box center [1003, 326] width 101 height 33
click at [1255, 342] on div "Press SPACE to select this row." at bounding box center [1299, 326] width 92 height 33
click at [1298, 323] on div "Press SPACE to select this row." at bounding box center [1299, 326] width 92 height 33
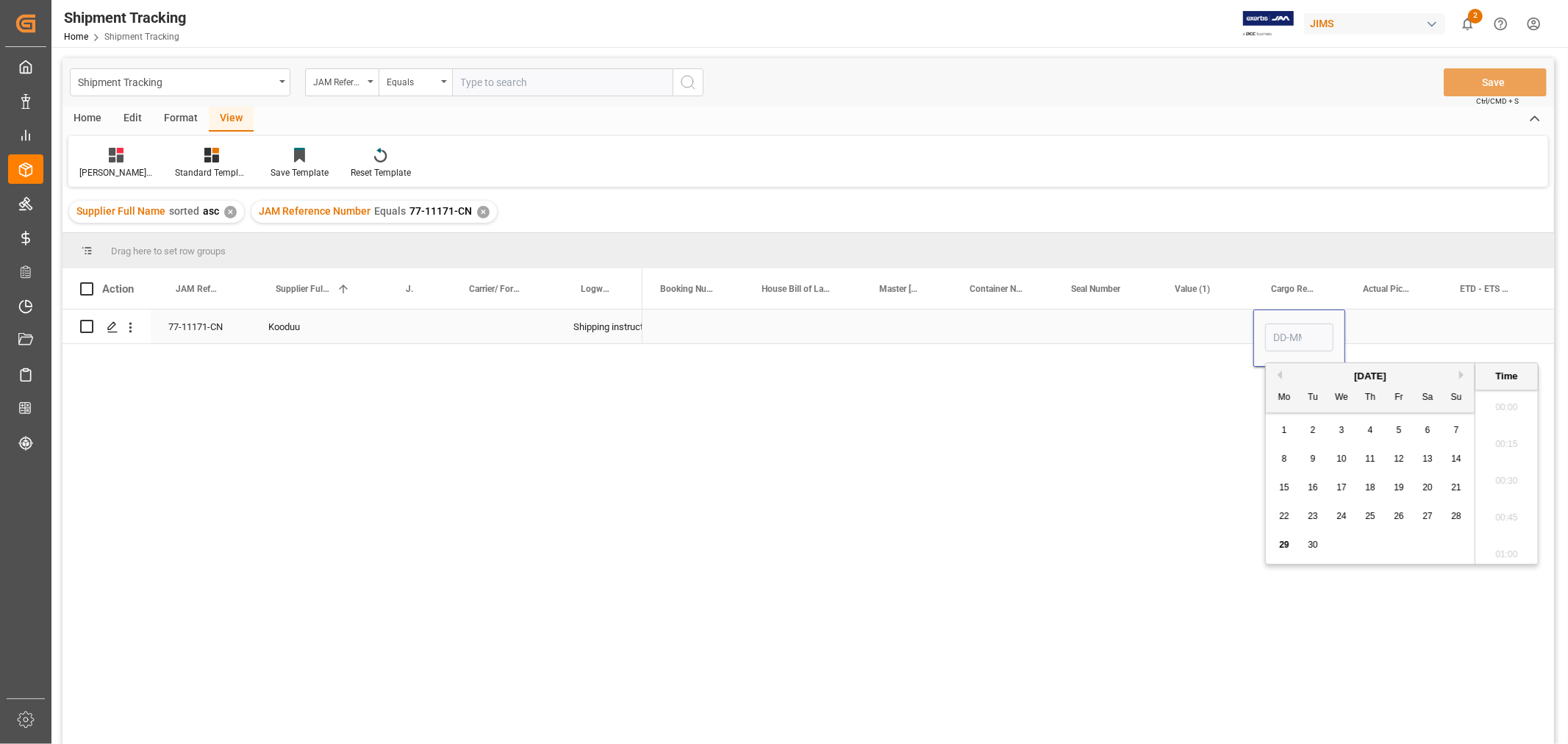
scroll to position [1144, 0]
type input "77-11171-CN"
click at [1466, 367] on div "September 2025 Mo Tu We Th Fr Sa Su" at bounding box center [1370, 388] width 208 height 50
click at [1460, 374] on button "Next Month" at bounding box center [1463, 375] width 9 height 9
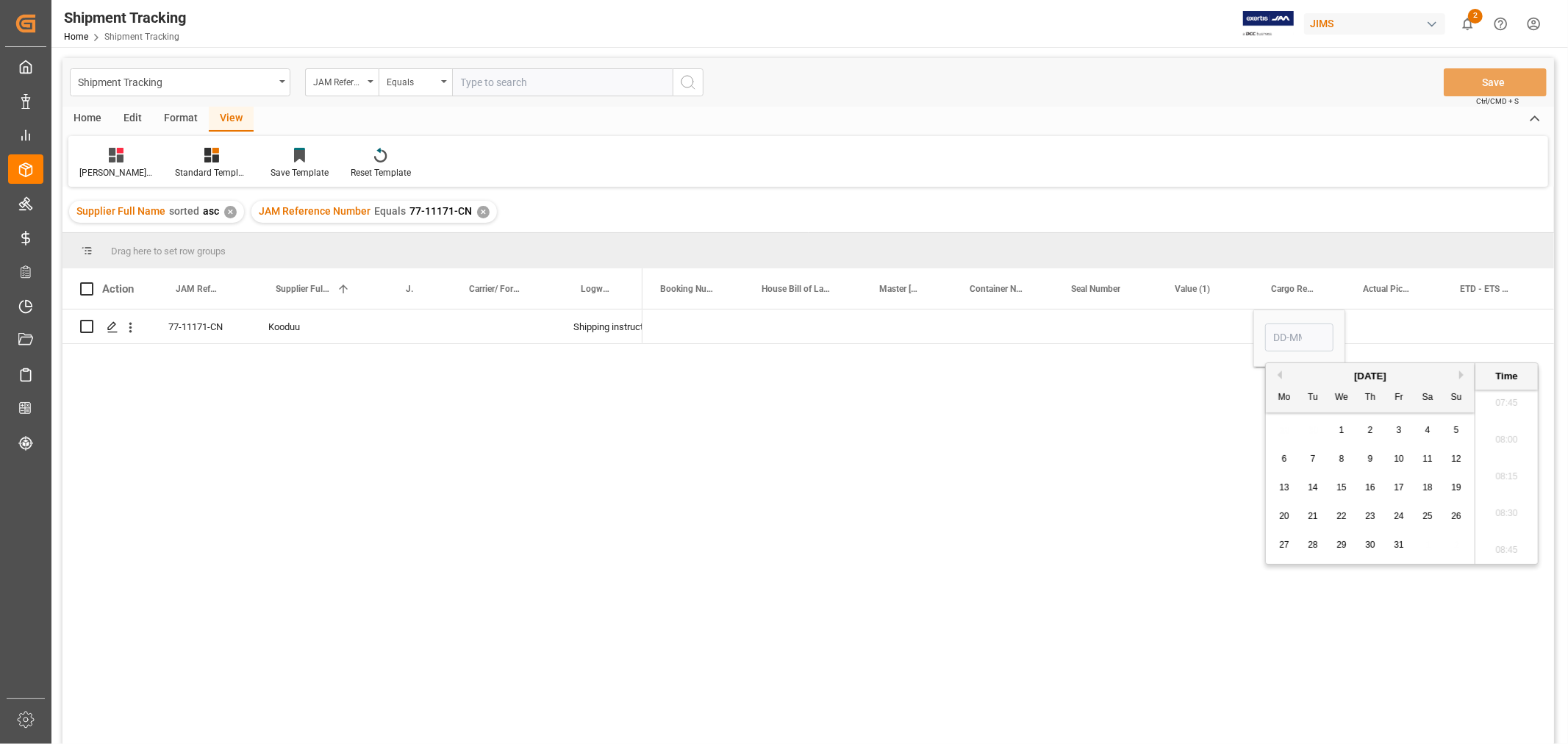
click at [1340, 460] on span "8" at bounding box center [1341, 458] width 5 height 11
type input "08-10-2025 00:00"
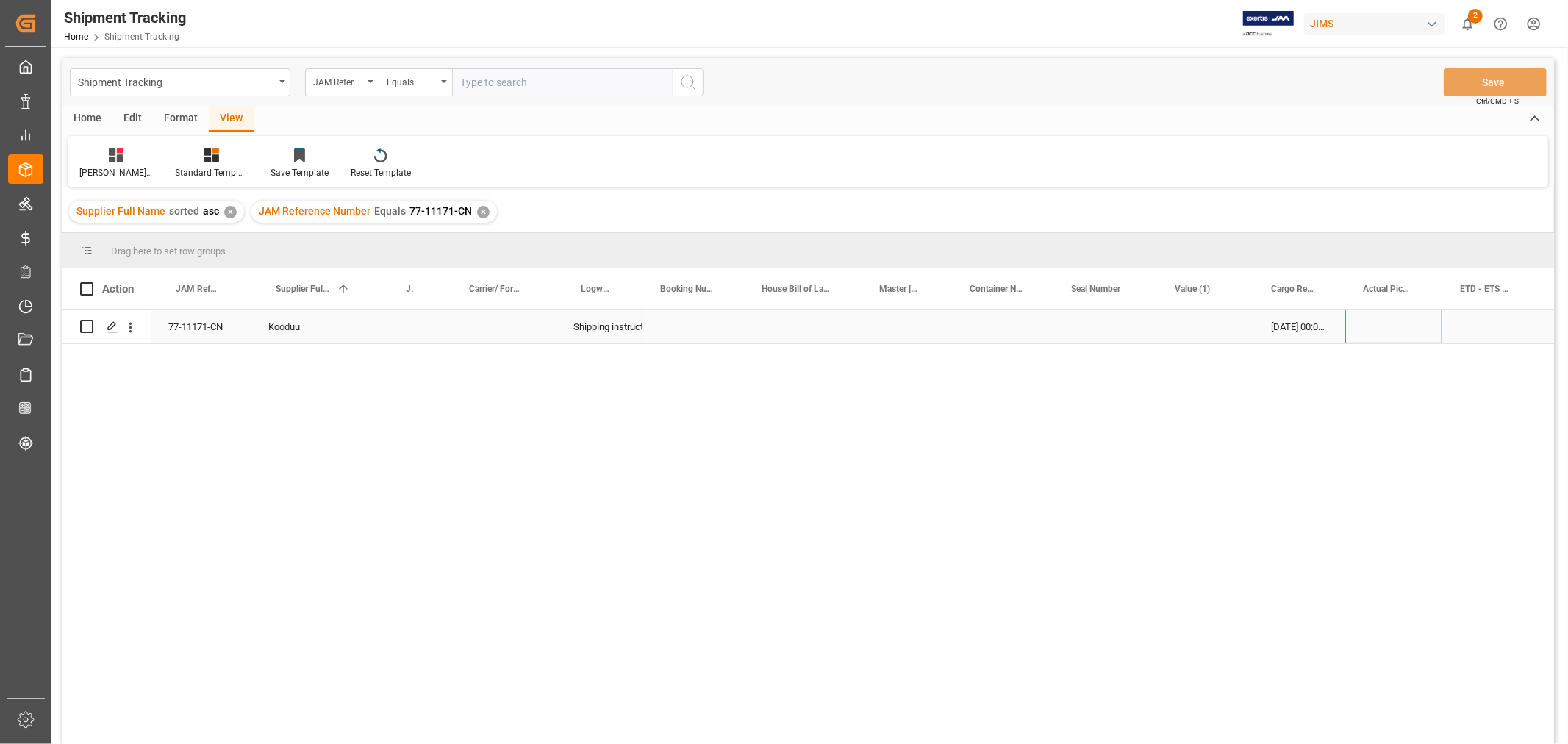
click at [1383, 327] on div "Press SPACE to select this row." at bounding box center [1393, 326] width 97 height 33
click at [1520, 87] on button "Save" at bounding box center [1495, 82] width 103 height 28
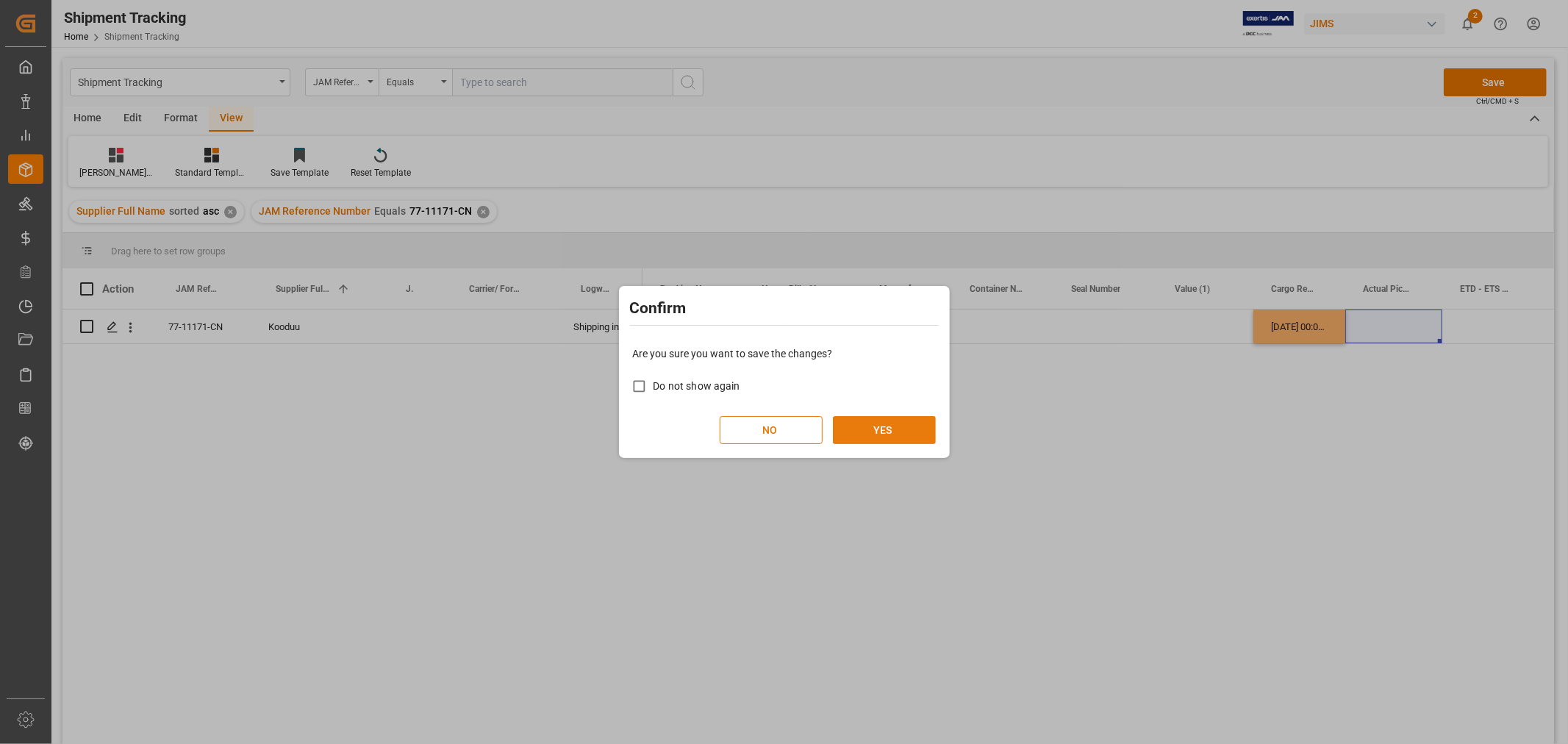
click at [876, 424] on button "YES" at bounding box center [884, 429] width 103 height 28
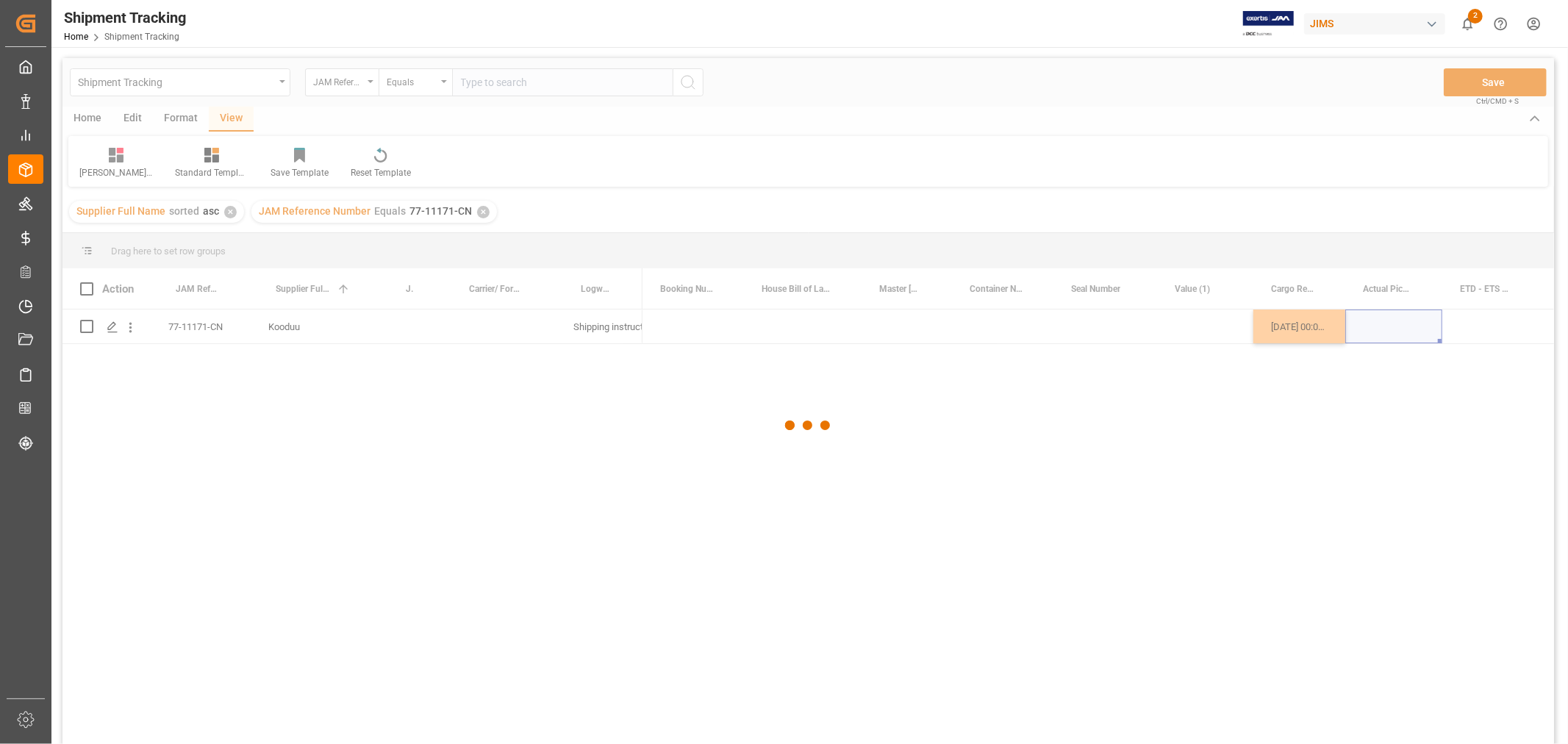
click at [1038, 323] on div at bounding box center [808, 426] width 1492 height 735
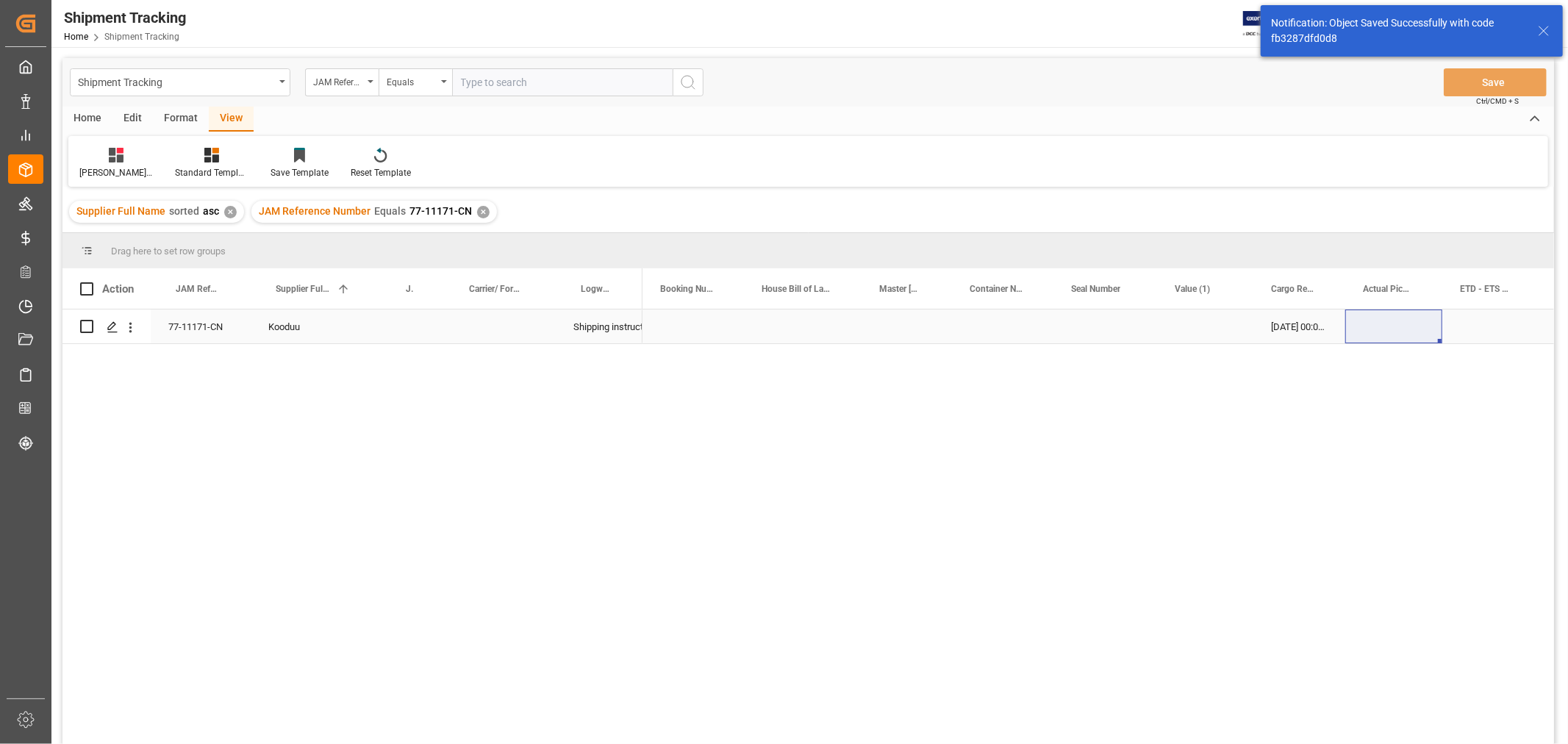
click at [1038, 323] on div "Press SPACE to select this row." at bounding box center [1003, 326] width 101 height 33
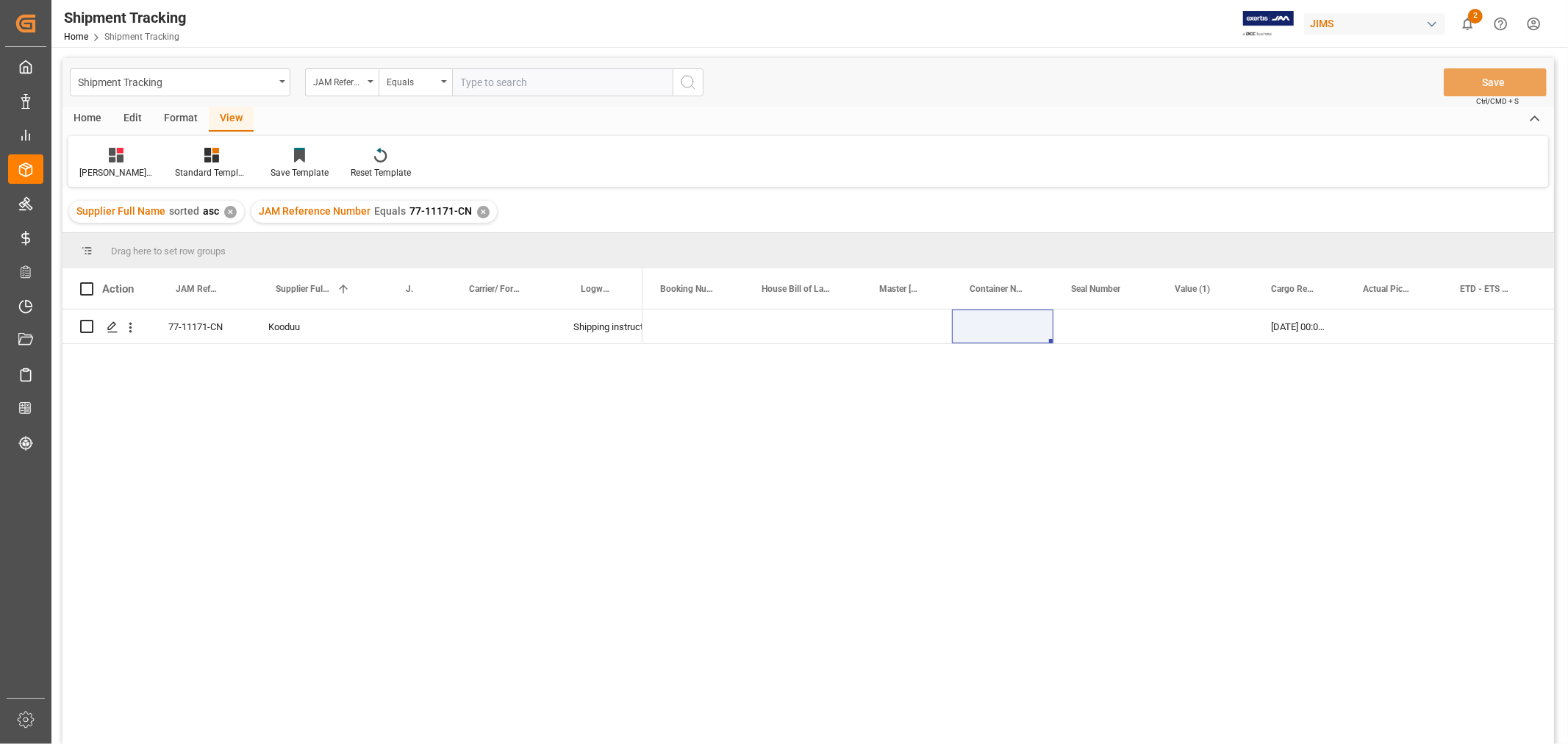
click at [477, 207] on div "✕" at bounding box center [483, 211] width 12 height 12
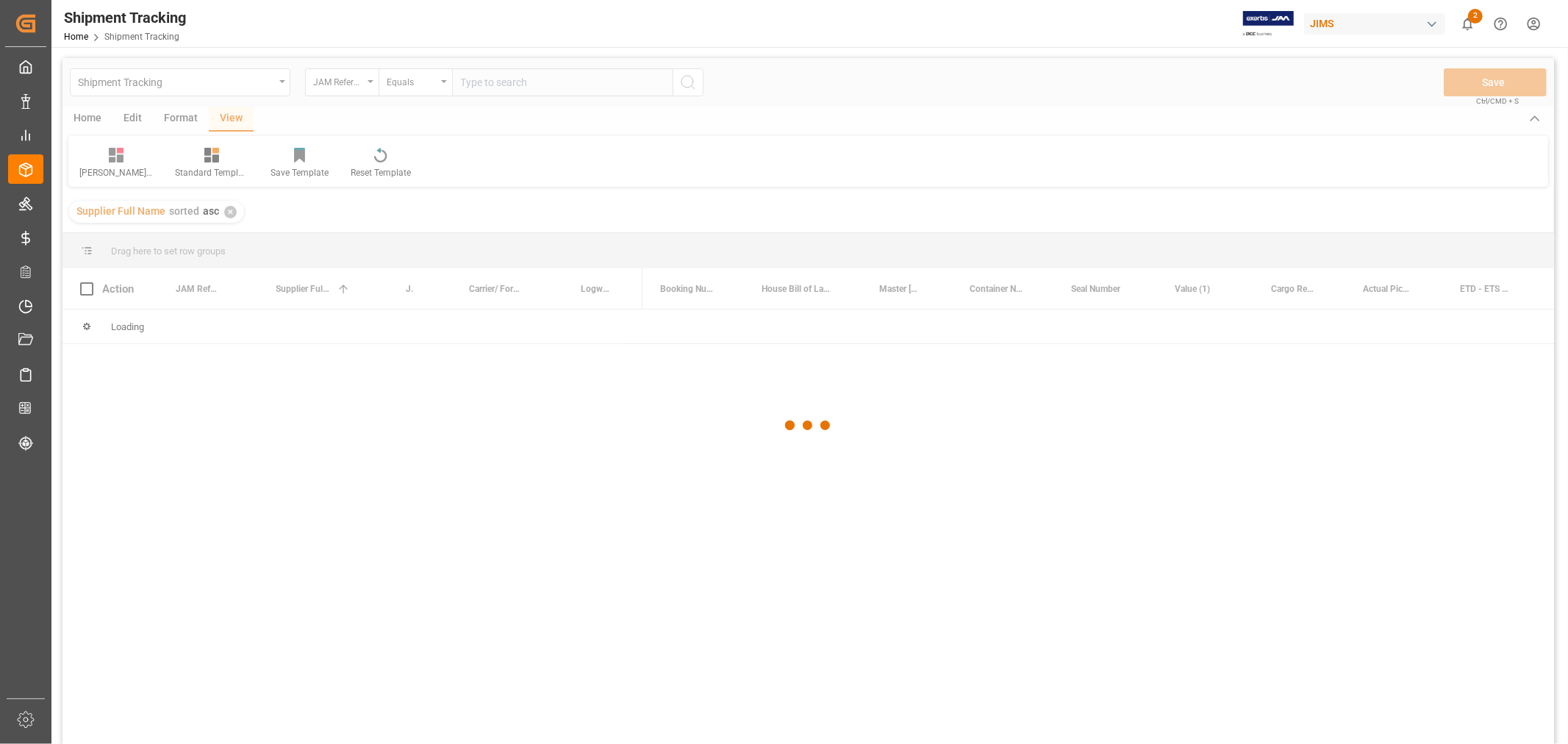
click at [491, 72] on div at bounding box center [808, 426] width 1492 height 735
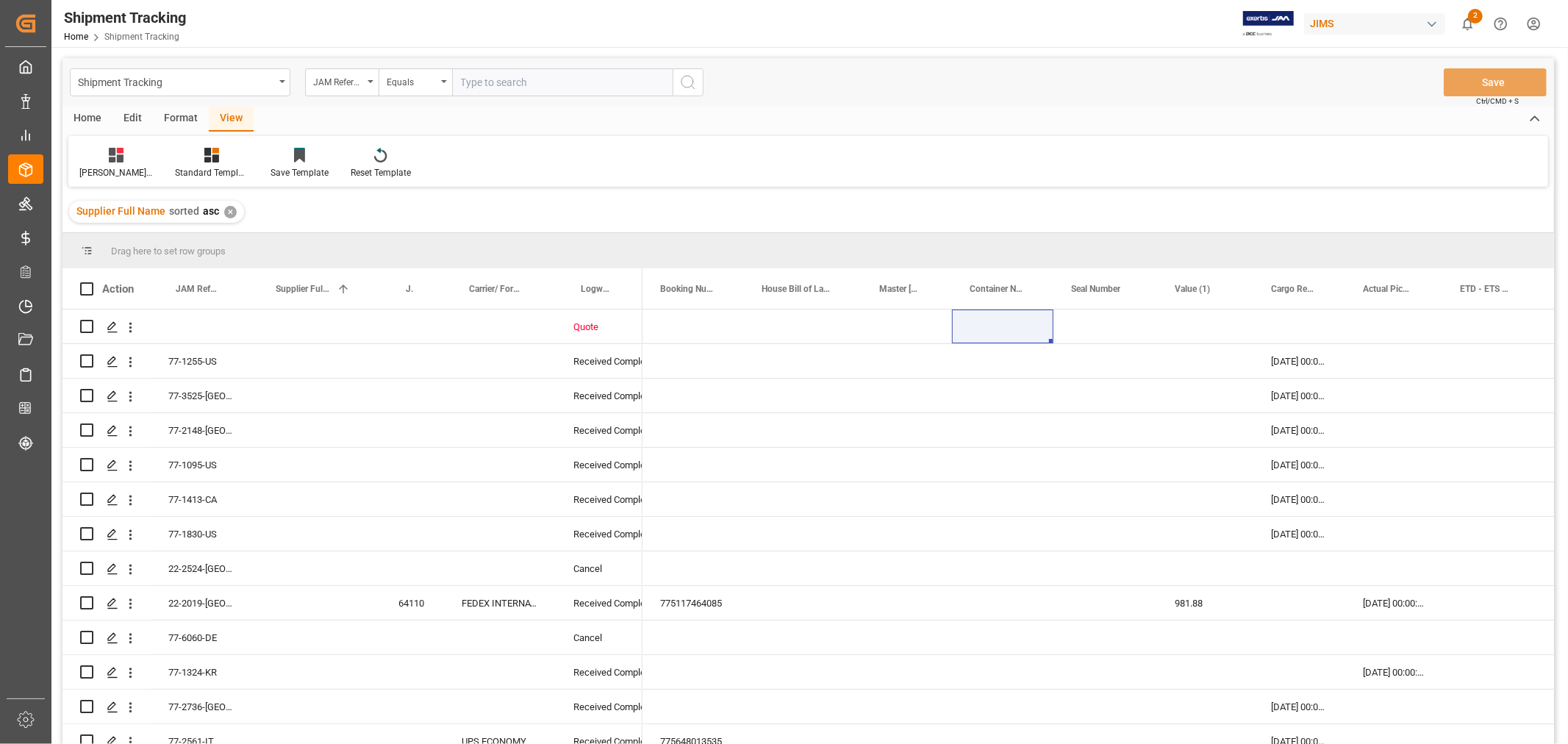
click at [494, 75] on input "text" at bounding box center [562, 82] width 221 height 28
type input "77-11166-CN"
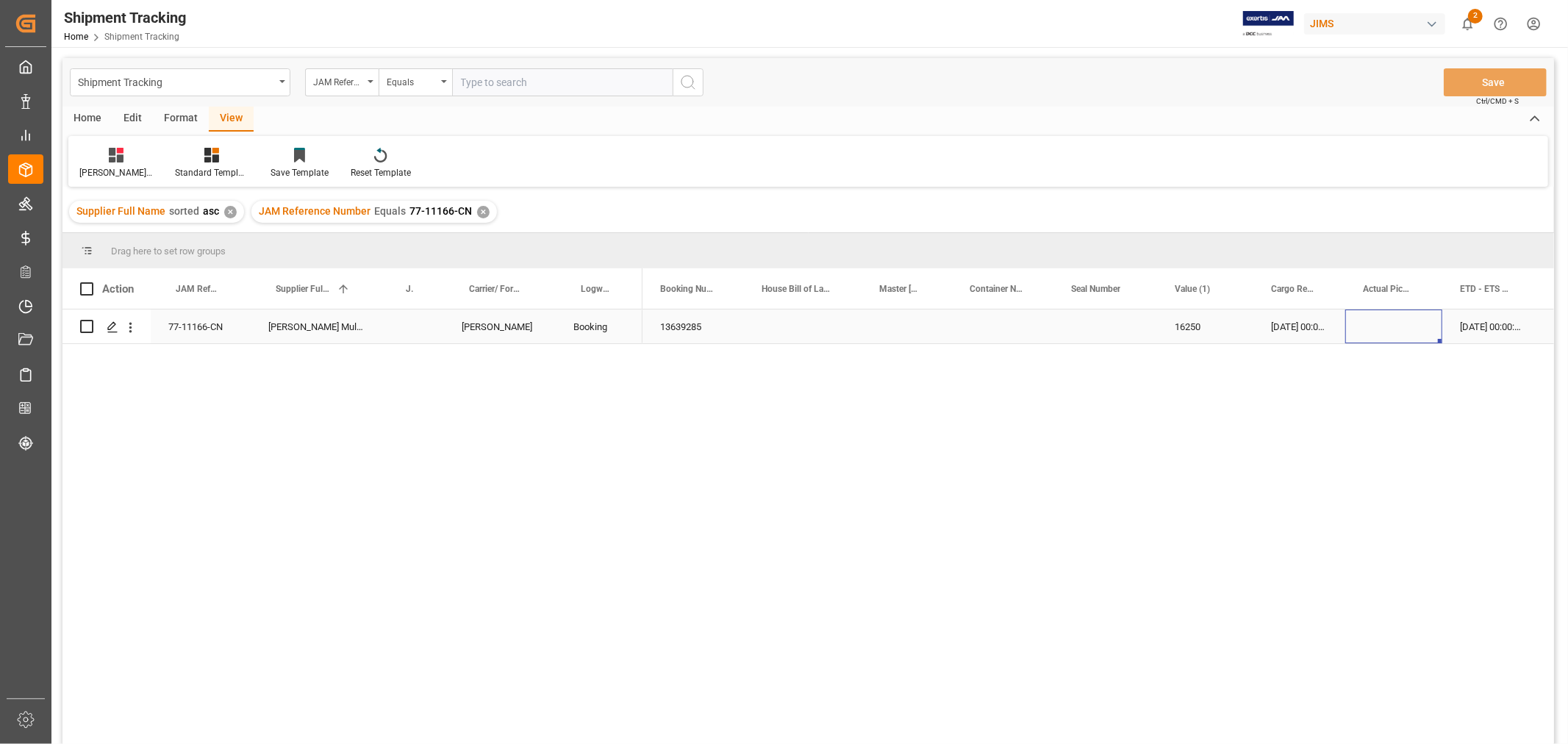
click at [1398, 312] on div "Press SPACE to select this row." at bounding box center [1393, 326] width 97 height 33
click at [478, 210] on div "✕" at bounding box center [483, 211] width 12 height 12
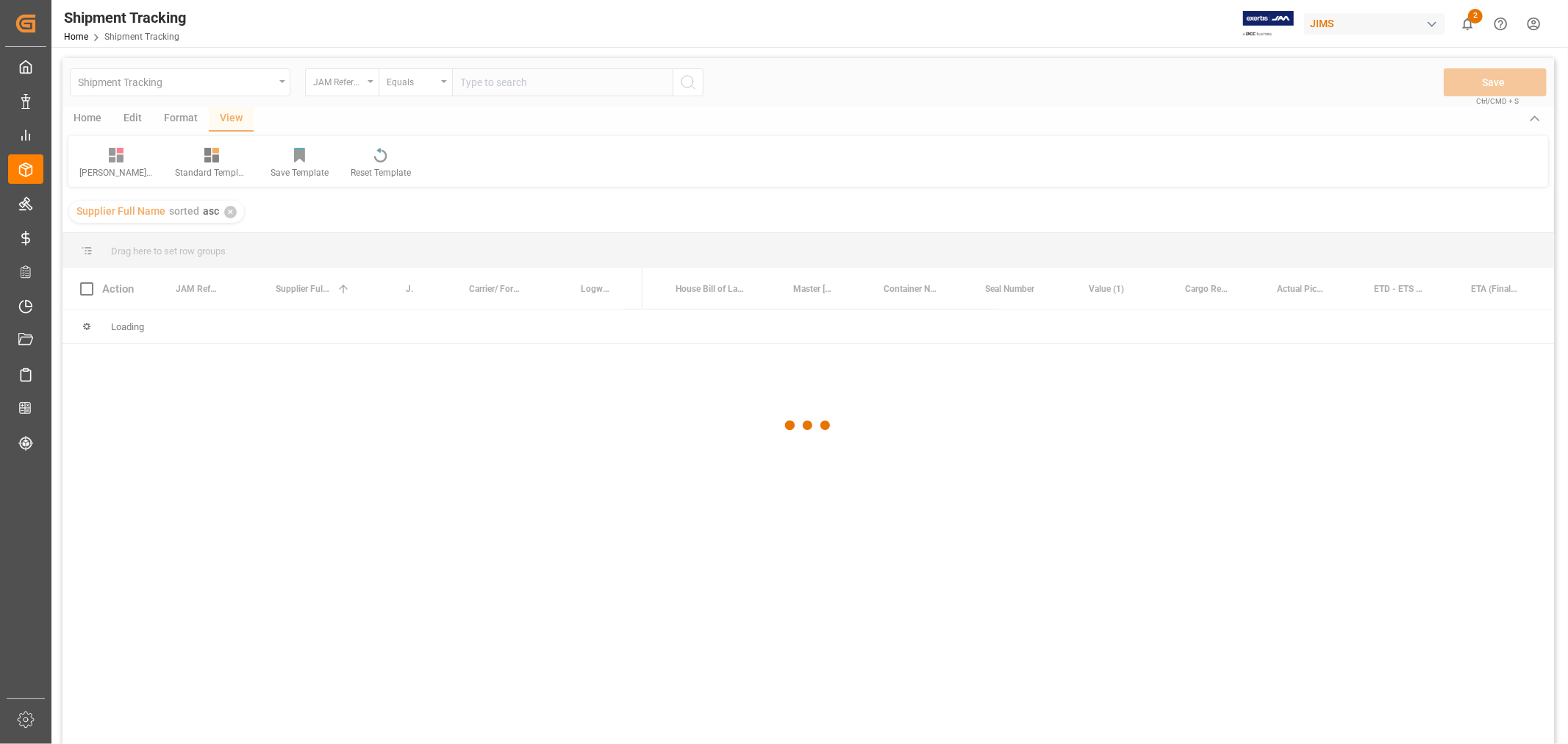
click at [501, 83] on div at bounding box center [808, 426] width 1492 height 735
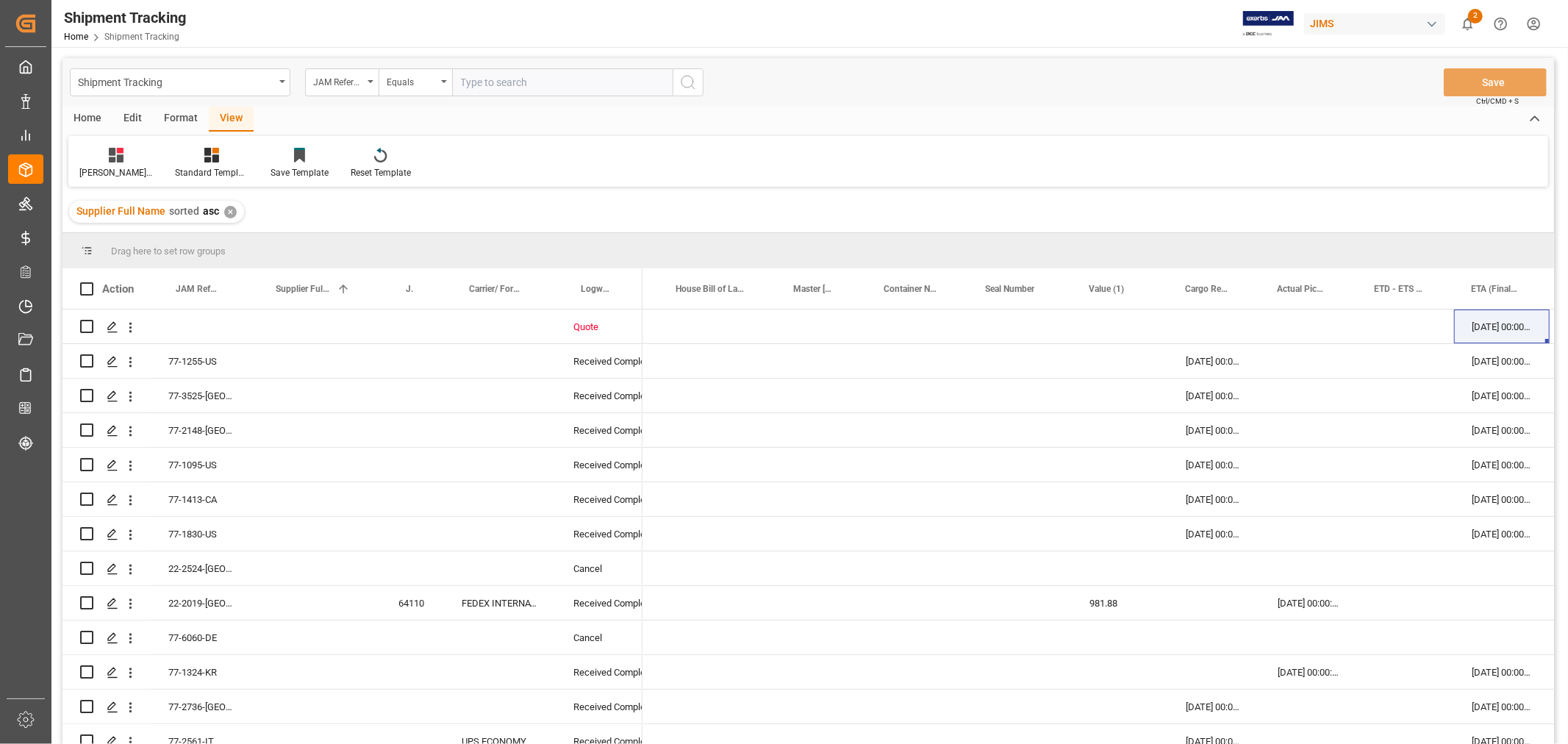
click at [502, 79] on input "text" at bounding box center [562, 82] width 221 height 28
paste input "77-10692-CN"
type input "77-10692-CN"
click at [680, 79] on icon "search button" at bounding box center [687, 82] width 17 height 17
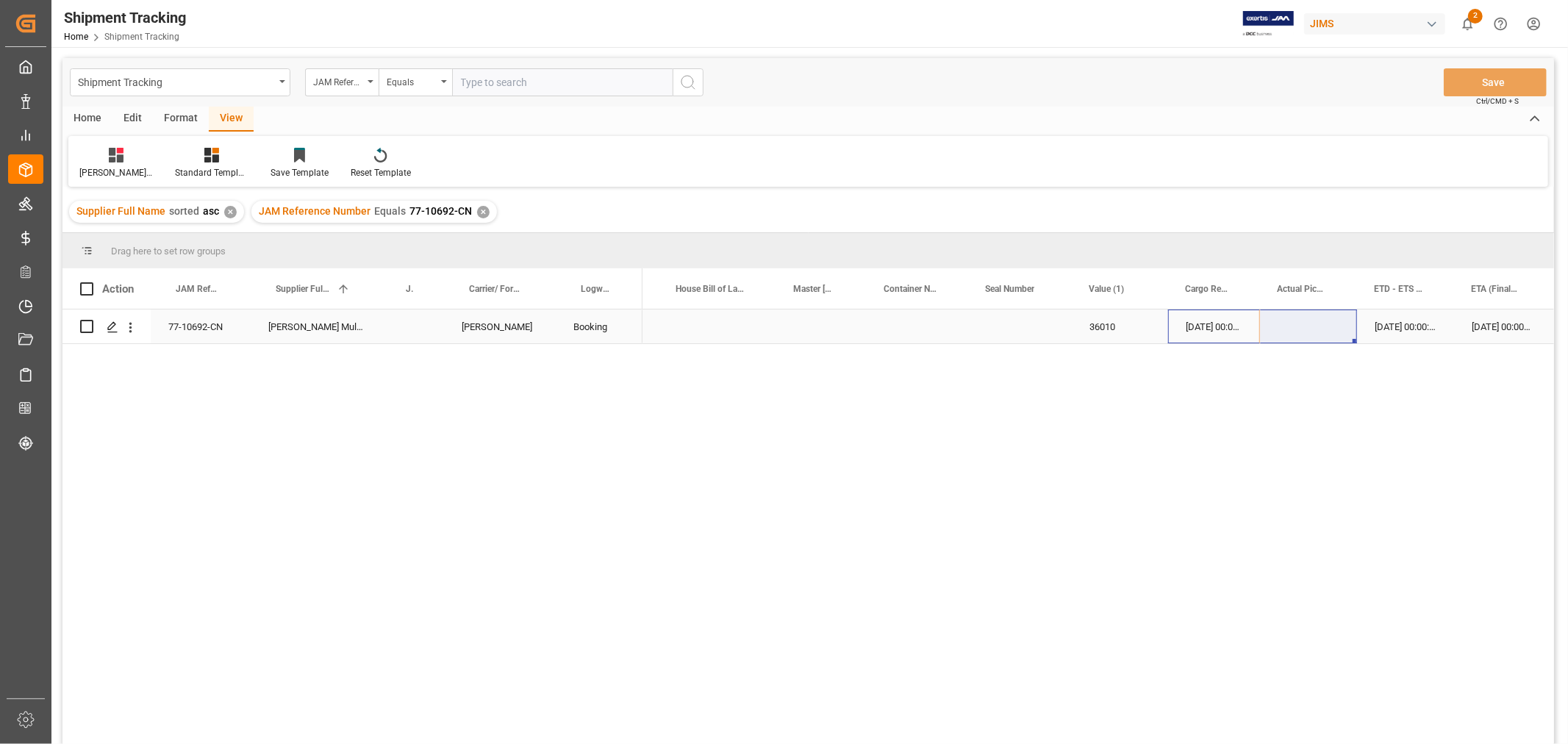
drag, startPoint x: 1201, startPoint y: 320, endPoint x: 1269, endPoint y: 321, distance: 68.0
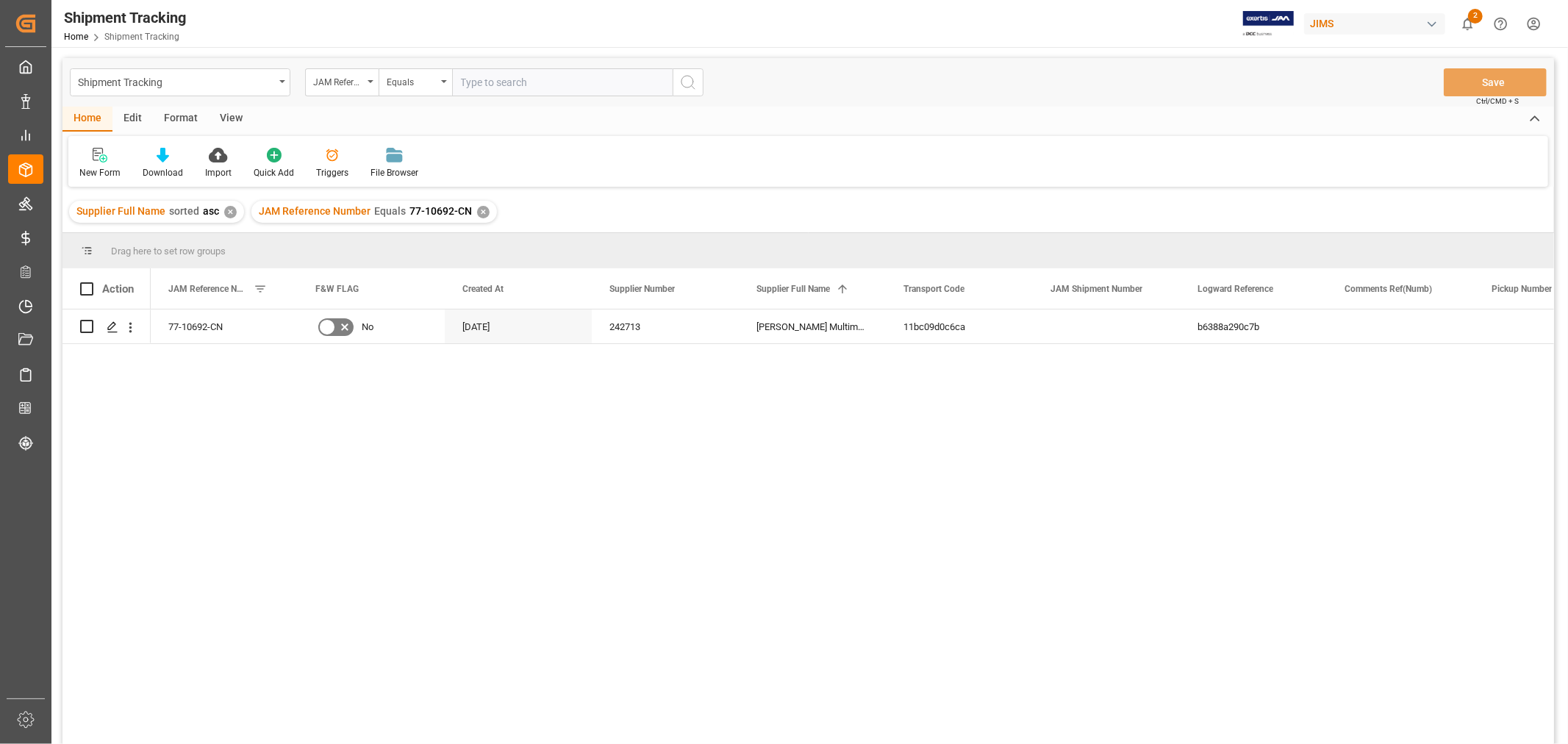
click at [231, 119] on div "View" at bounding box center [230, 119] width 45 height 25
click at [97, 159] on icon at bounding box center [94, 155] width 14 height 14
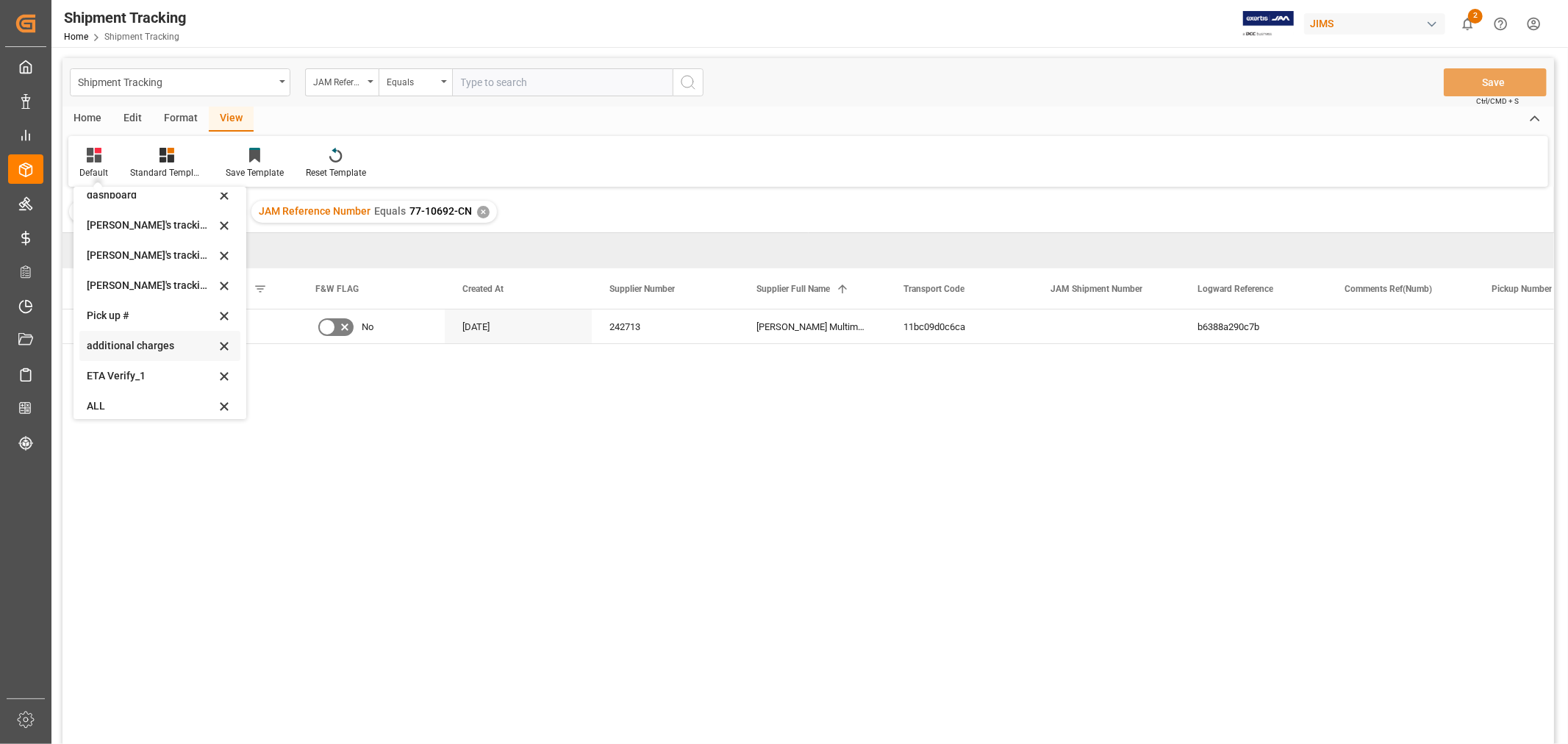
scroll to position [240, 0]
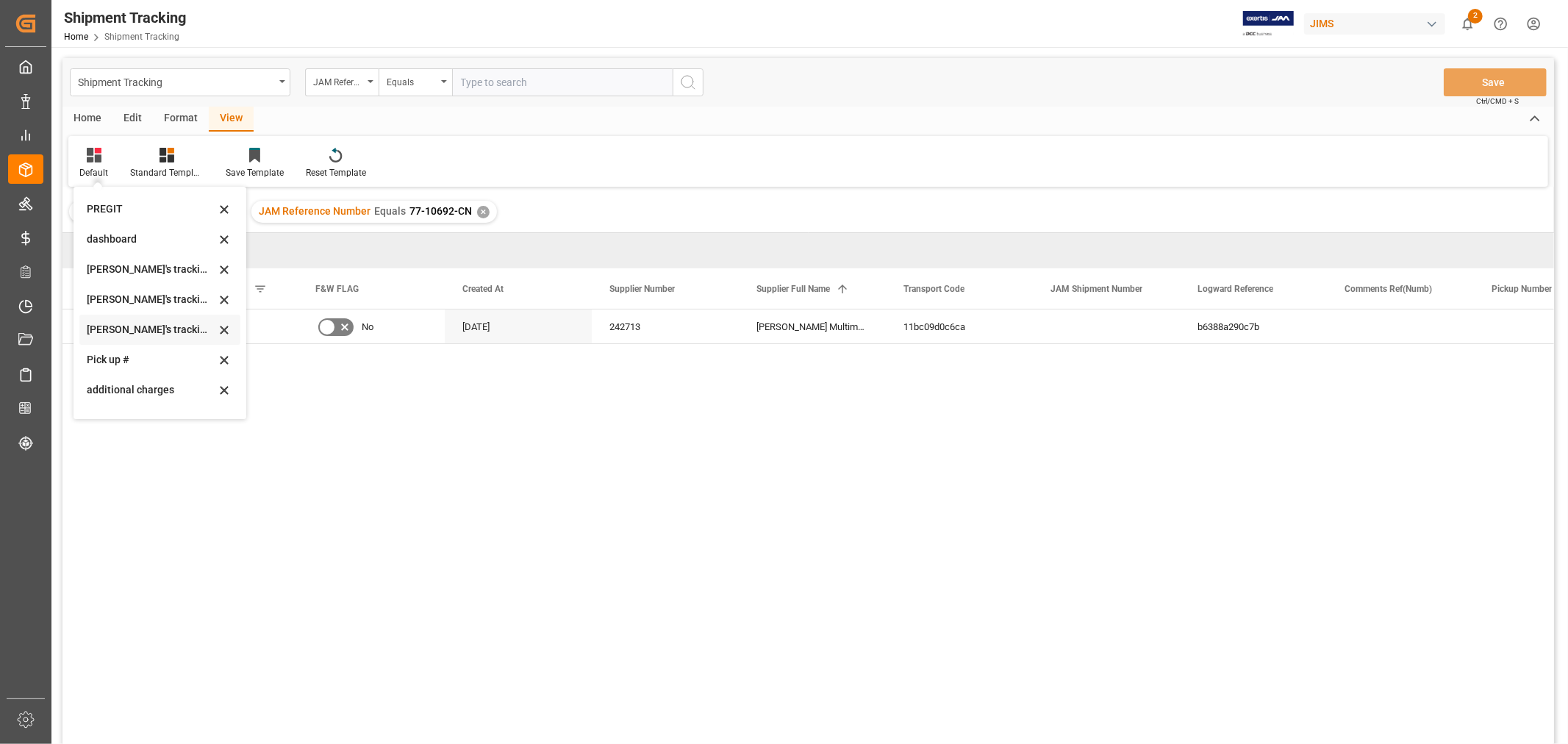
click at [158, 329] on div "Huixin's tracking all_sample" at bounding box center [151, 330] width 129 height 15
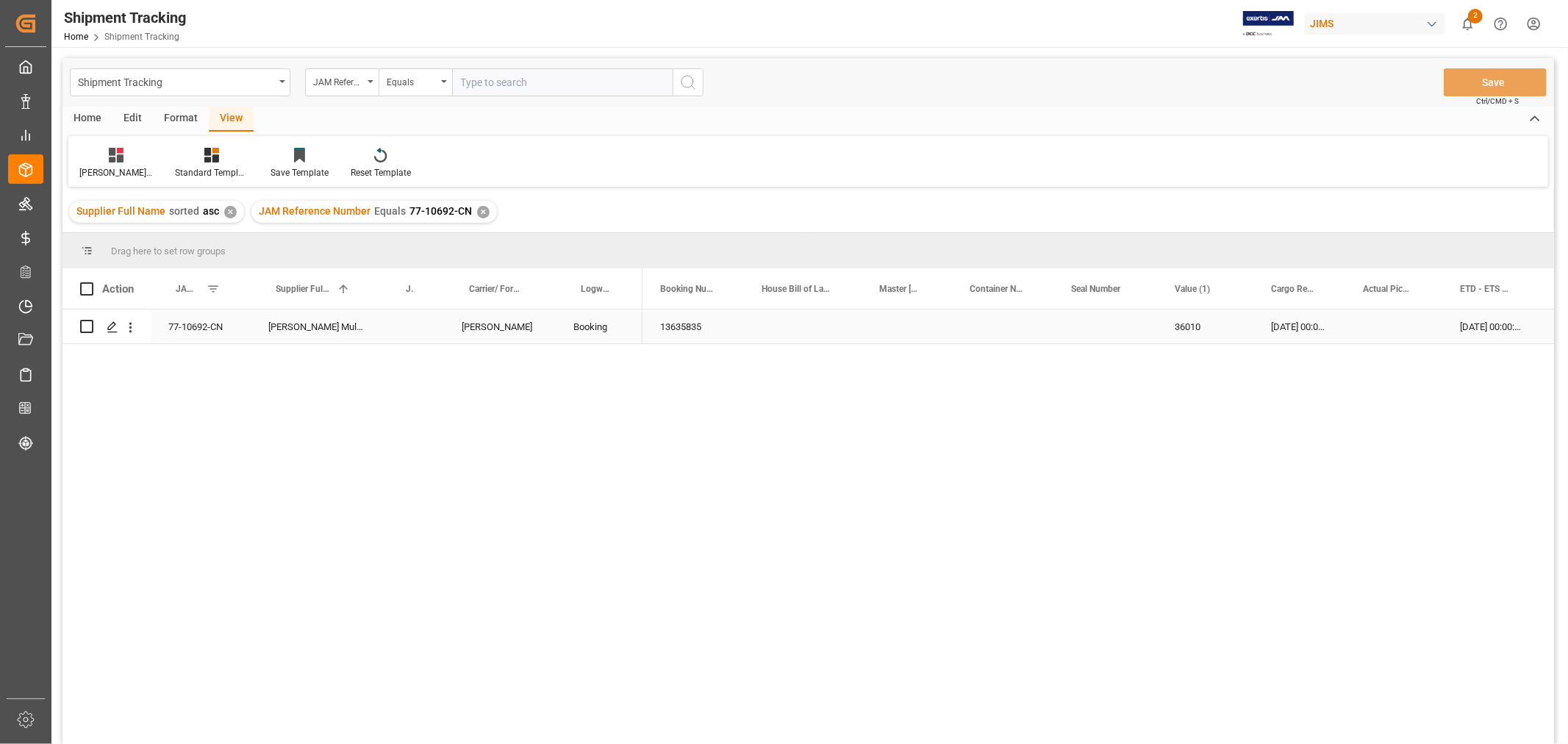
click at [1392, 333] on div "Press SPACE to select this row." at bounding box center [1393, 326] width 97 height 33
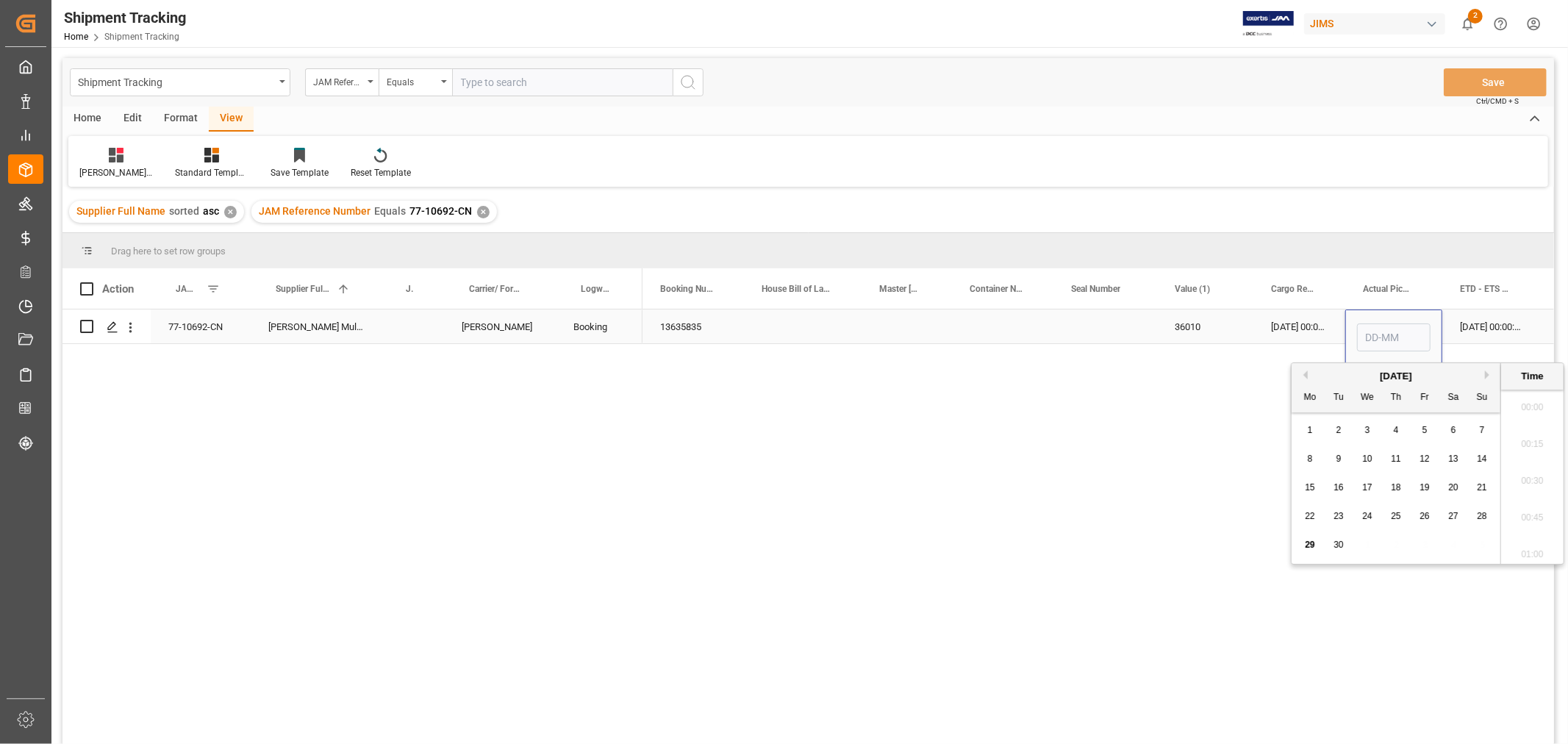
scroll to position [1181, 0]
click at [1335, 519] on span "23" at bounding box center [1339, 515] width 10 height 11
type input "23-09-2025 00:00"
click at [1277, 327] on div "23-09-2025 00:00:00" at bounding box center [1299, 326] width 92 height 33
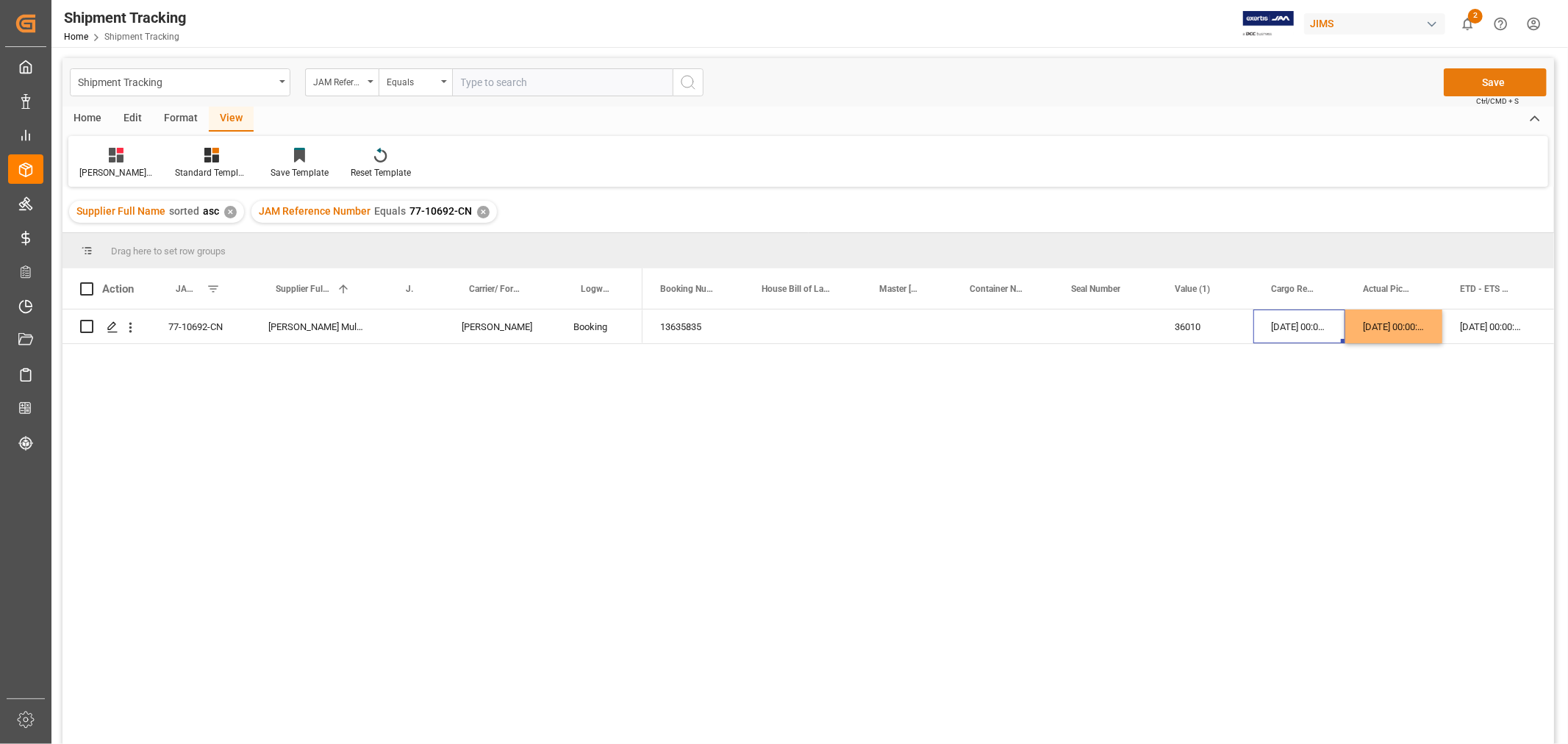
click at [1496, 81] on button "Save" at bounding box center [1495, 82] width 103 height 28
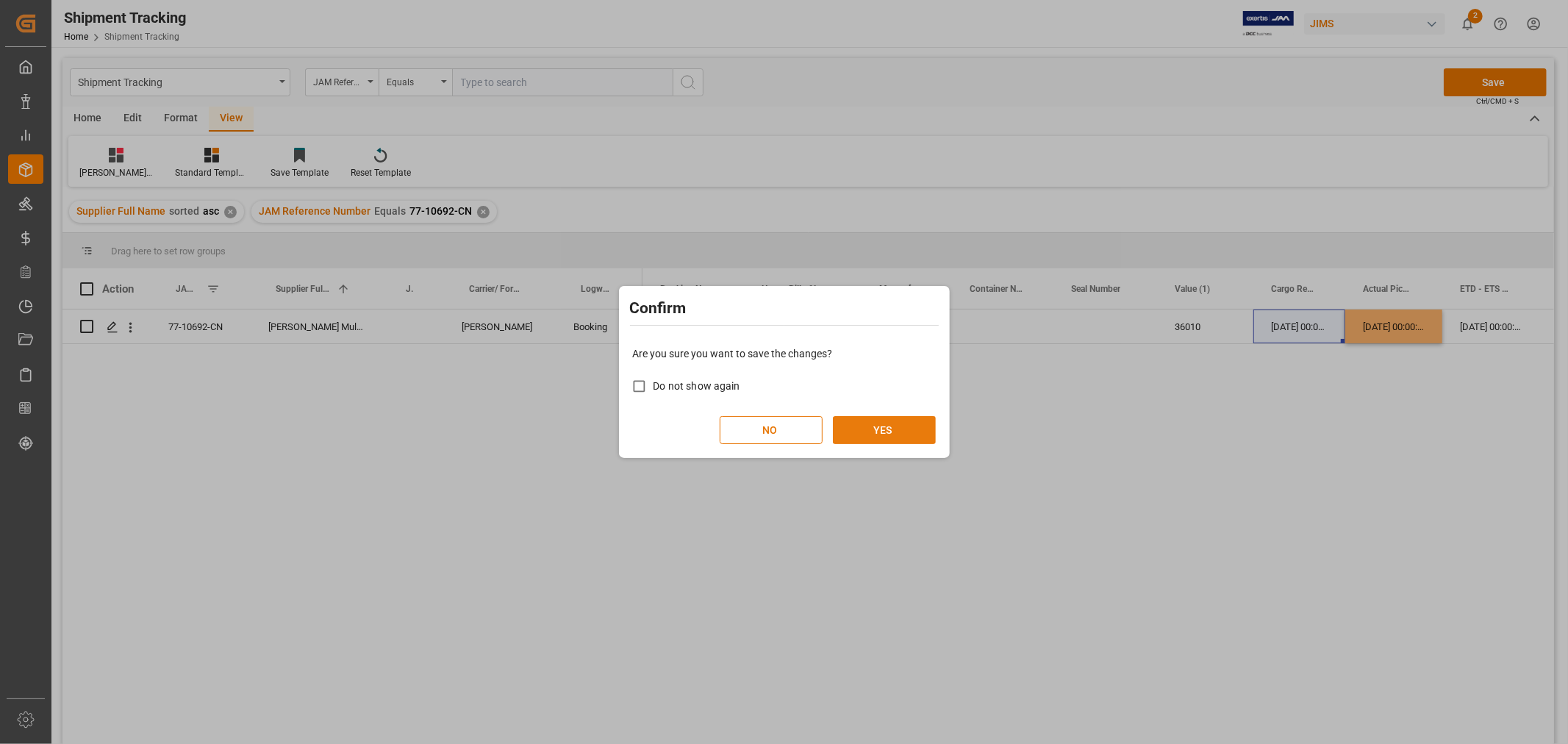
click at [886, 425] on button "YES" at bounding box center [884, 429] width 103 height 28
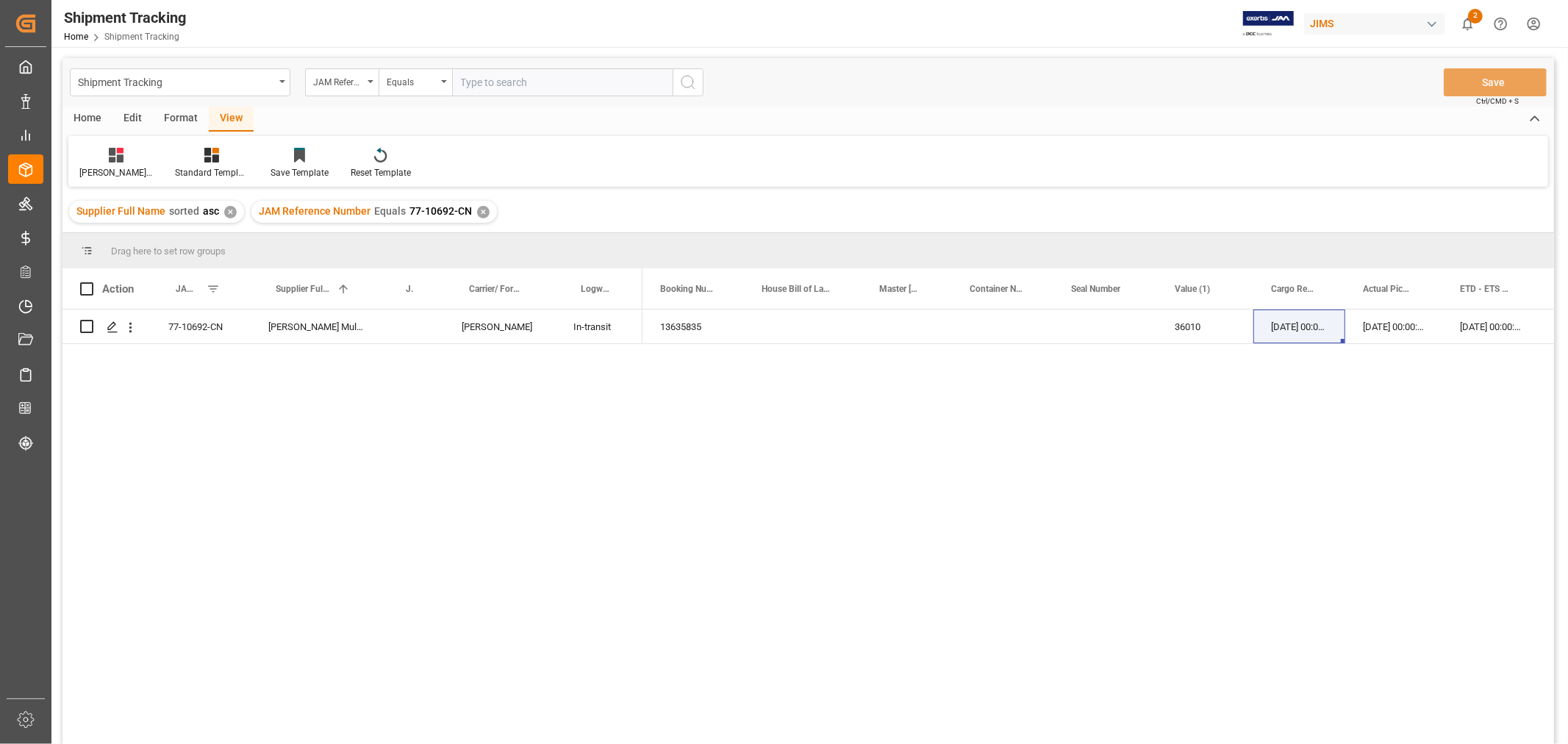
click at [477, 209] on div "✕" at bounding box center [483, 211] width 12 height 12
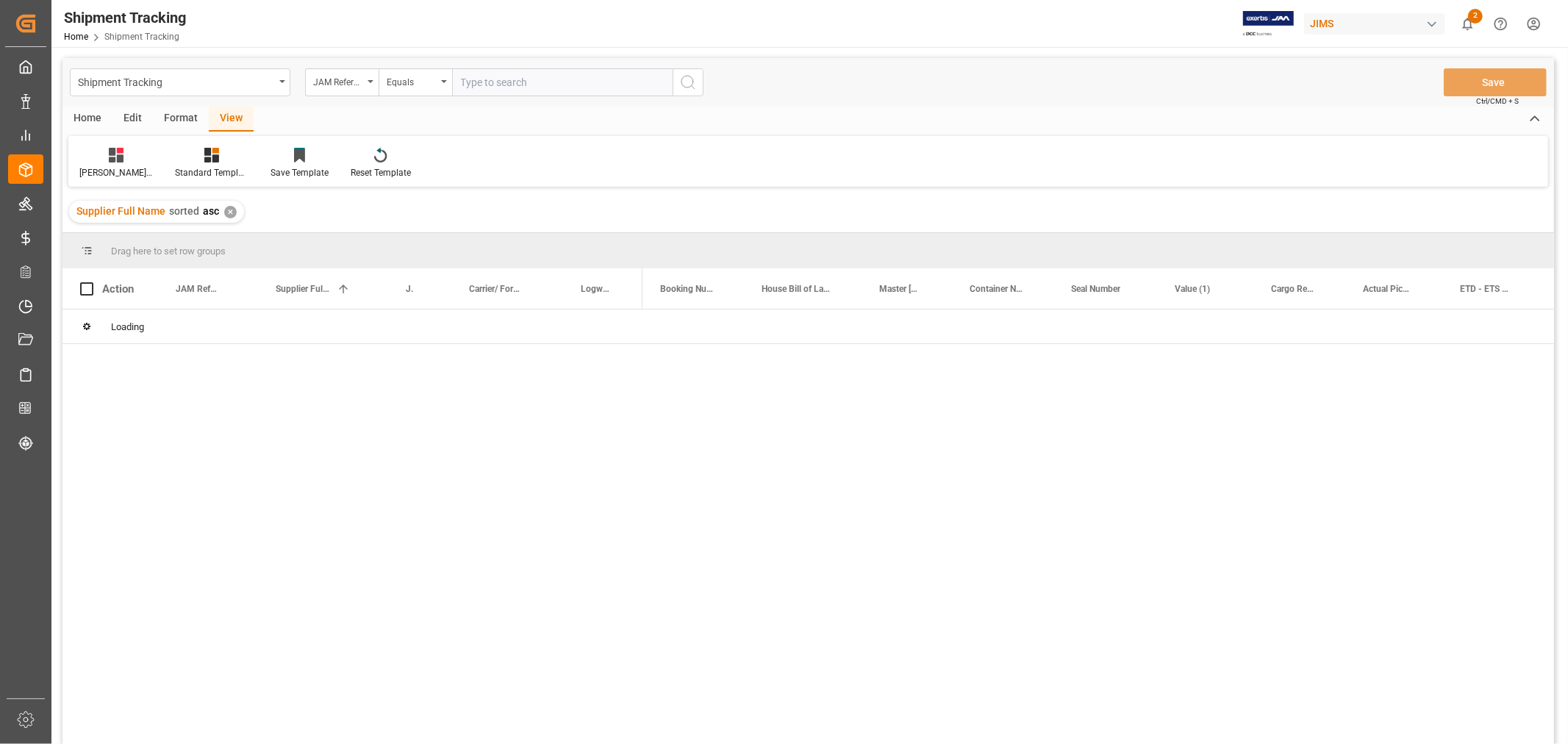
click at [490, 81] on input "text" at bounding box center [562, 82] width 221 height 28
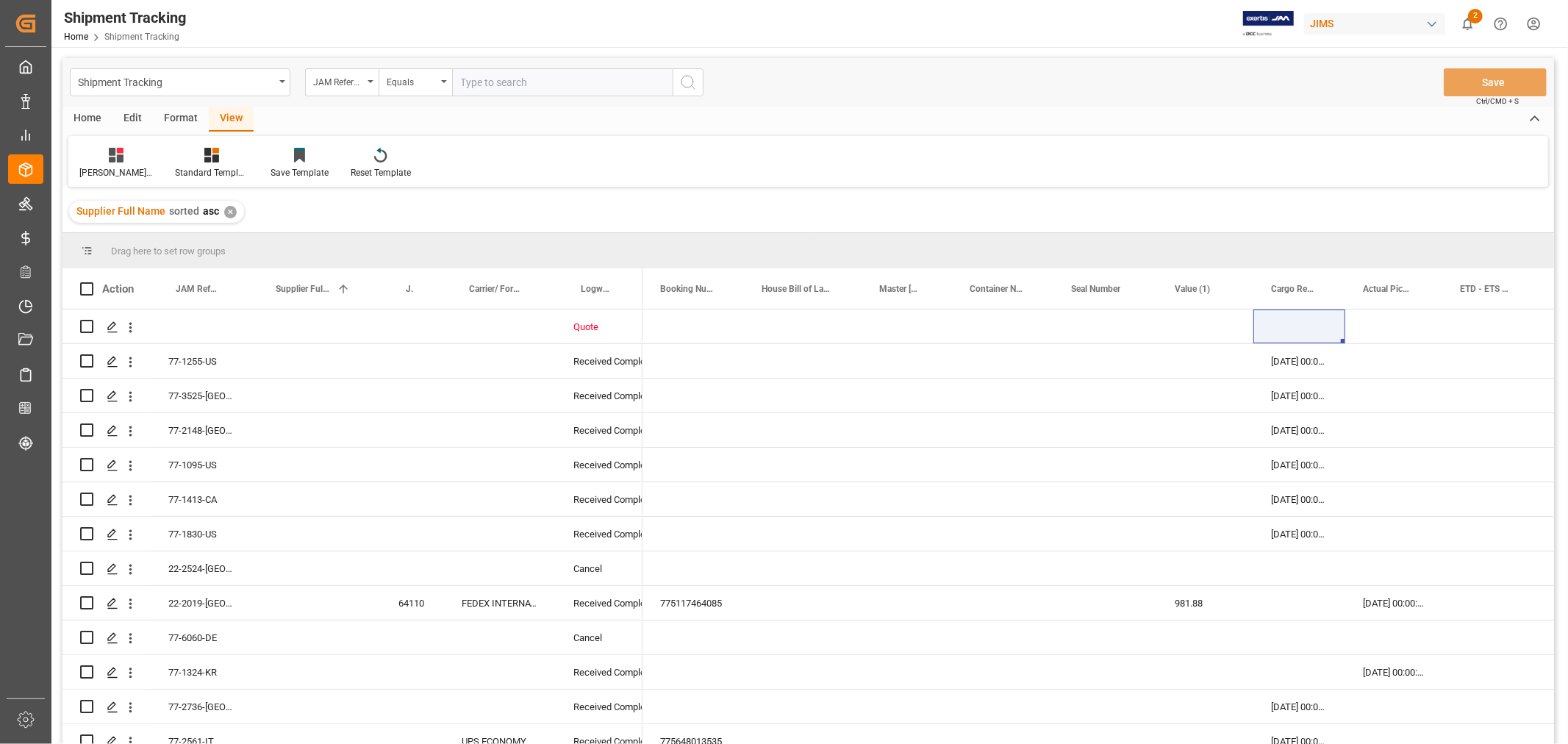
paste input "77-10806-CN"
type input "77-10806-CN"
click at [694, 77] on icon "search button" at bounding box center [687, 82] width 17 height 17
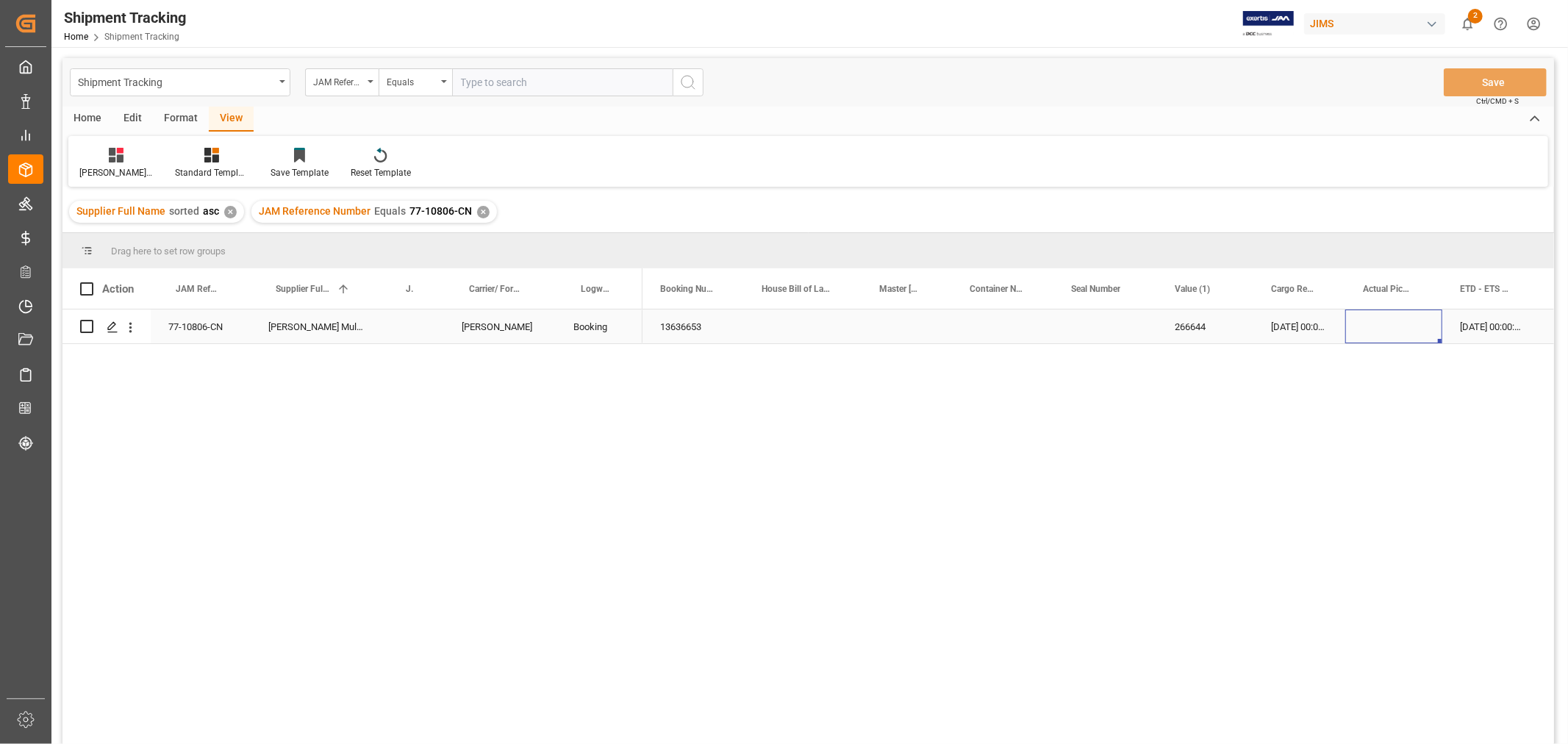
click at [1384, 325] on div "Press SPACE to select this row." at bounding box center [1393, 326] width 97 height 33
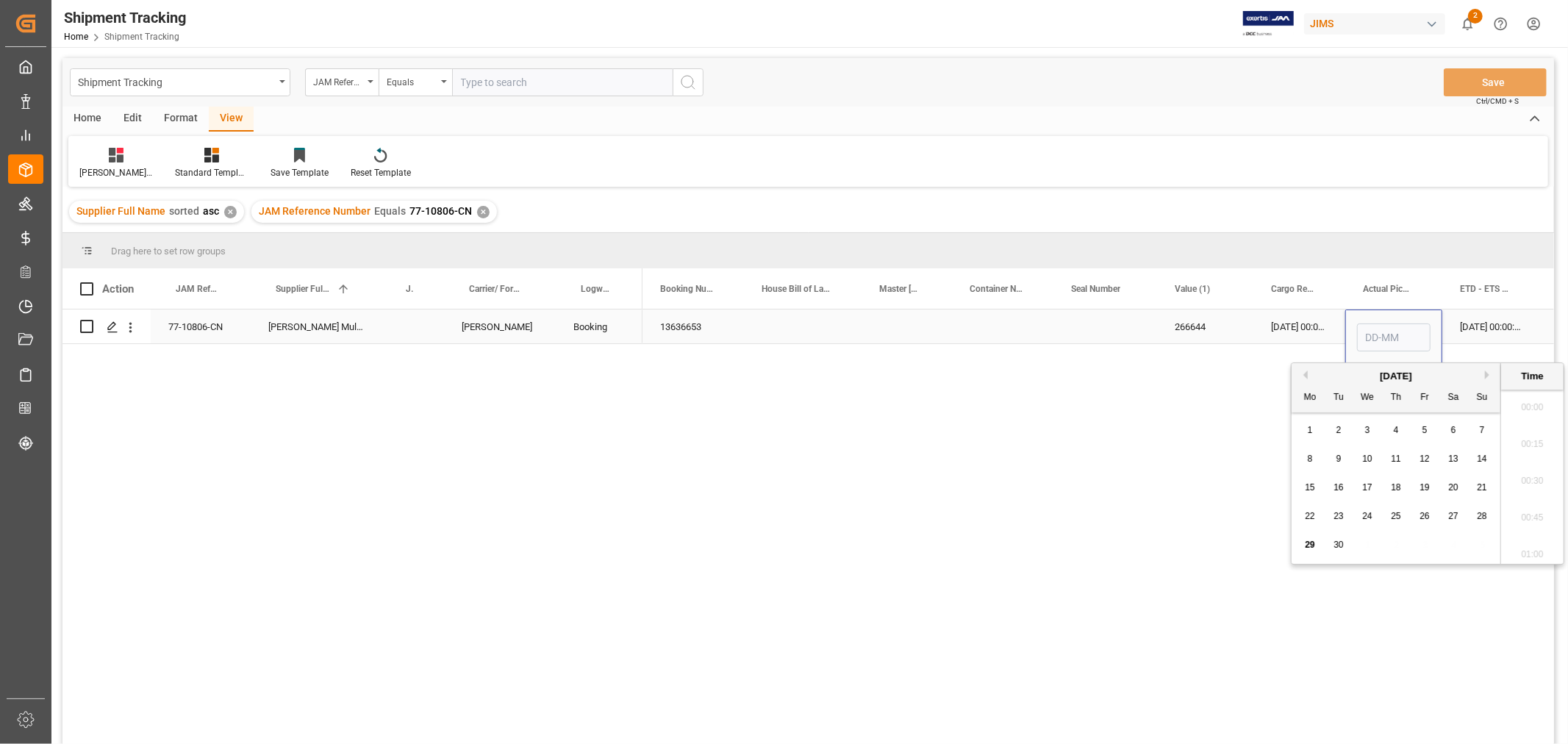
scroll to position [1181, 0]
click at [1455, 516] on span "27" at bounding box center [1453, 515] width 10 height 11
type input "27-09-2025 00:00"
click at [1282, 319] on div "25-09-2025 00:00:00" at bounding box center [1299, 326] width 92 height 33
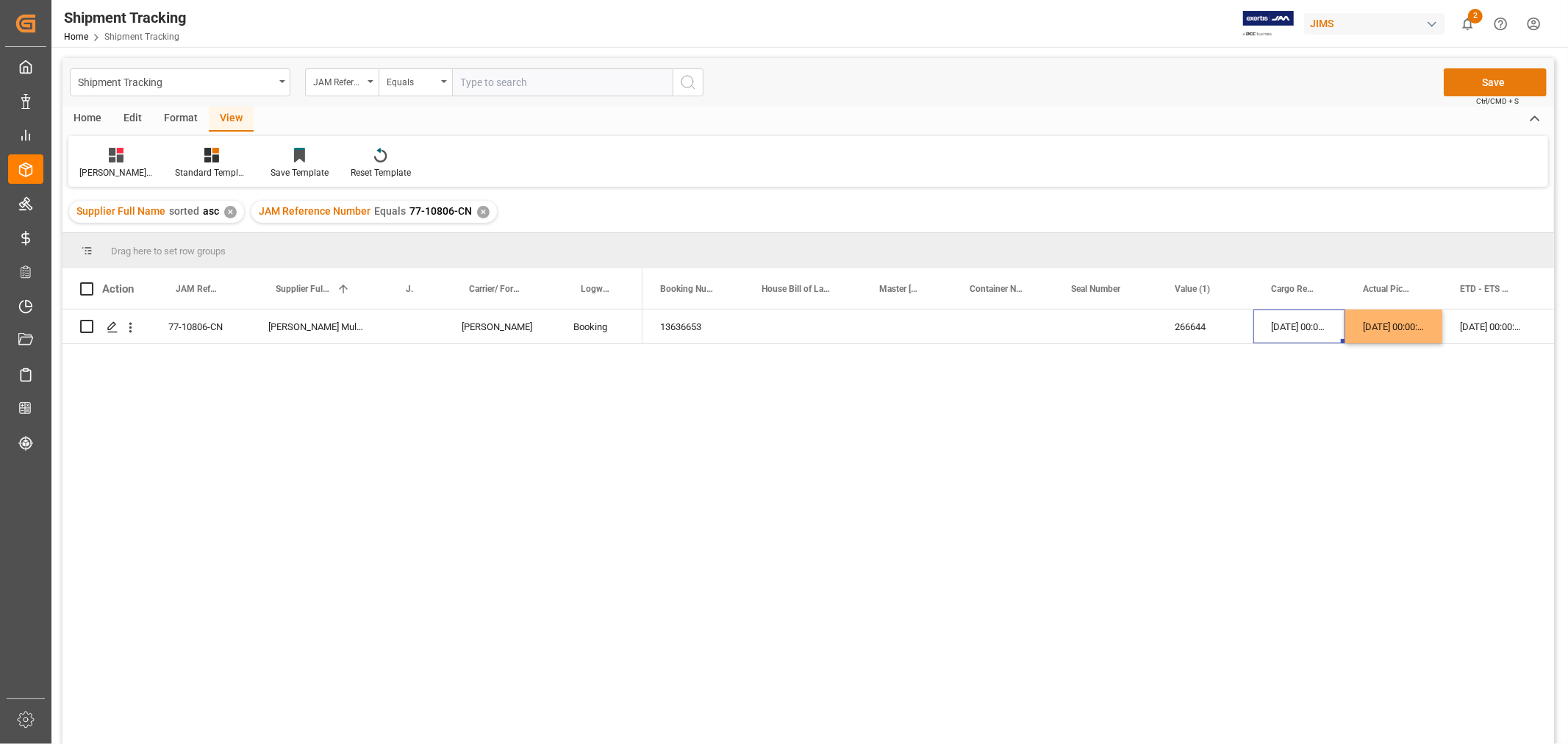
click at [1452, 77] on button "Save" at bounding box center [1495, 82] width 103 height 28
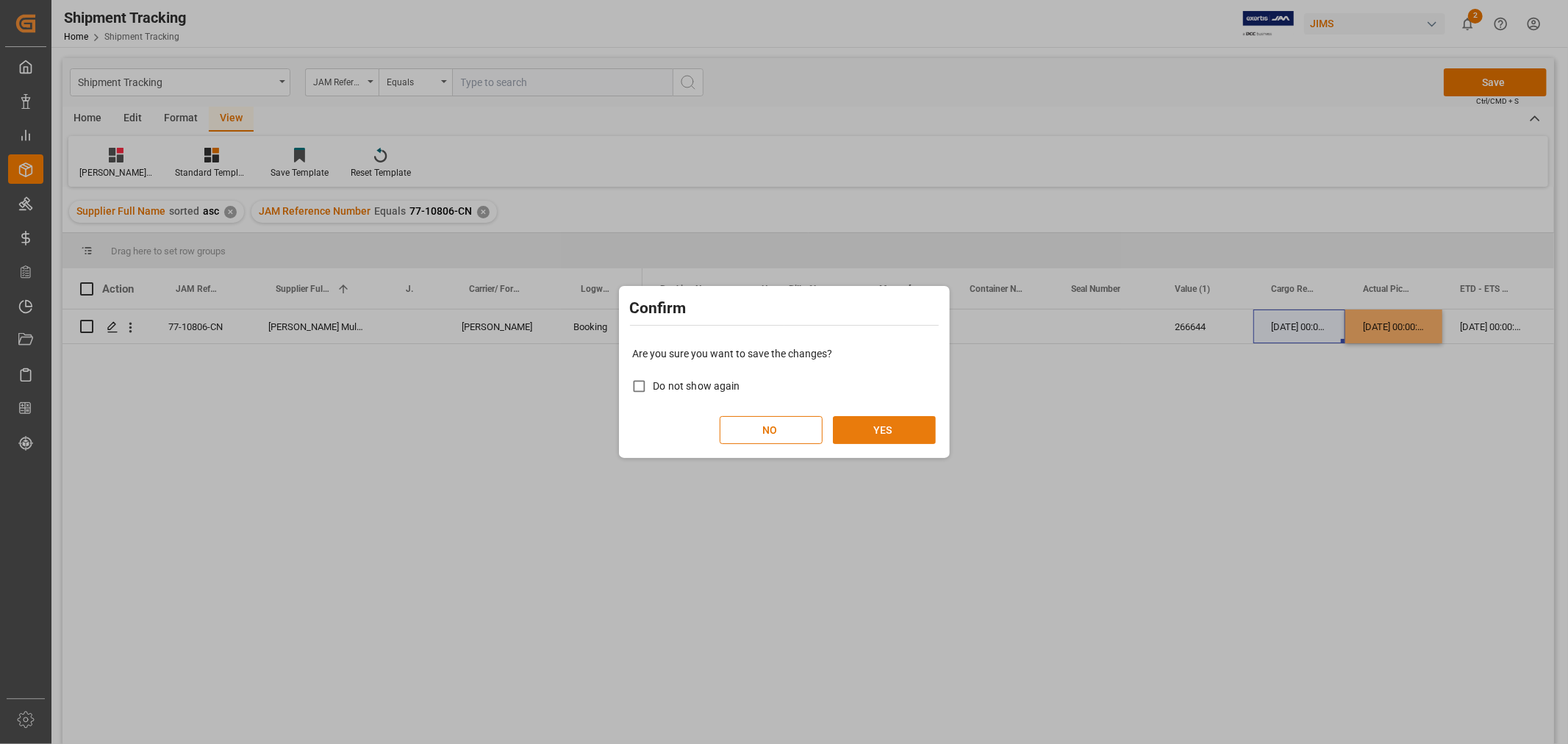
click at [868, 431] on button "YES" at bounding box center [884, 429] width 103 height 28
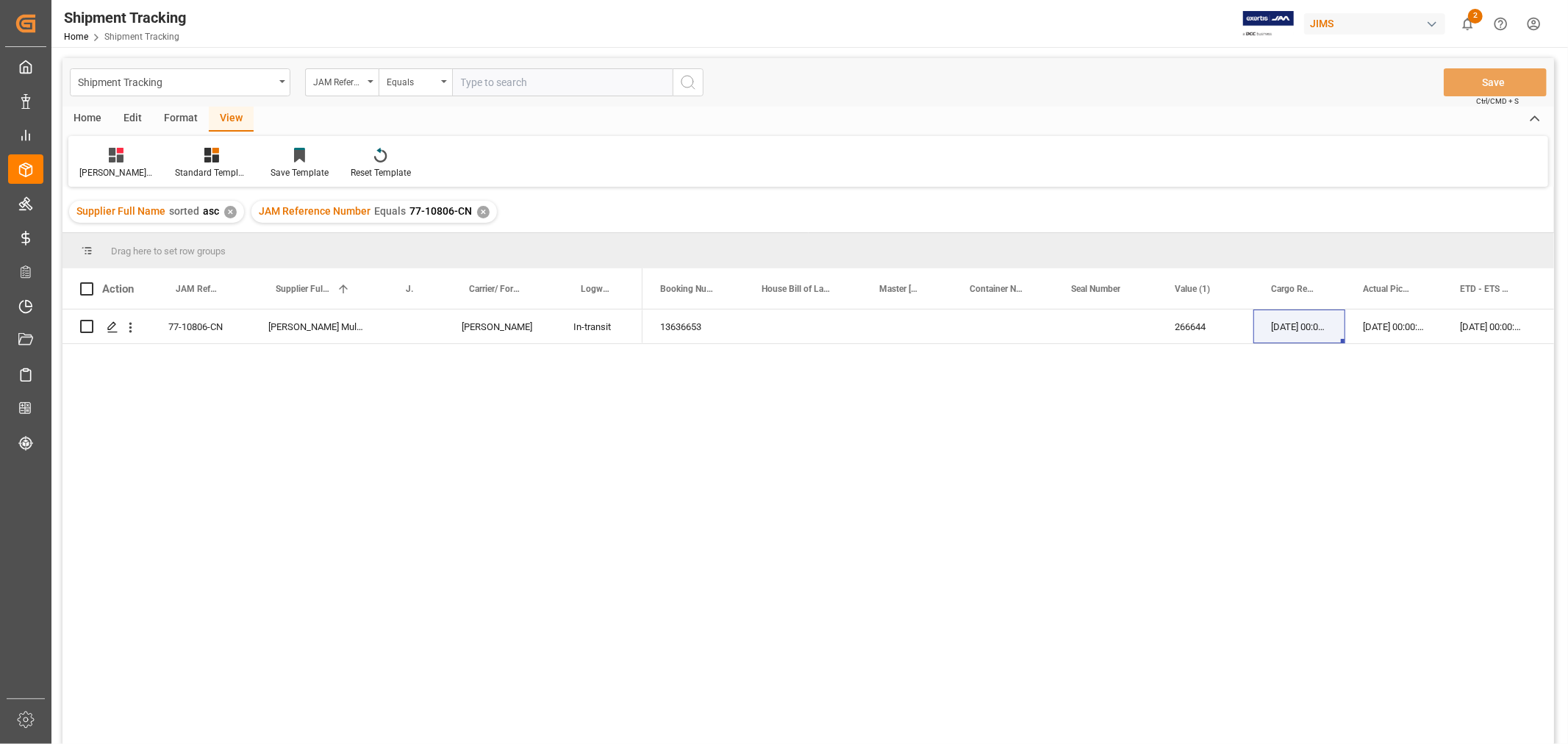
click at [471, 213] on div "JAM Reference Number Equals 77-10806-CN ✕" at bounding box center [374, 211] width 246 height 22
click at [483, 210] on div "✕" at bounding box center [483, 211] width 12 height 12
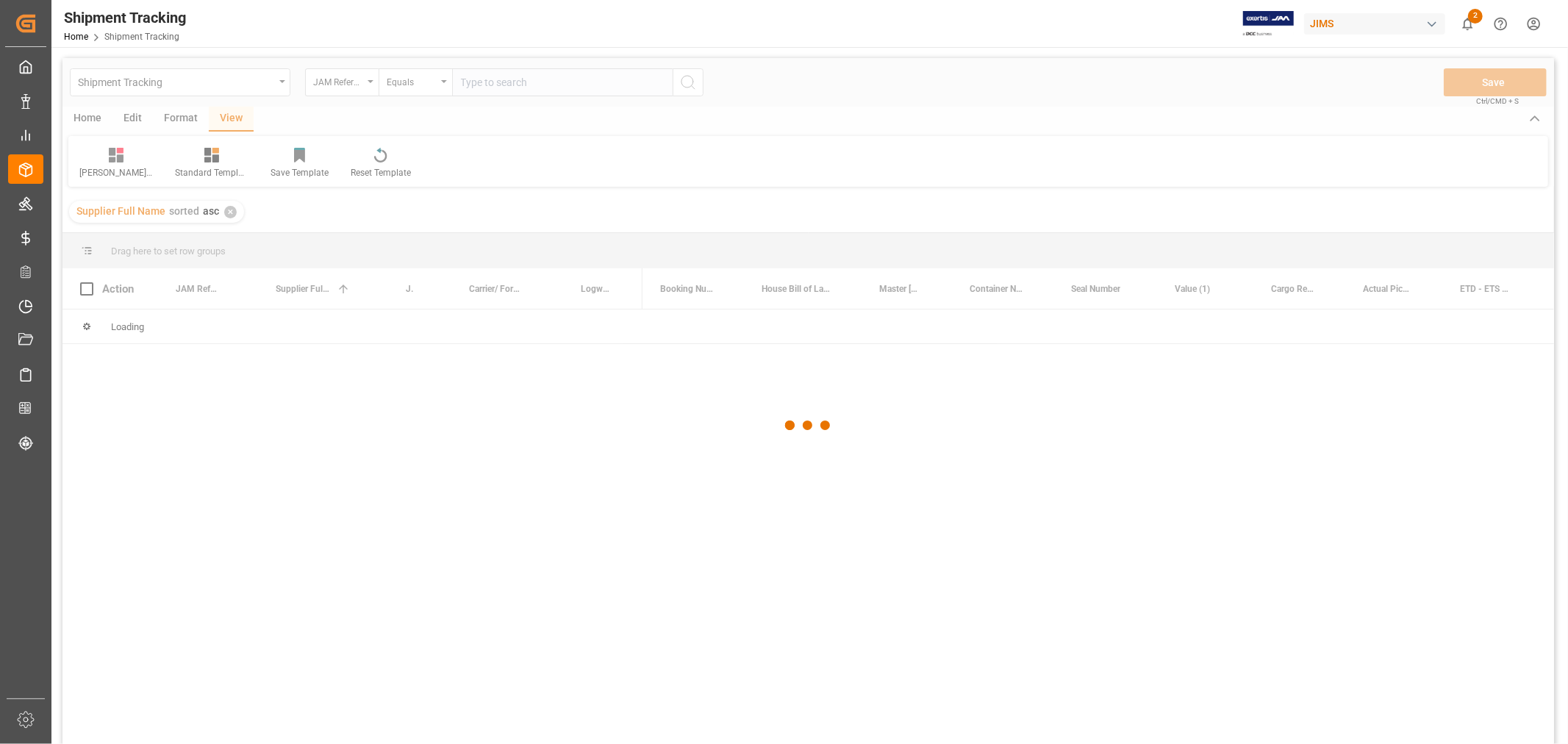
click at [485, 87] on div at bounding box center [808, 426] width 1492 height 735
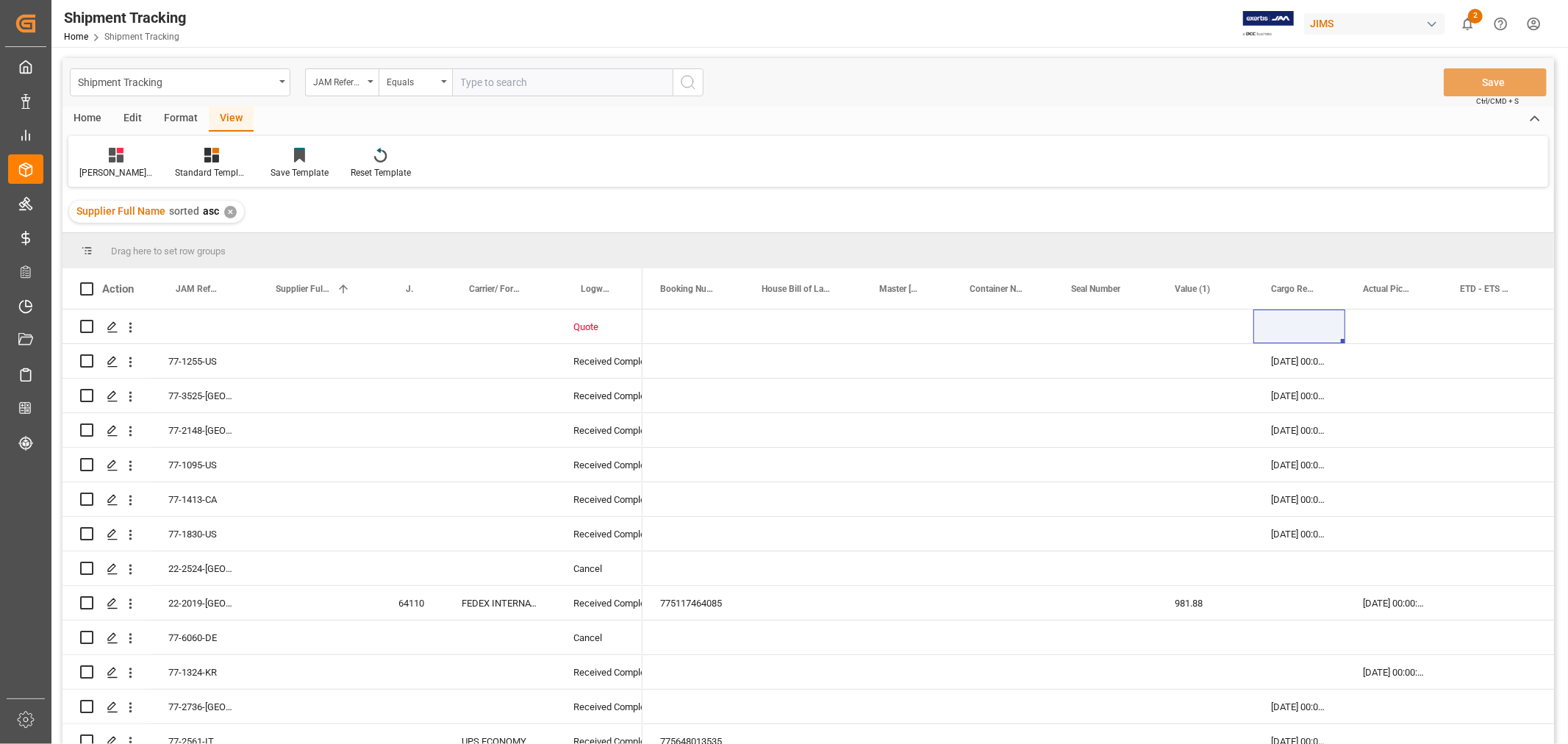
click at [485, 78] on input "text" at bounding box center [562, 82] width 221 height 28
paste input "77-11170-CN"
type input "77-11170-CN"
click at [692, 88] on icon "search button" at bounding box center [687, 82] width 17 height 17
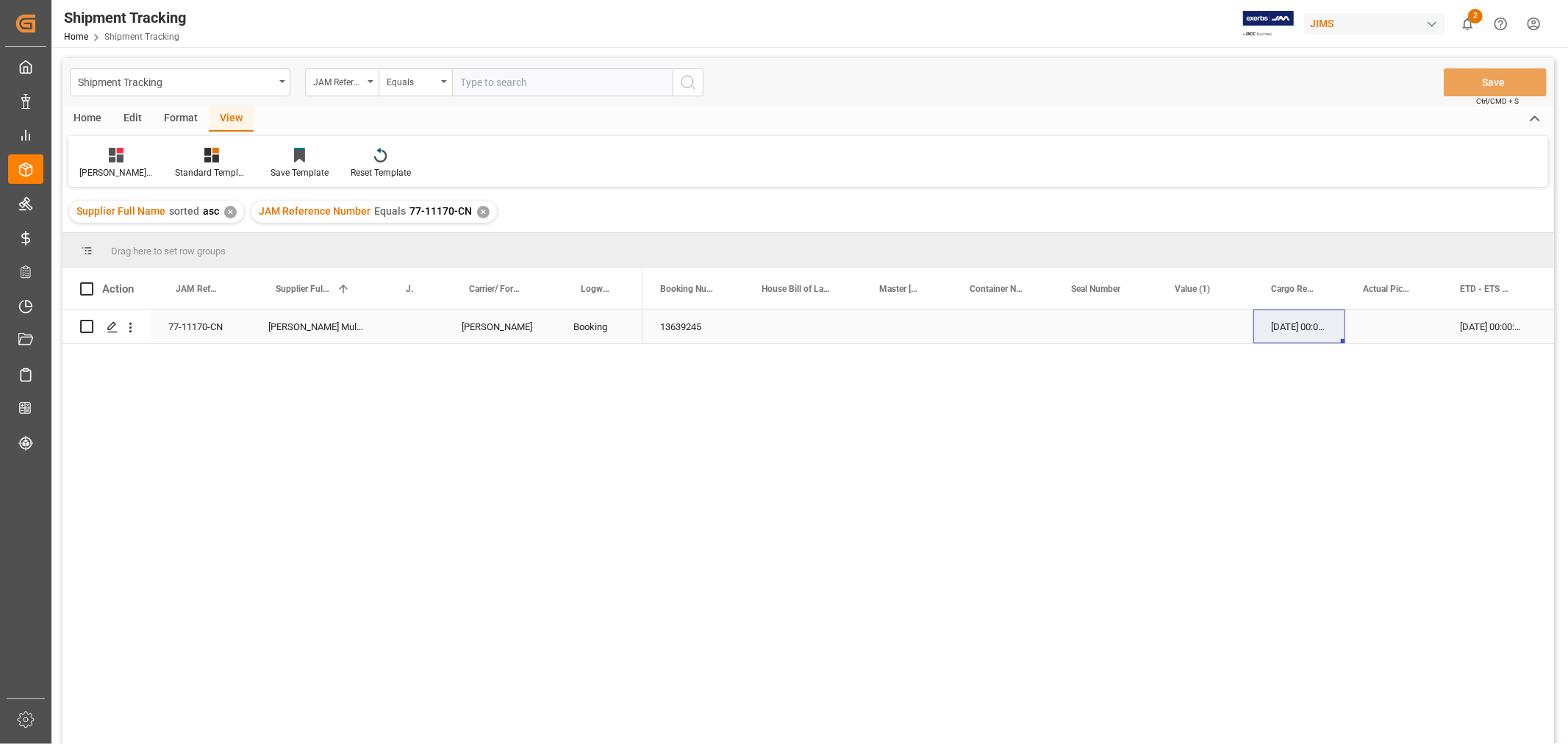
click at [1376, 318] on div "Press SPACE to select this row." at bounding box center [1393, 326] width 97 height 33
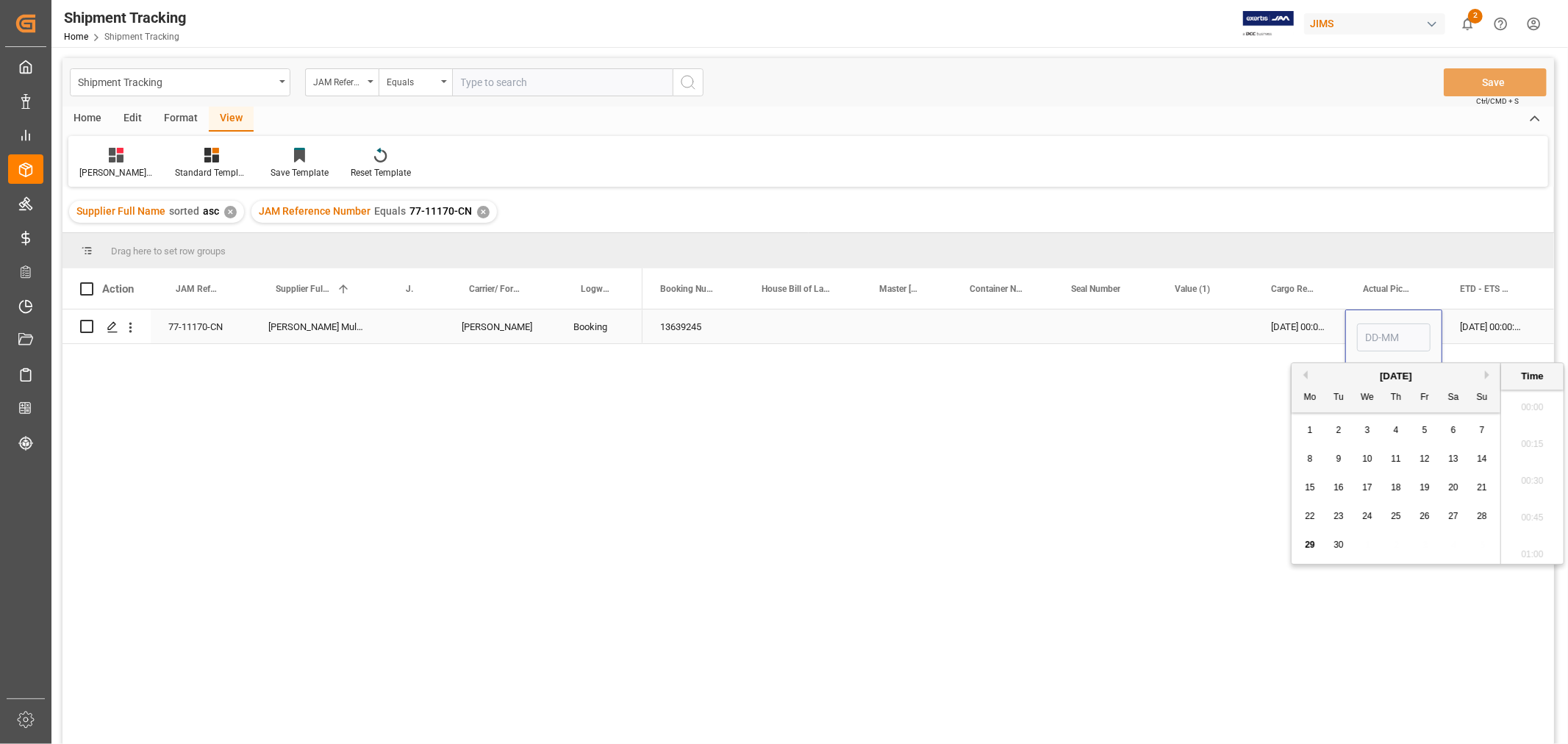
scroll to position [1181, 0]
click at [1450, 522] on div "27" at bounding box center [1453, 516] width 18 height 17
type input "27-09-2025 00:00"
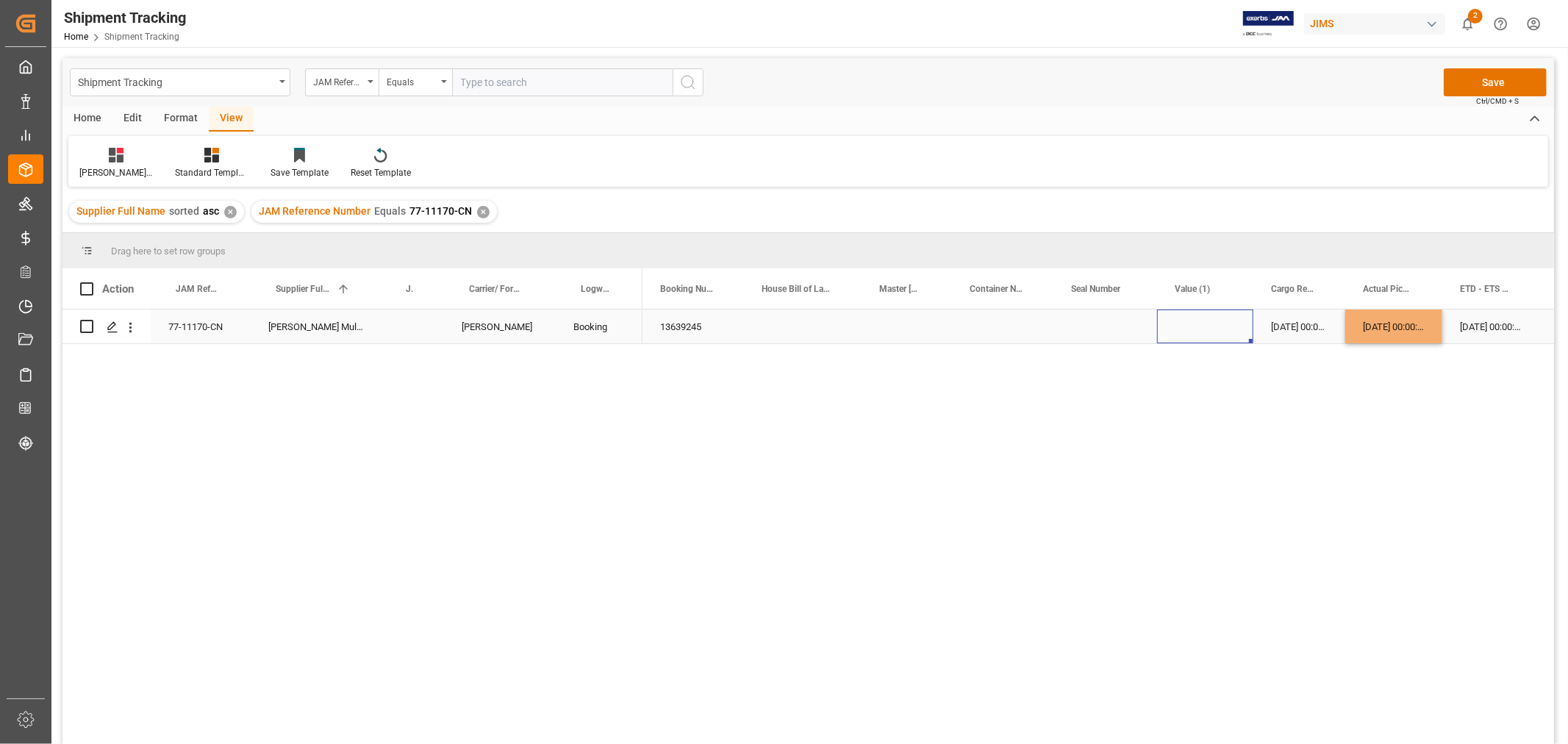
click at [1223, 335] on div "Press SPACE to select this row." at bounding box center [1205, 326] width 97 height 33
click at [1486, 81] on button "Save" at bounding box center [1495, 82] width 103 height 28
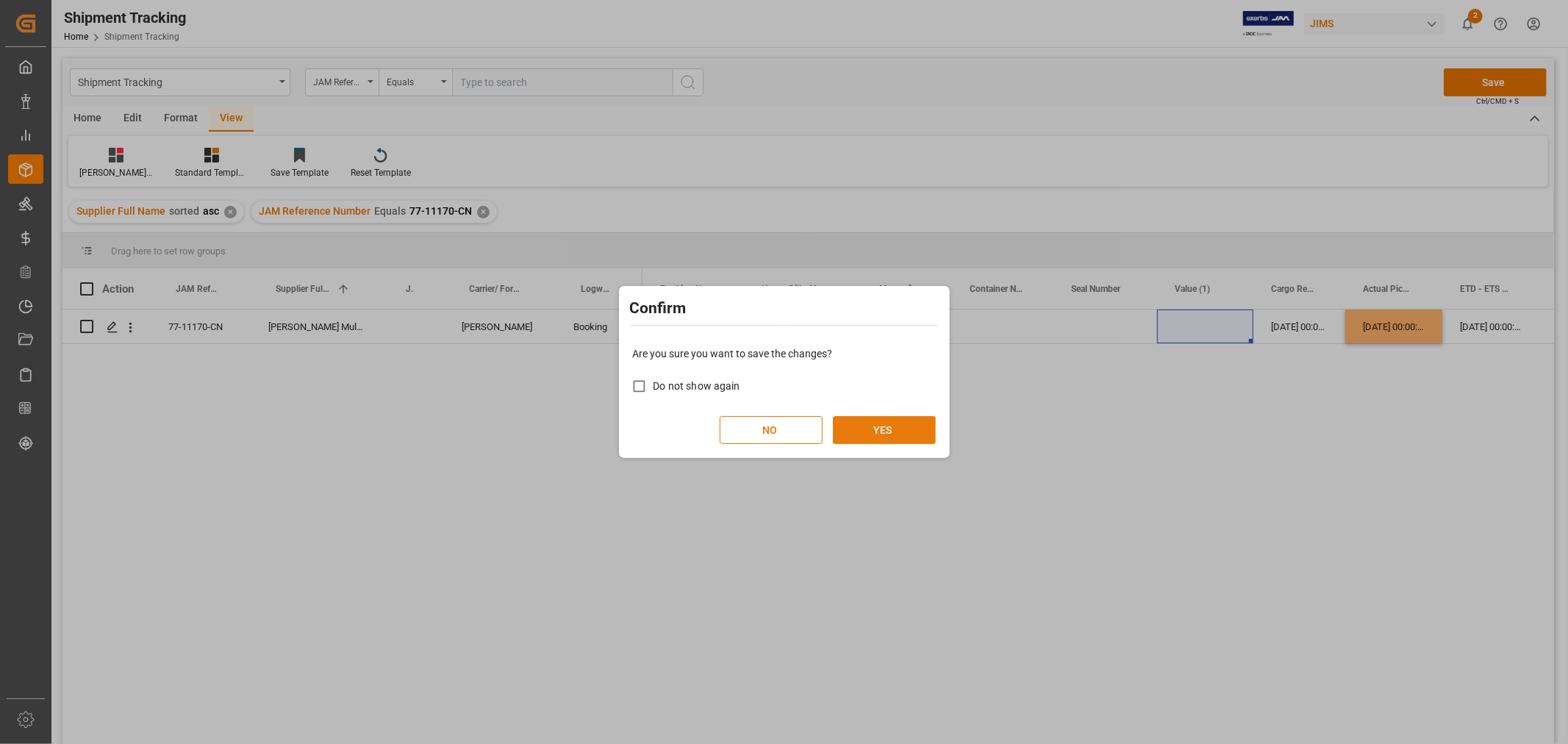
click at [848, 432] on button "YES" at bounding box center [884, 429] width 103 height 28
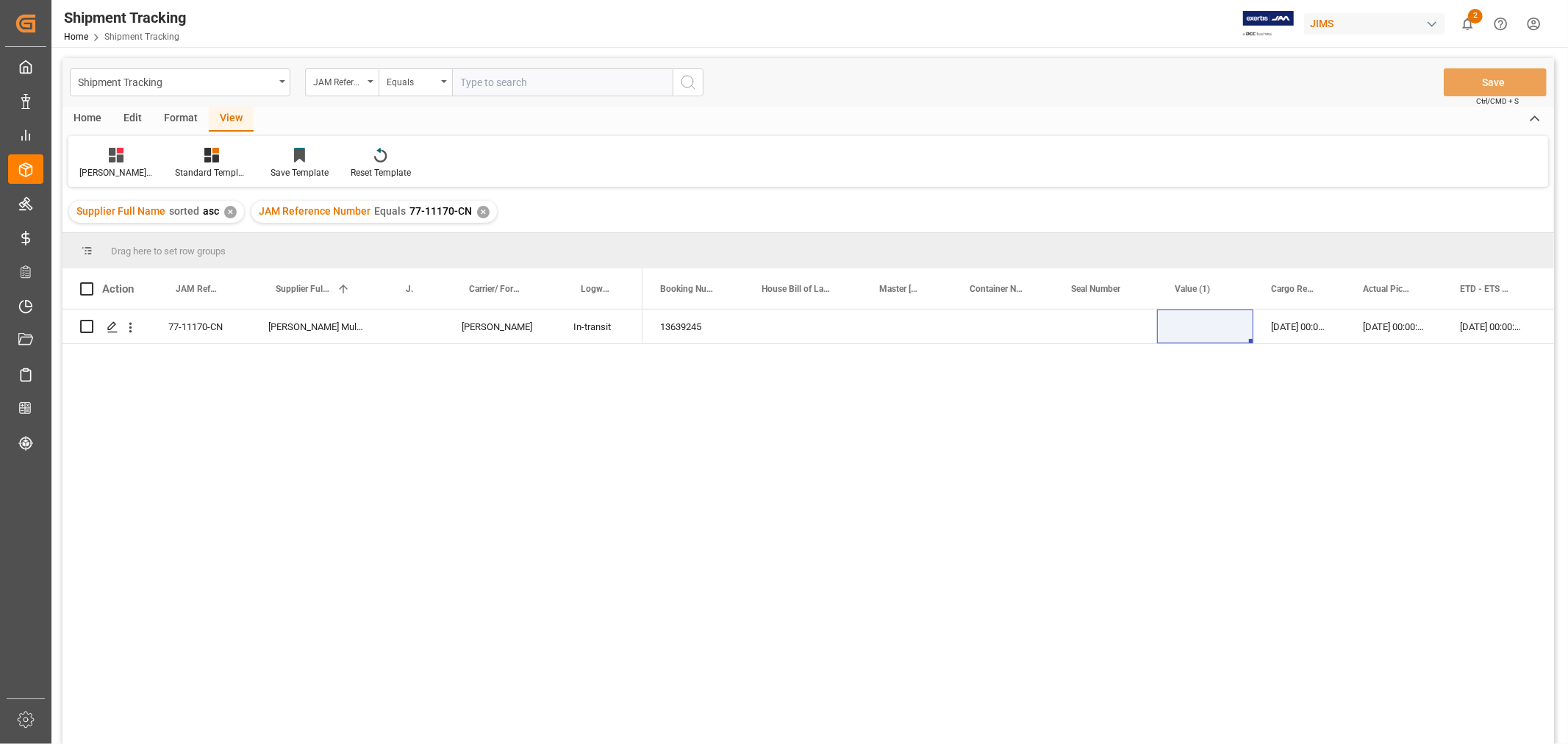
click at [477, 209] on div "✕" at bounding box center [483, 211] width 12 height 12
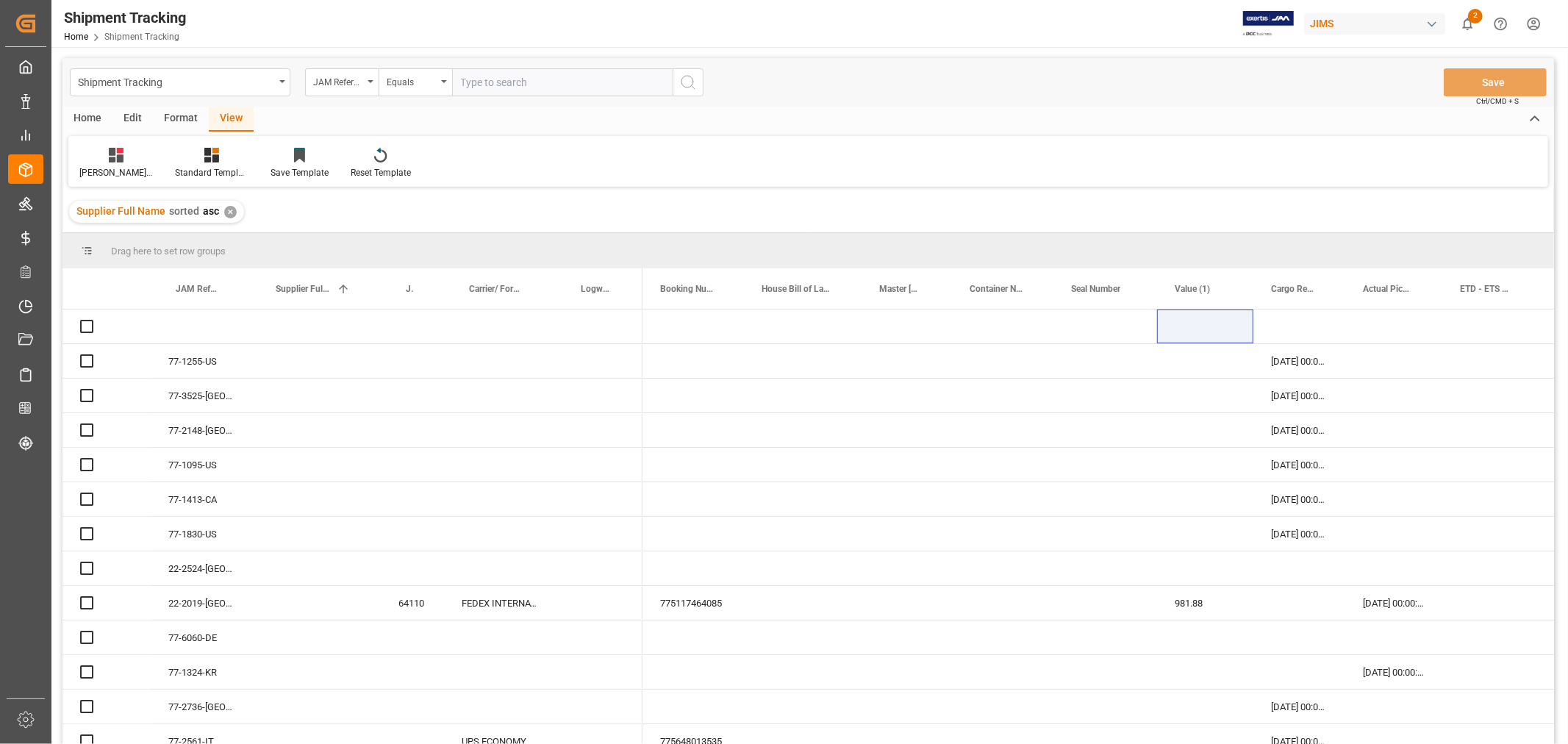
click at [495, 82] on input "text" at bounding box center [562, 82] width 221 height 28
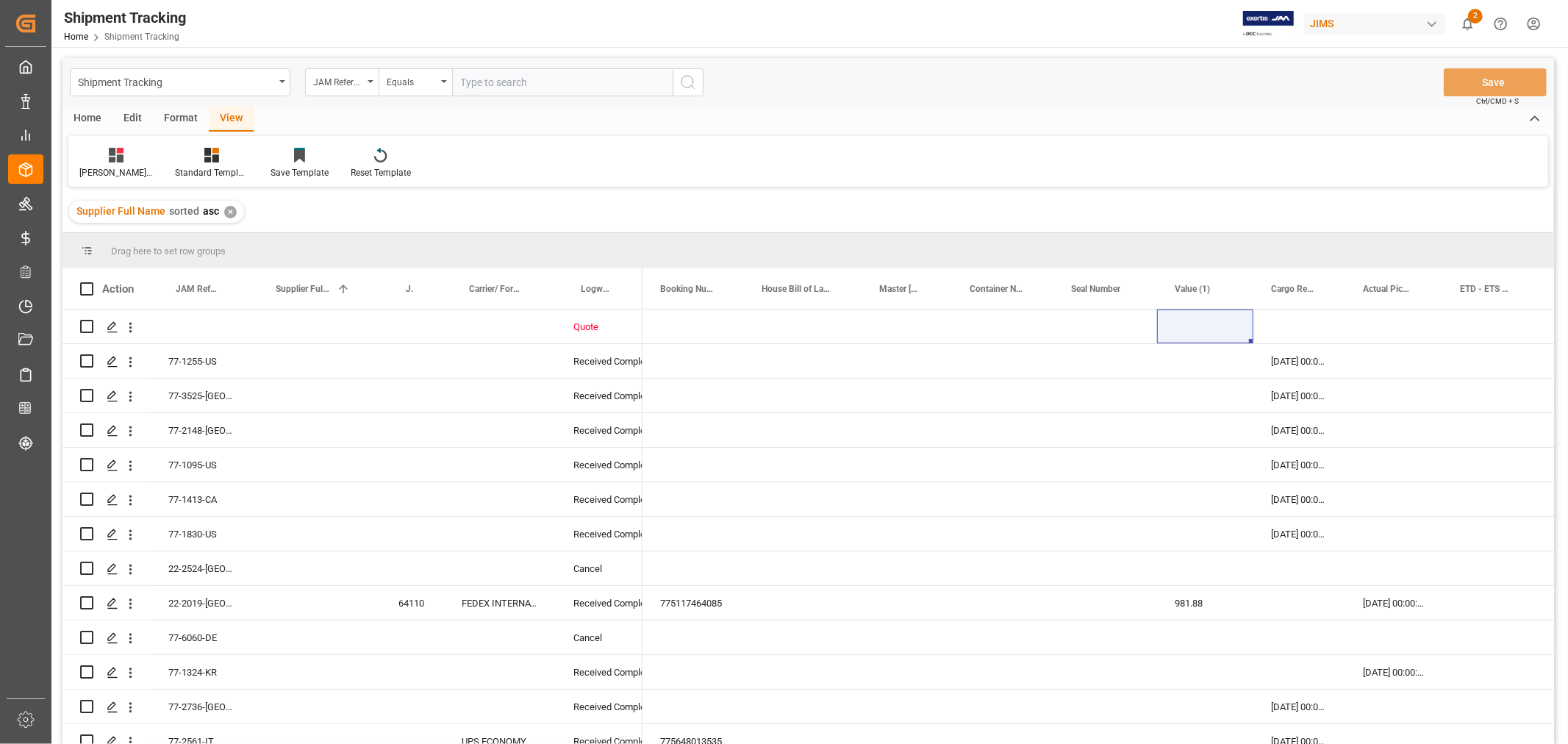
paste input "77-11049-CN"
type input "77-11049-CN"
click at [684, 78] on icon "search button" at bounding box center [687, 82] width 17 height 17
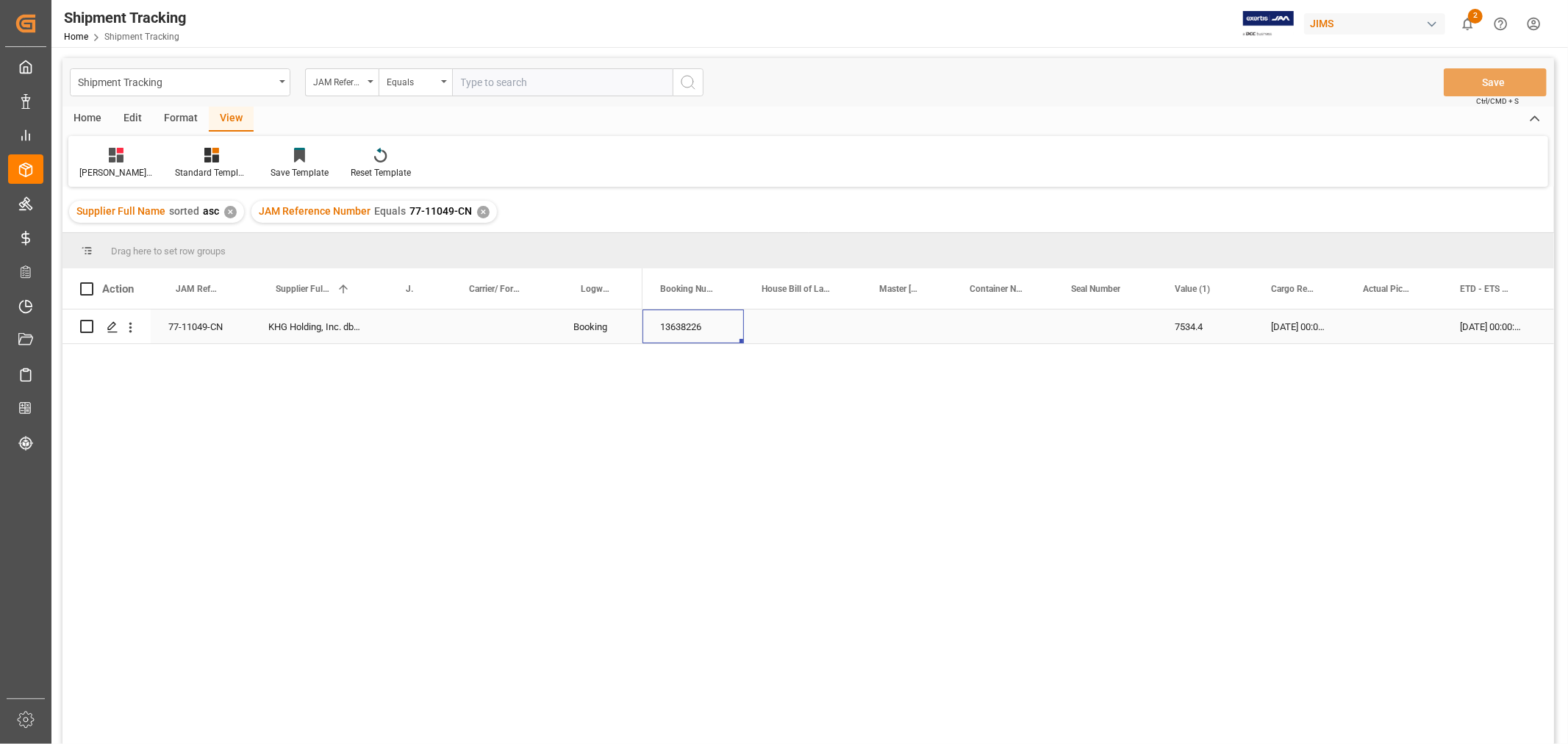
click at [695, 329] on div "13638226" at bounding box center [693, 326] width 101 height 33
click at [1376, 319] on div "Press SPACE to select this row." at bounding box center [1393, 326] width 97 height 33
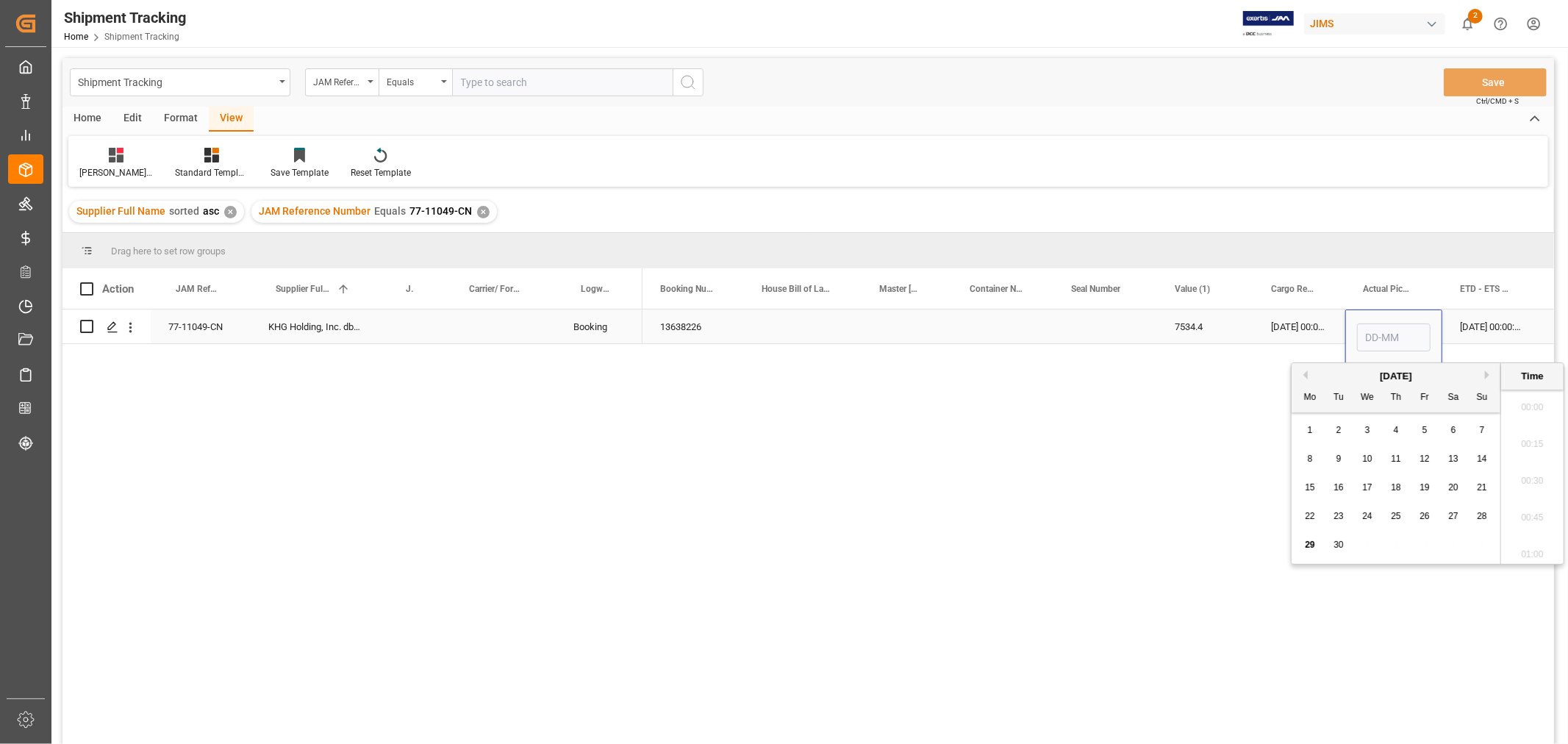
scroll to position [1181, 0]
type input "26-09"
click at [1315, 334] on div "26-09-2025 00:00:00" at bounding box center [1299, 326] width 92 height 33
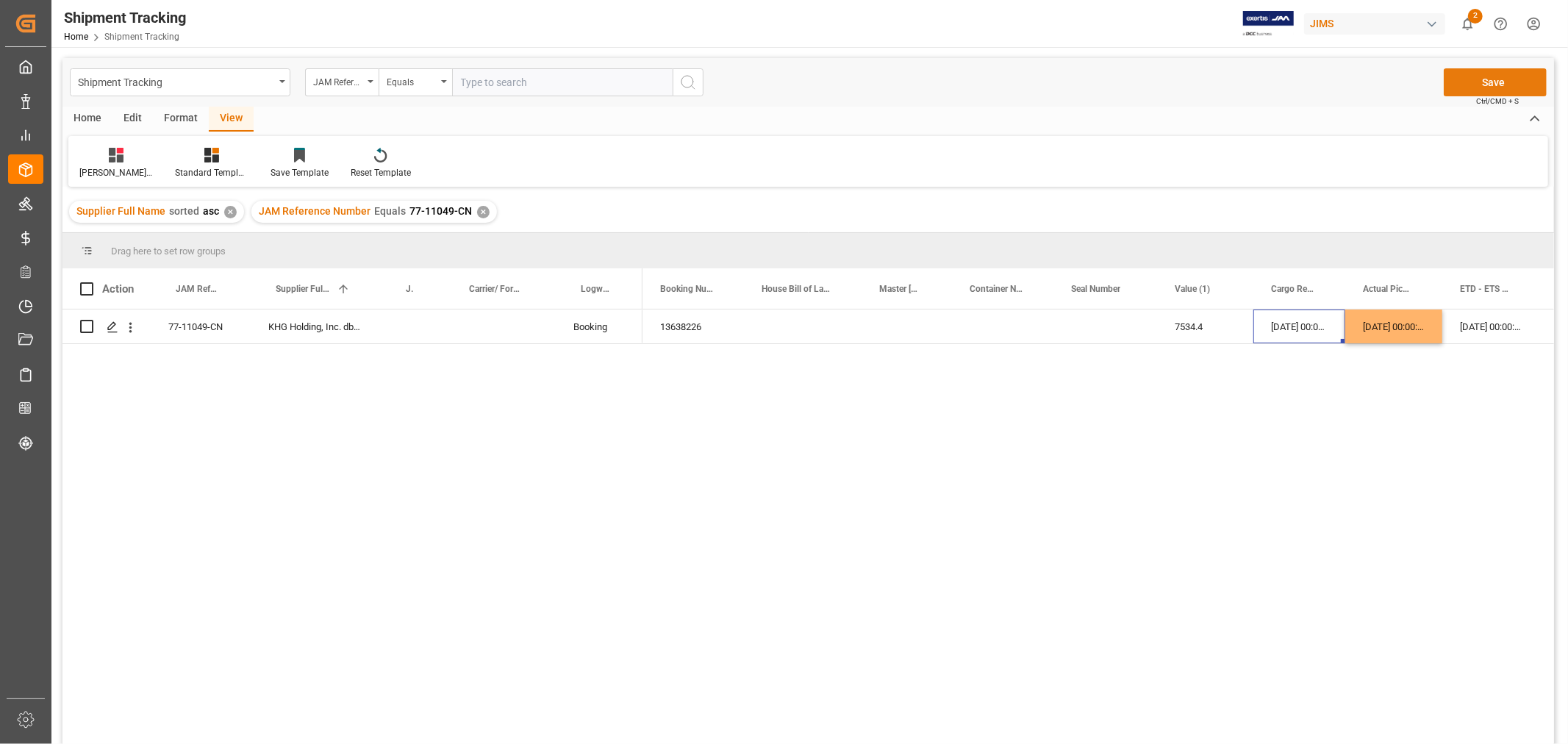
click at [1513, 77] on button "Save" at bounding box center [1495, 82] width 103 height 28
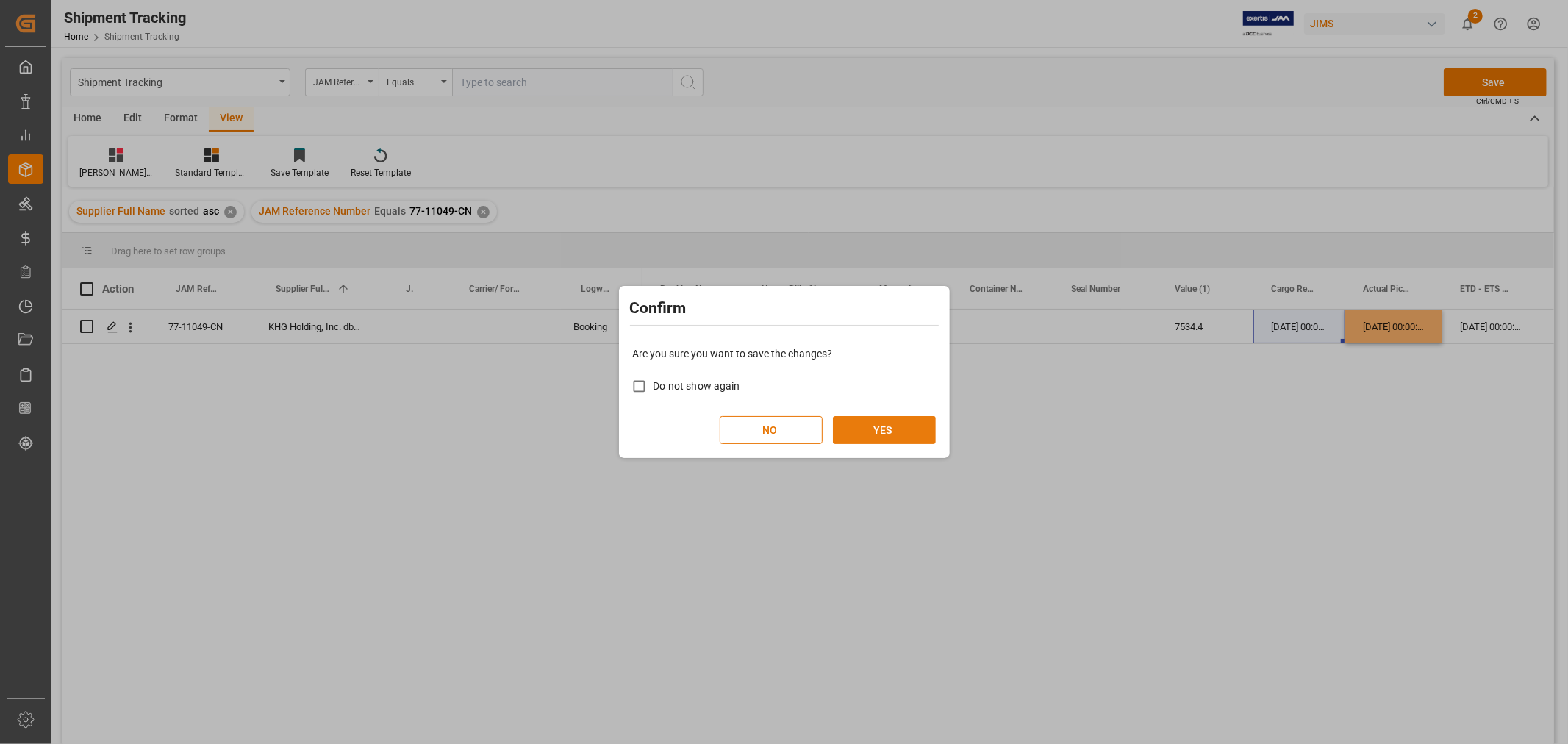
click at [908, 427] on button "YES" at bounding box center [884, 429] width 103 height 28
